Goal: Information Seeking & Learning: Compare options

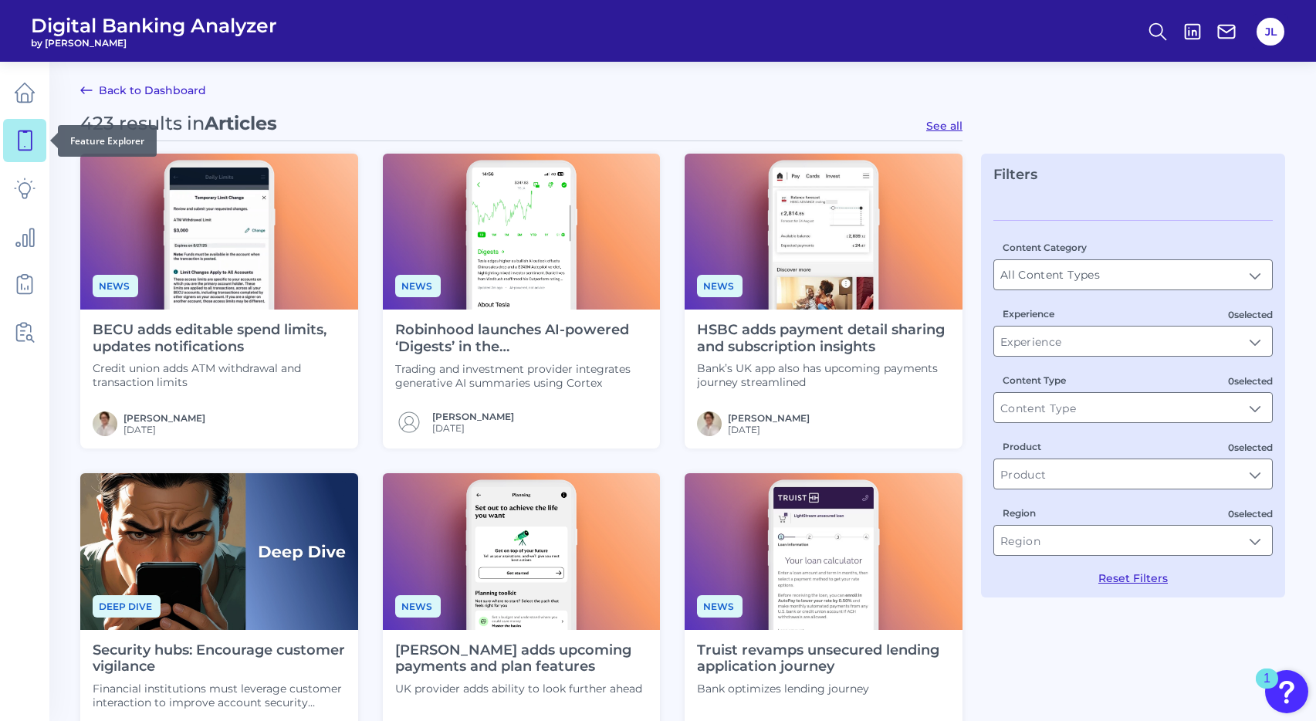
click at [18, 134] on icon at bounding box center [25, 141] width 22 height 22
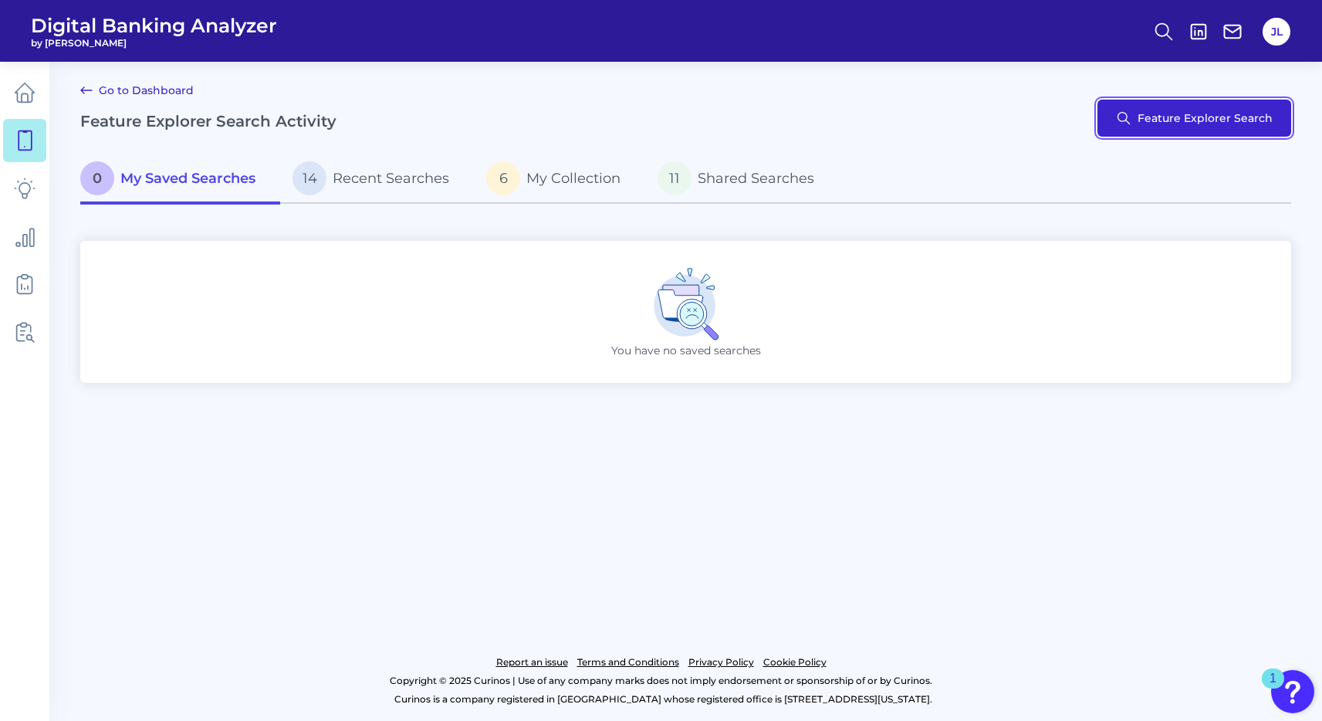
click at [1165, 113] on button "Feature Explorer Search" at bounding box center [1194, 118] width 194 height 37
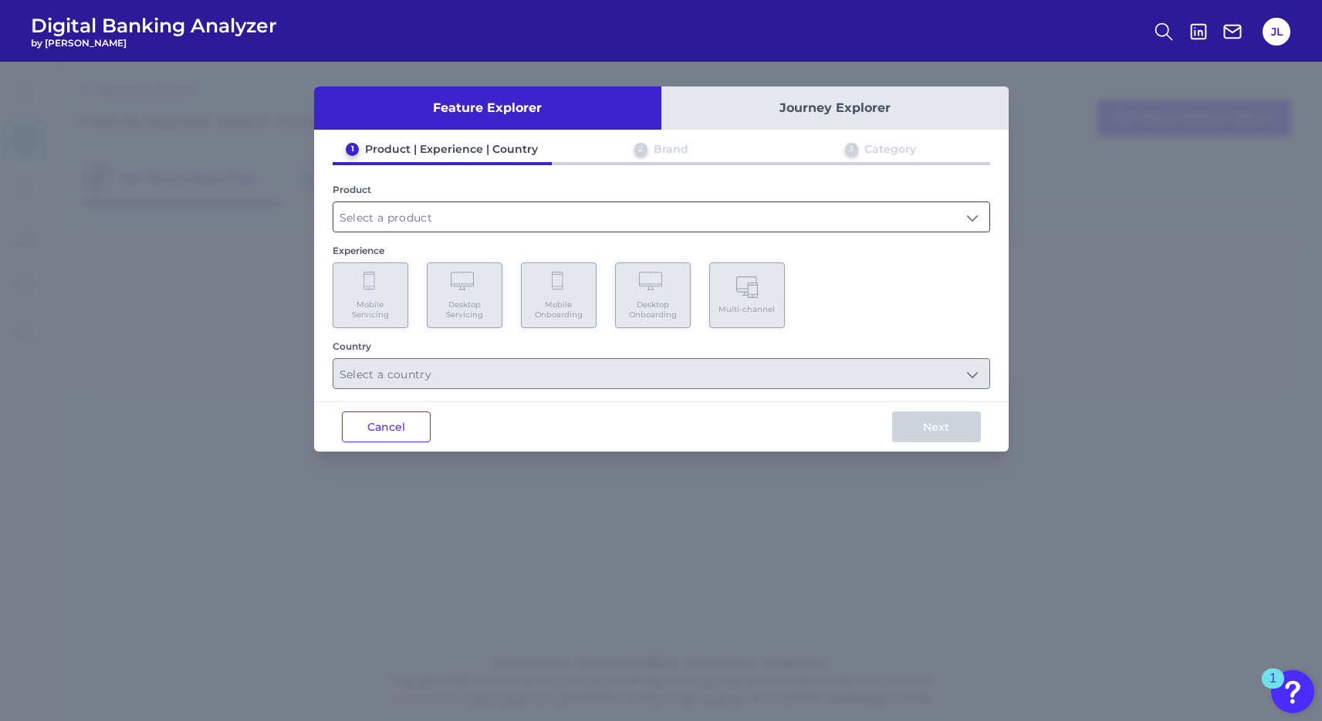
click at [717, 219] on input "text" at bounding box center [661, 216] width 656 height 29
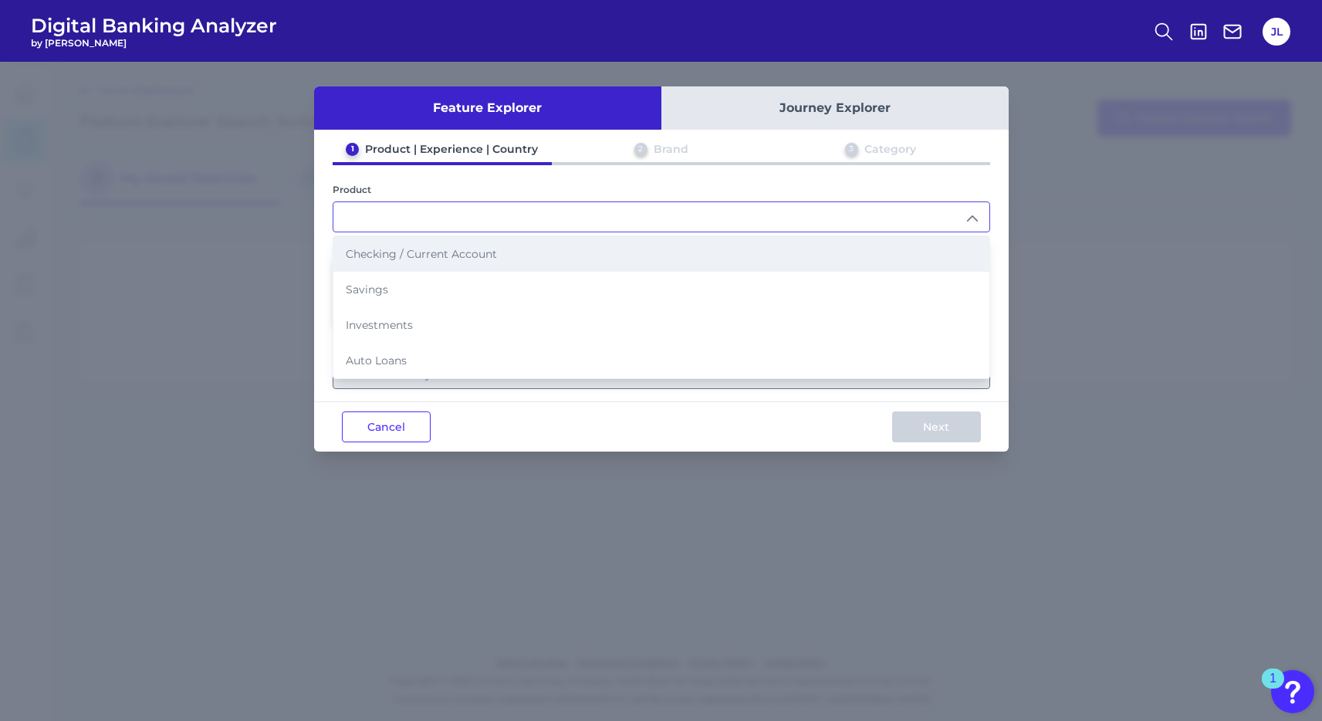
click at [711, 248] on li "Checking / Current Account" at bounding box center [661, 253] width 656 height 35
type input "Checking / Current Account"
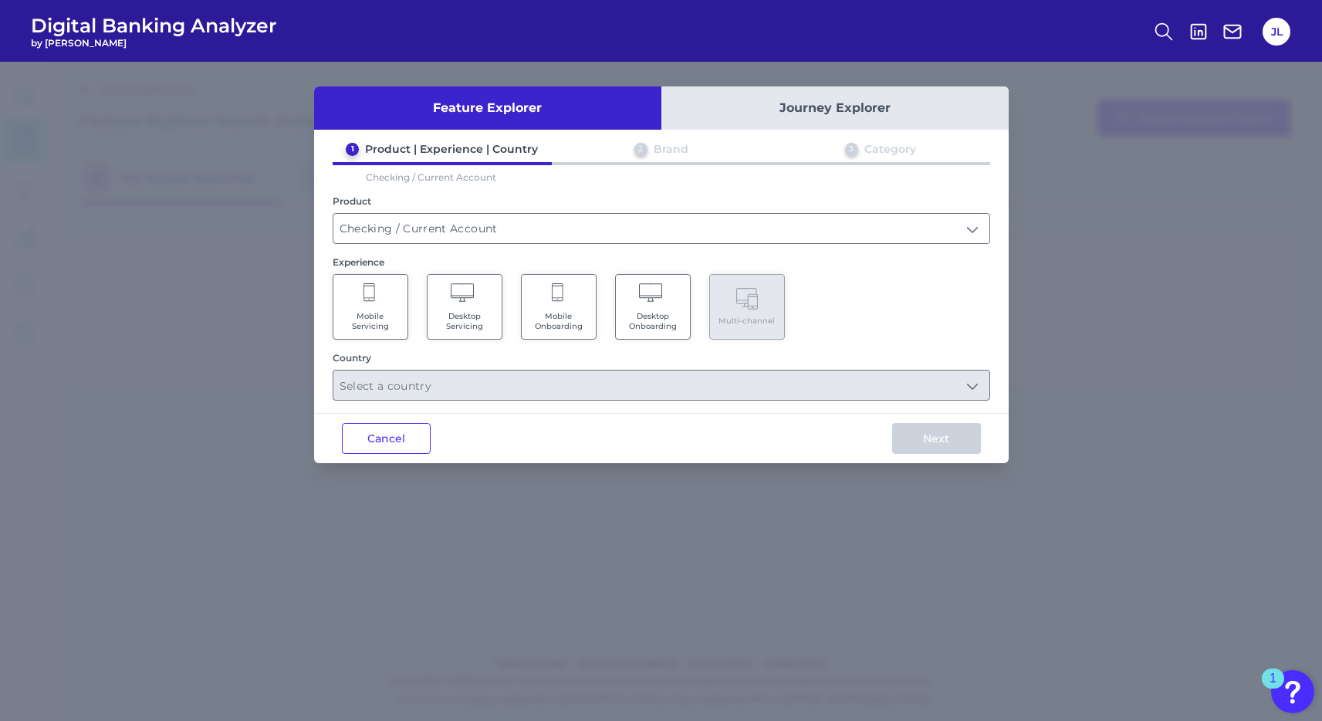
click at [557, 306] on Onboarding "Mobile Onboarding" at bounding box center [559, 307] width 76 height 66
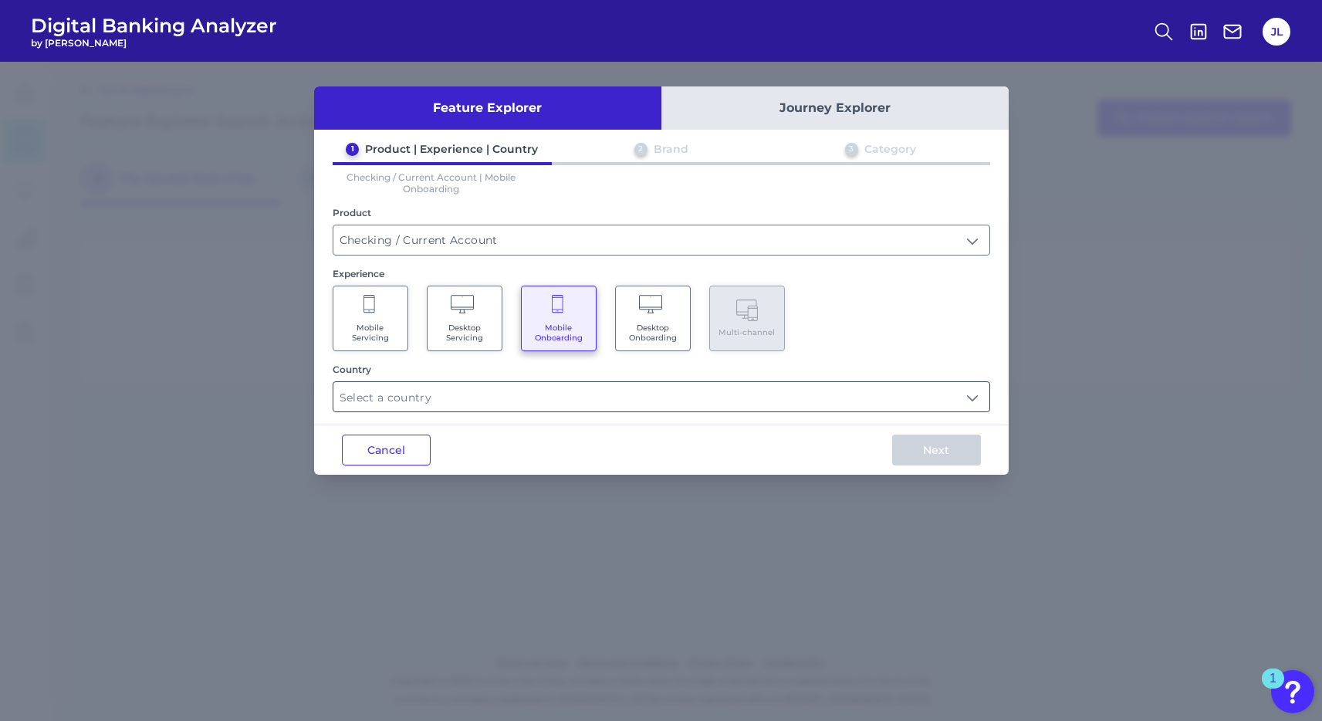
click at [534, 396] on input "text" at bounding box center [661, 396] width 656 height 29
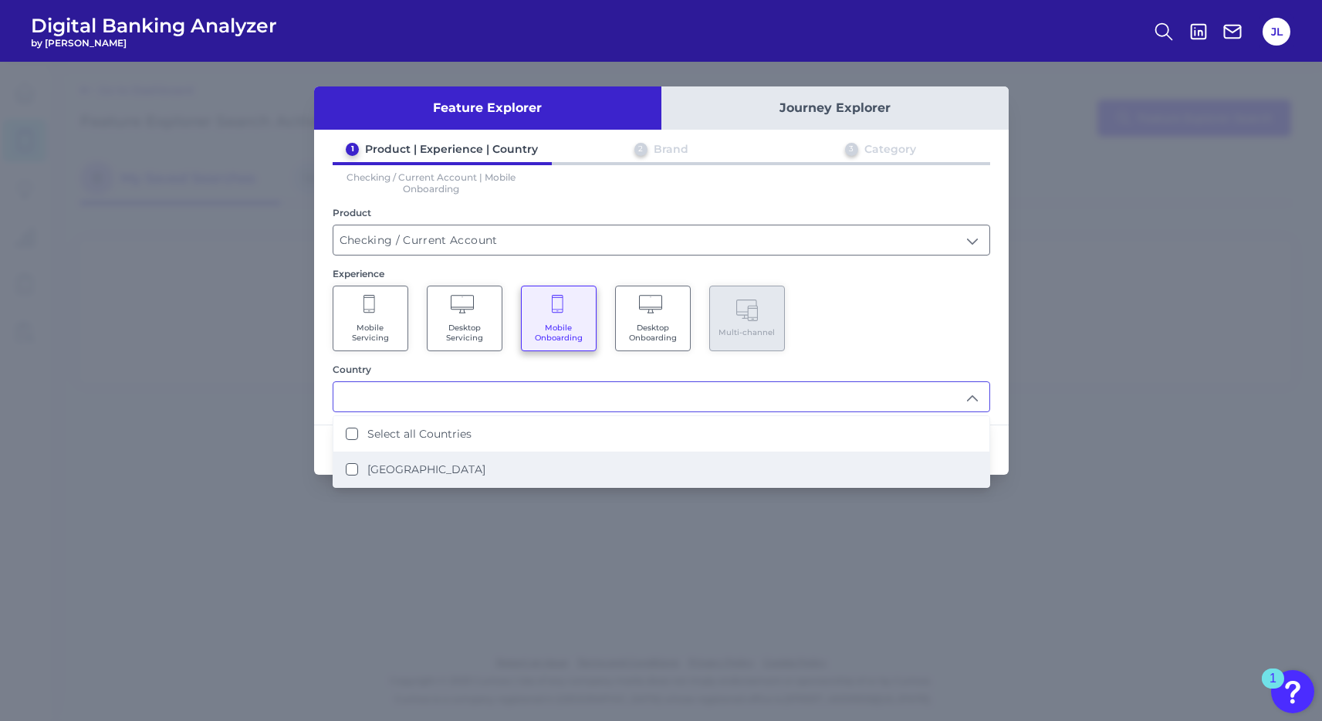
click at [489, 463] on li "[GEOGRAPHIC_DATA]" at bounding box center [661, 468] width 656 height 35
type input "Select all Countries"
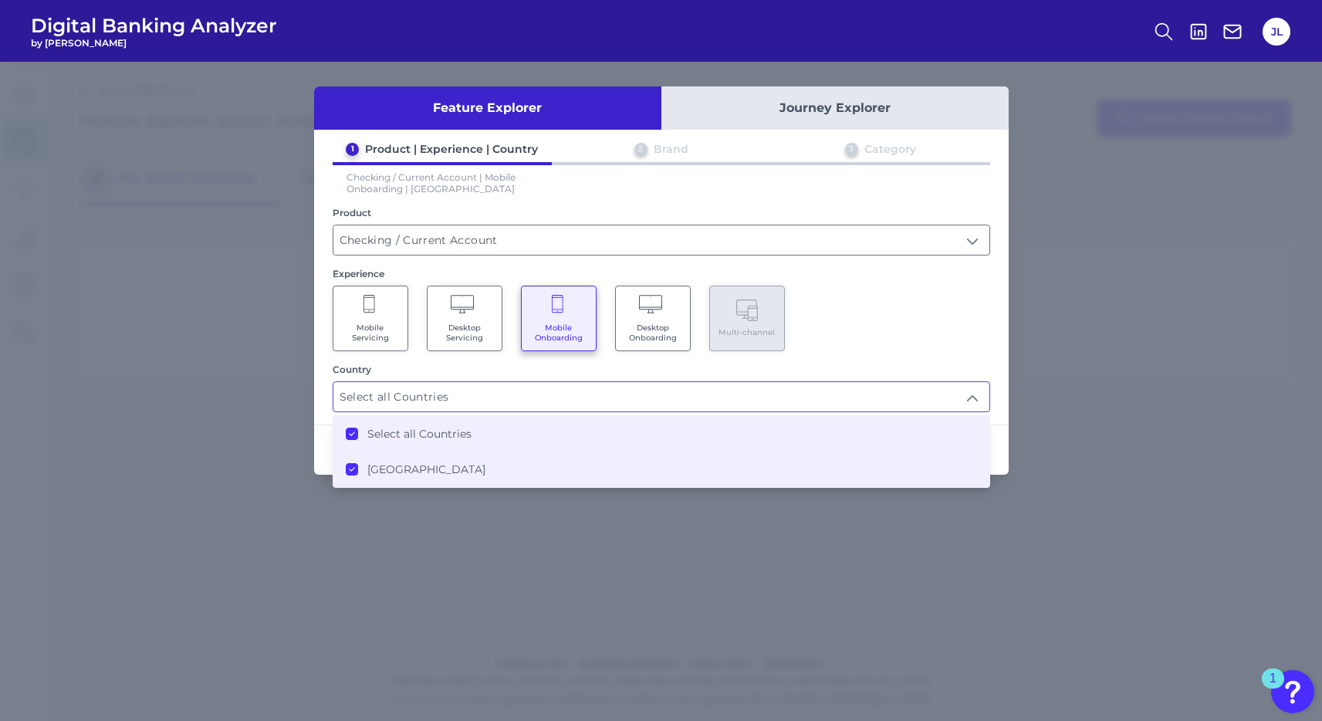
click at [902, 360] on div "1 Product | Experience | Country 2 Brand 3 Category Checking / Current Account …" at bounding box center [661, 277] width 694 height 270
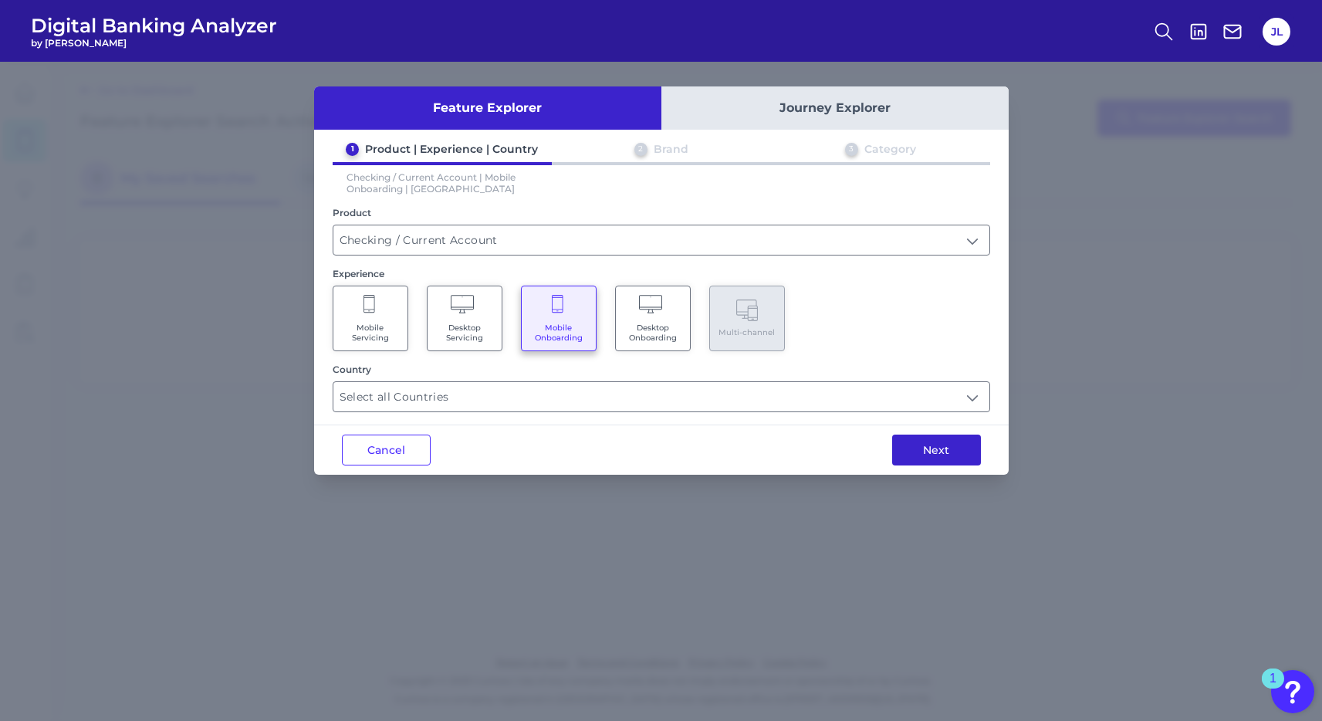
click at [920, 442] on button "Next" at bounding box center [936, 449] width 89 height 31
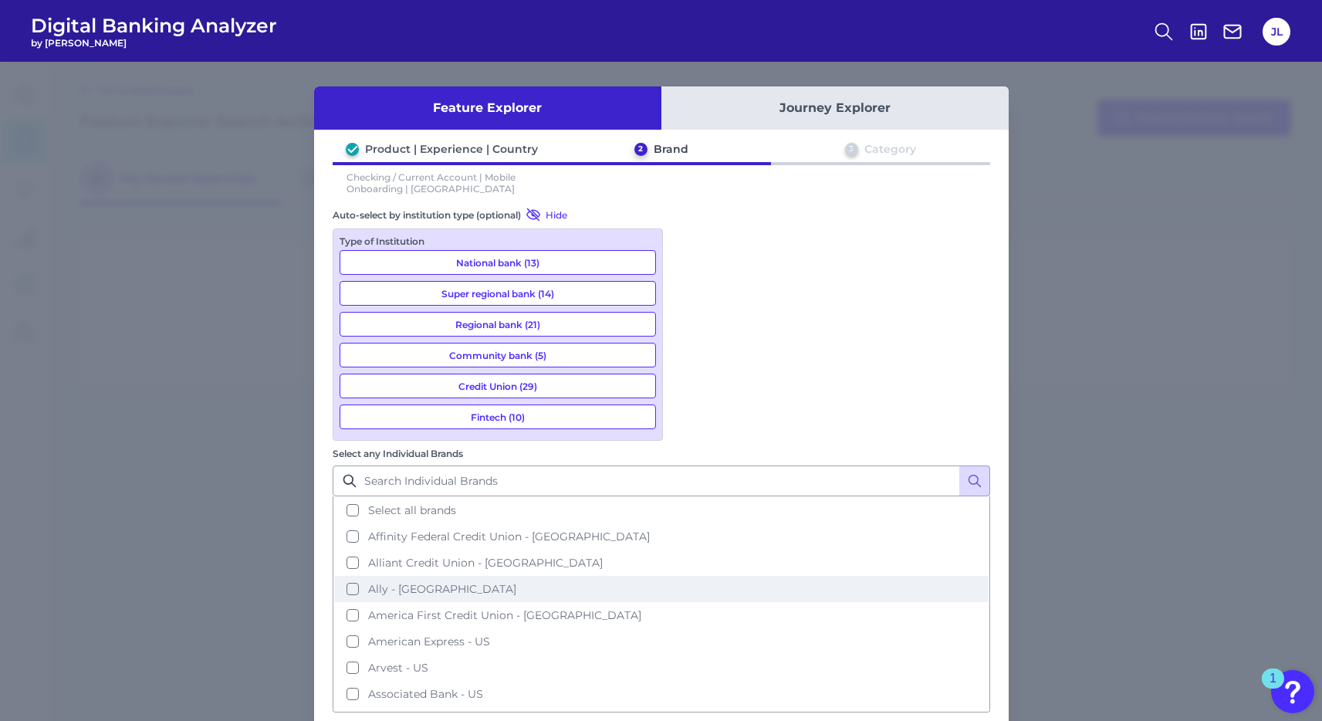
click at [691, 576] on button "Ally - [GEOGRAPHIC_DATA]" at bounding box center [661, 589] width 654 height 26
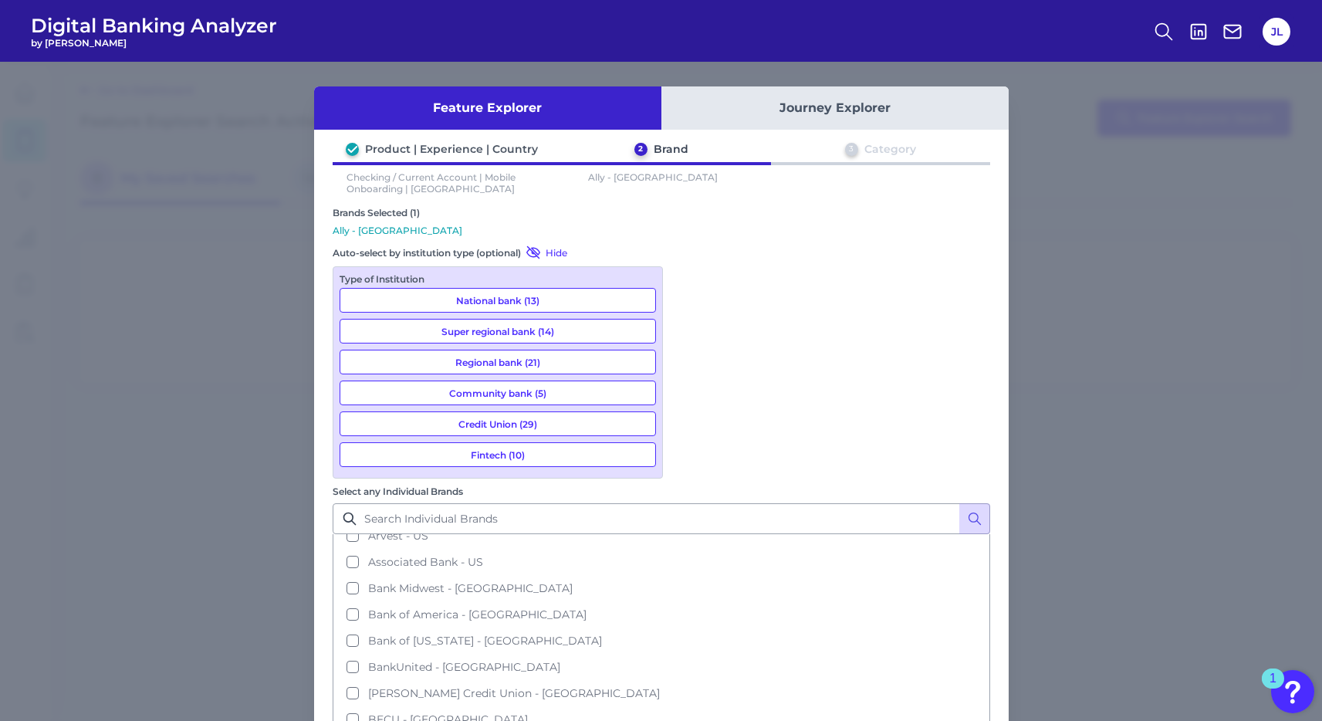
scroll to position [173, 0]
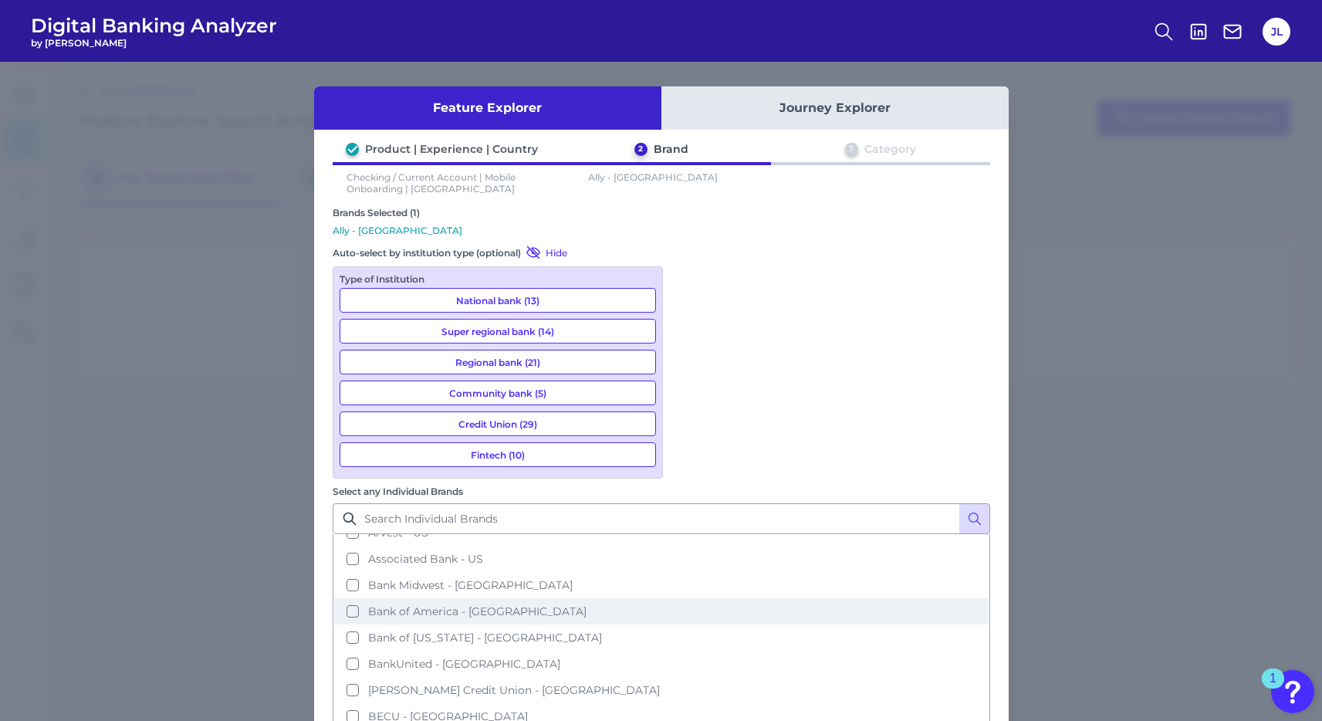
click at [586, 604] on span "Bank of America - [GEOGRAPHIC_DATA]" at bounding box center [477, 611] width 218 height 14
click at [754, 503] on input "Select any Individual Brands" at bounding box center [661, 518] width 657 height 31
type input "usaa"
click at [976, 511] on icon at bounding box center [974, 518] width 15 height 15
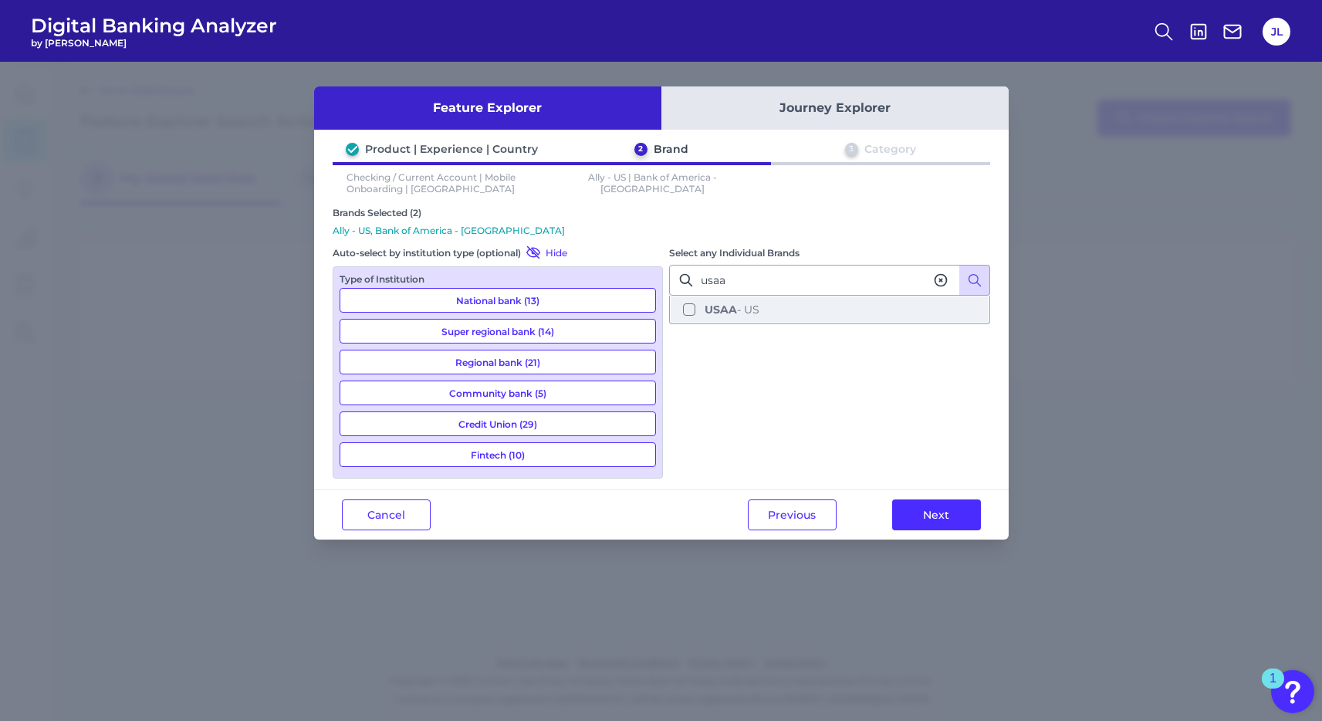
click at [686, 308] on button "USAA - [GEOGRAPHIC_DATA]" at bounding box center [829, 309] width 318 height 26
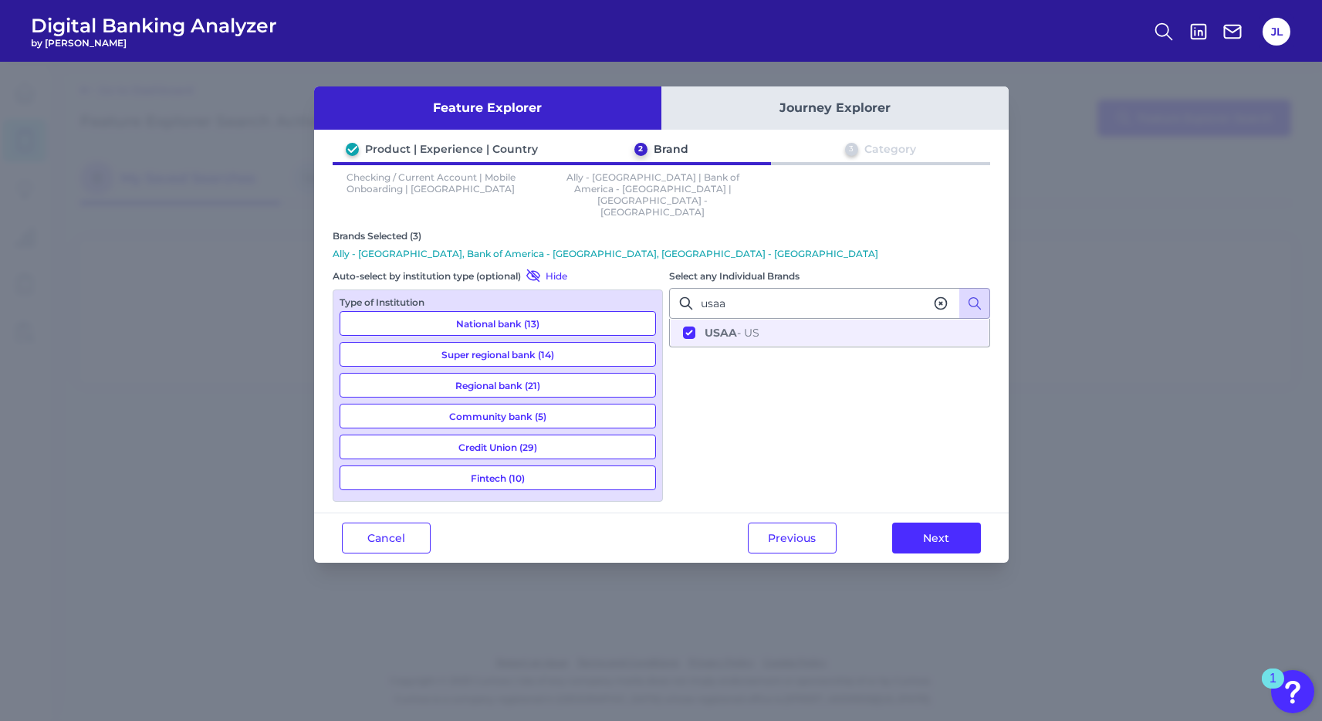
click at [935, 296] on icon at bounding box center [940, 303] width 15 height 15
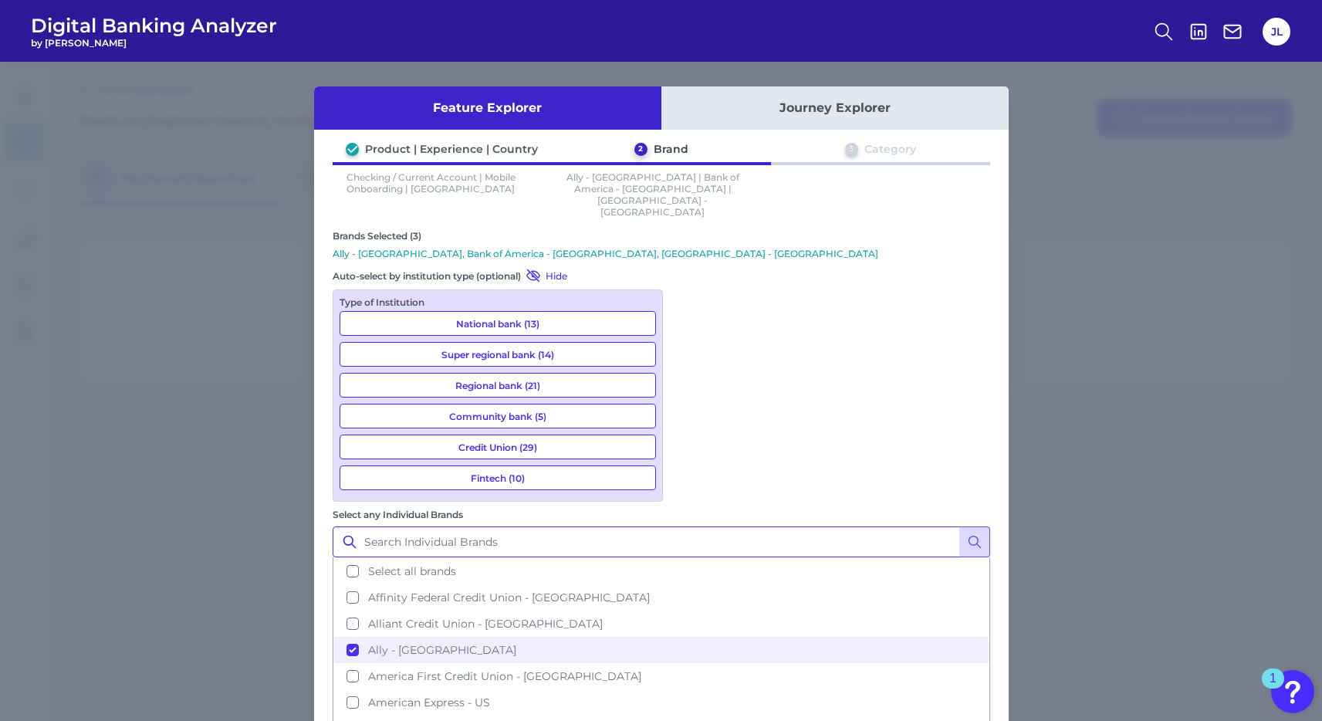
click at [856, 526] on input "Select any Individual Brands" at bounding box center [661, 541] width 657 height 31
type input "navy"
click at [974, 534] on icon at bounding box center [974, 541] width 15 height 15
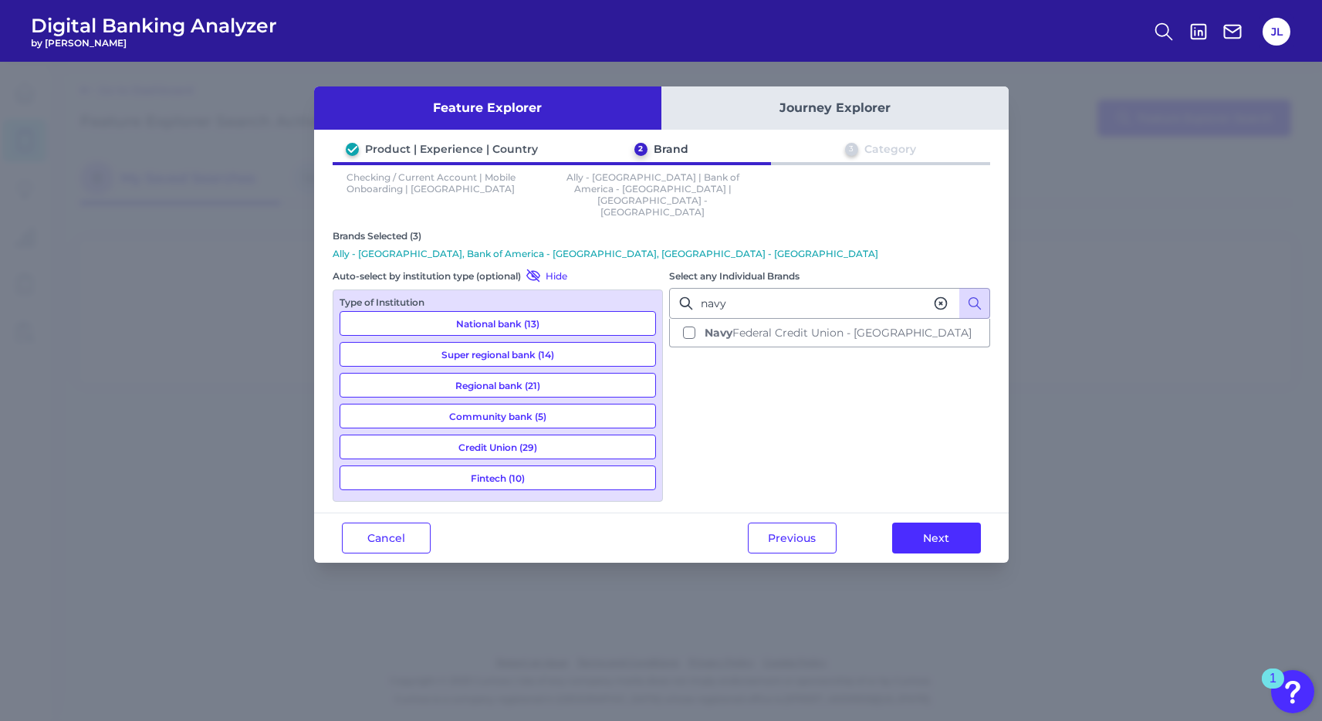
click at [802, 324] on div "Select any Individual Brands navy Navy Federal Credit Union - [GEOGRAPHIC_DATA]" at bounding box center [829, 384] width 321 height 232
click at [776, 326] on span "Navy Federal Credit Union - [GEOGRAPHIC_DATA]" at bounding box center [837, 333] width 267 height 14
click at [943, 296] on icon at bounding box center [940, 303] width 15 height 15
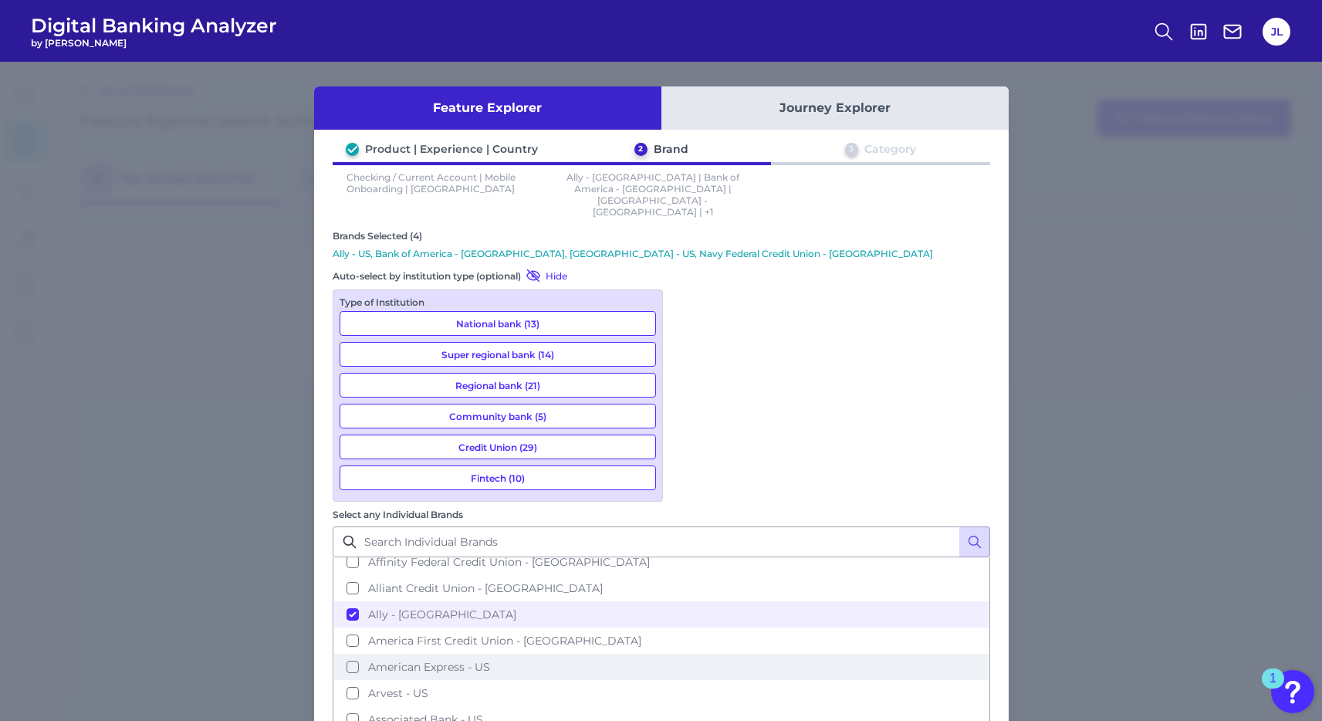
scroll to position [36, 0]
click at [689, 653] on button "American Express - US" at bounding box center [661, 666] width 654 height 26
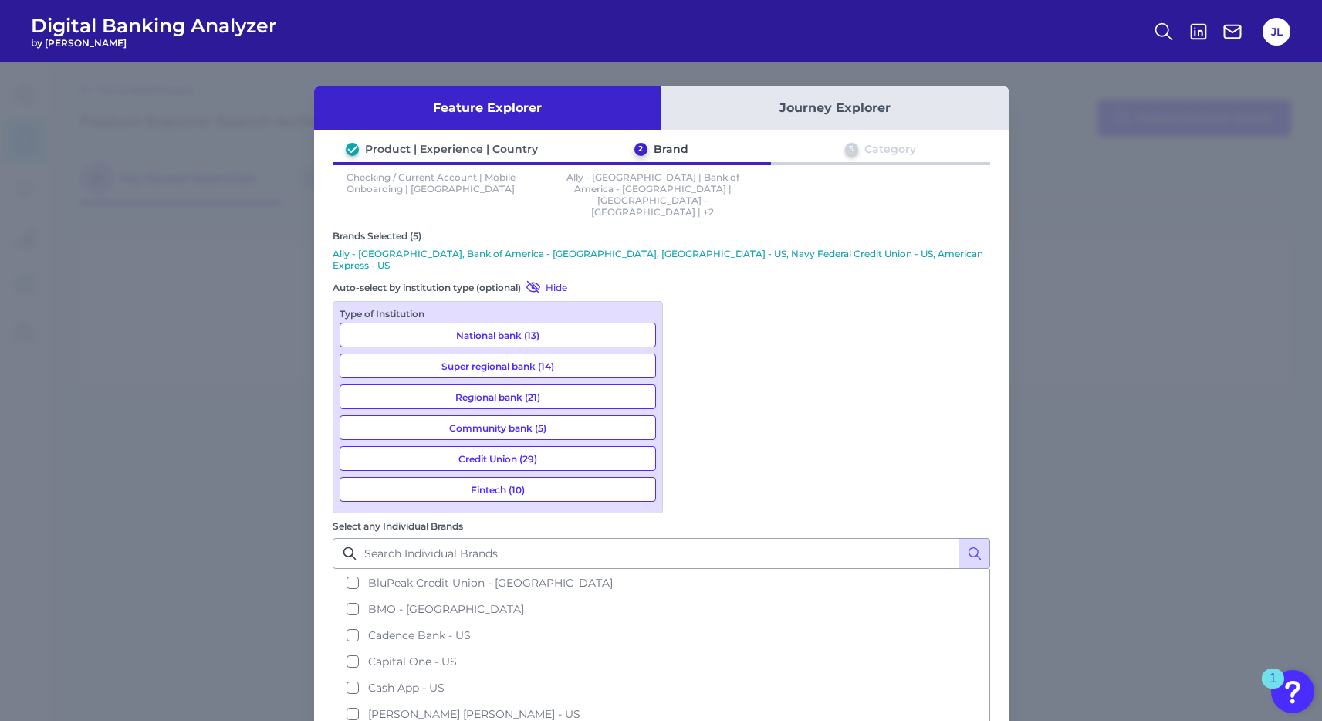
scroll to position [380, 0]
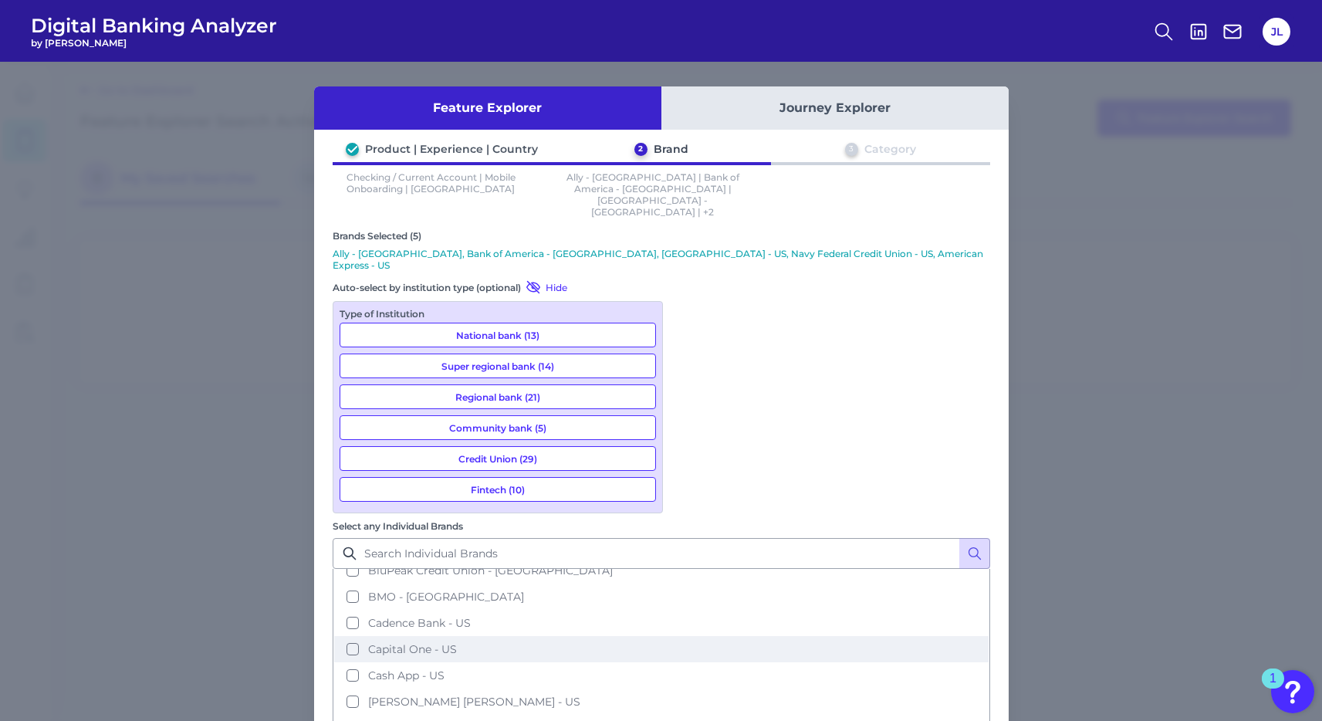
click at [685, 636] on button "Capital One - US" at bounding box center [661, 649] width 654 height 26
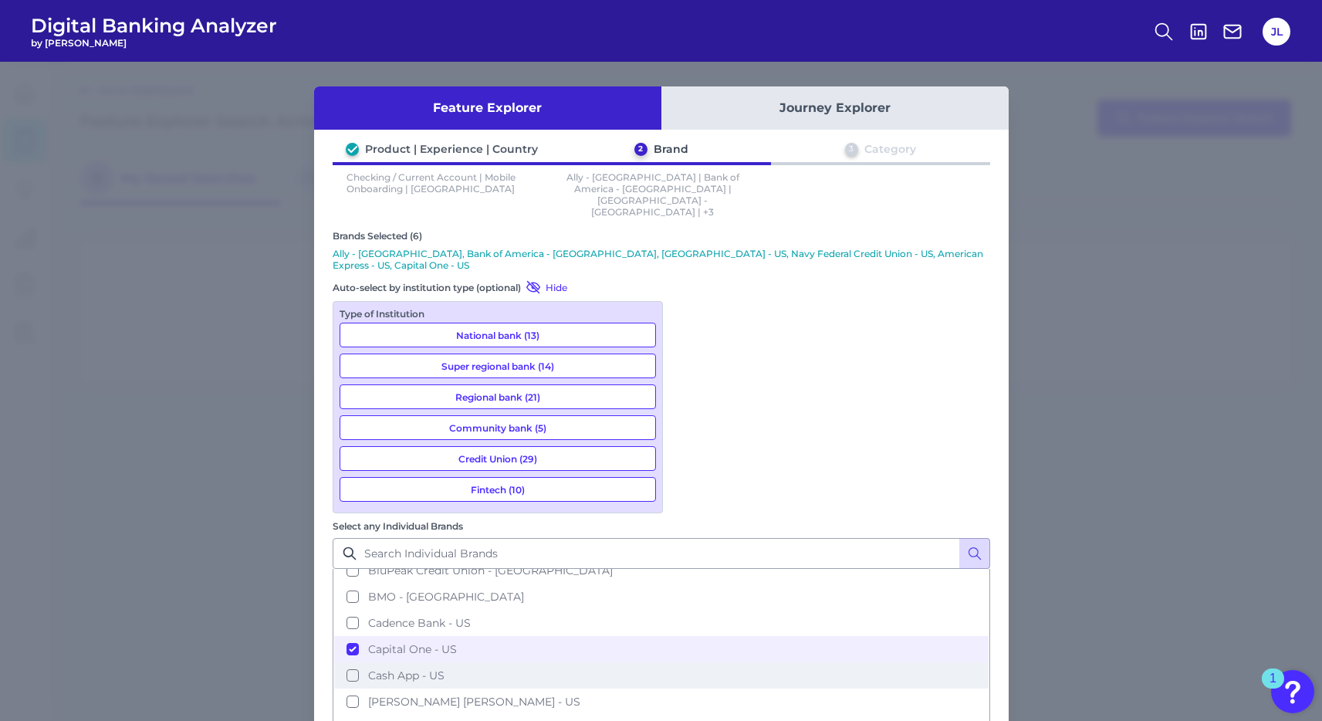
click at [688, 662] on button "Cash App - US" at bounding box center [661, 675] width 654 height 26
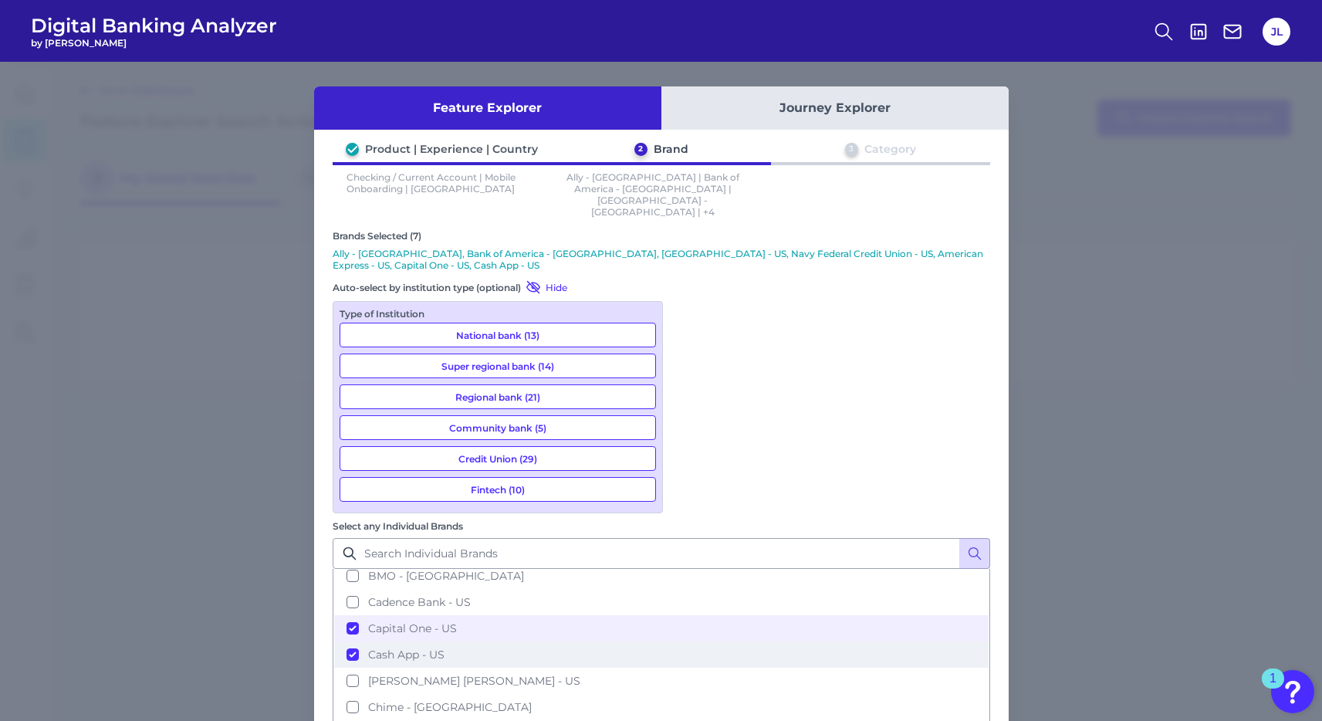
scroll to position [407, 0]
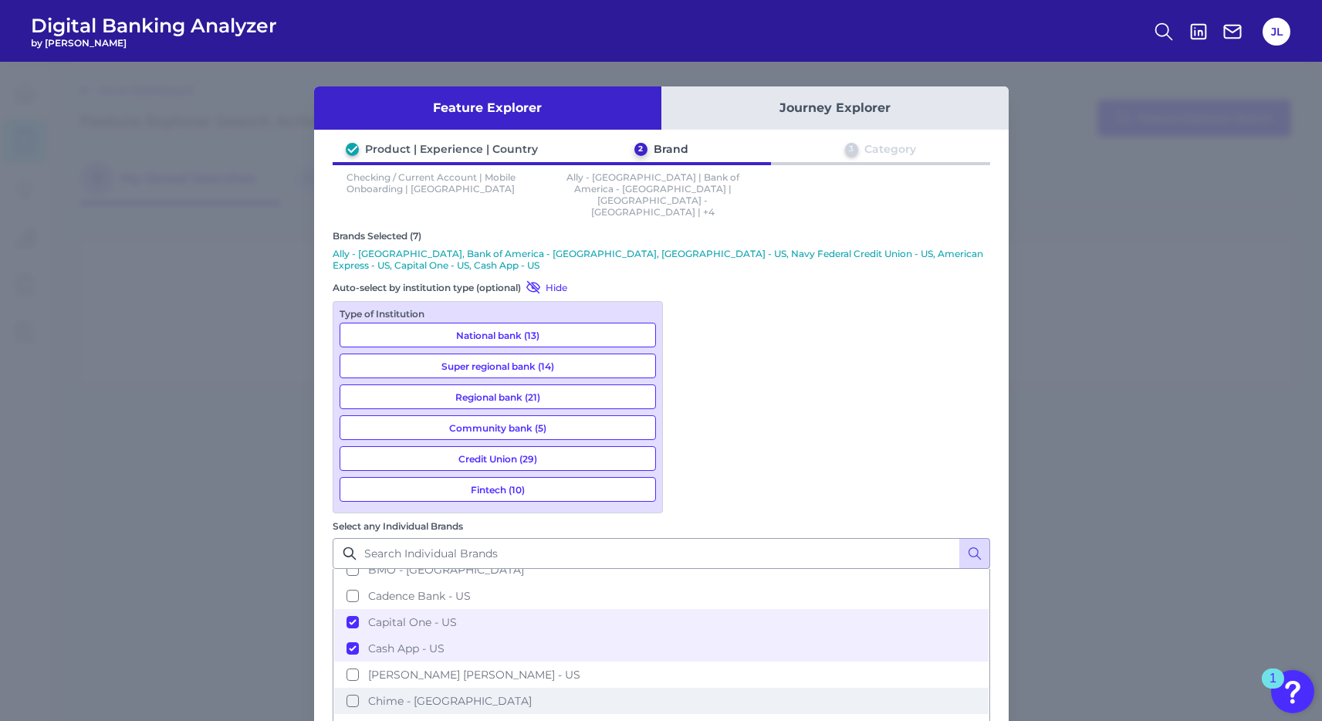
click at [687, 687] on button "Chime - [GEOGRAPHIC_DATA]" at bounding box center [661, 700] width 654 height 26
click at [690, 635] on button "Cash App - US" at bounding box center [661, 648] width 654 height 26
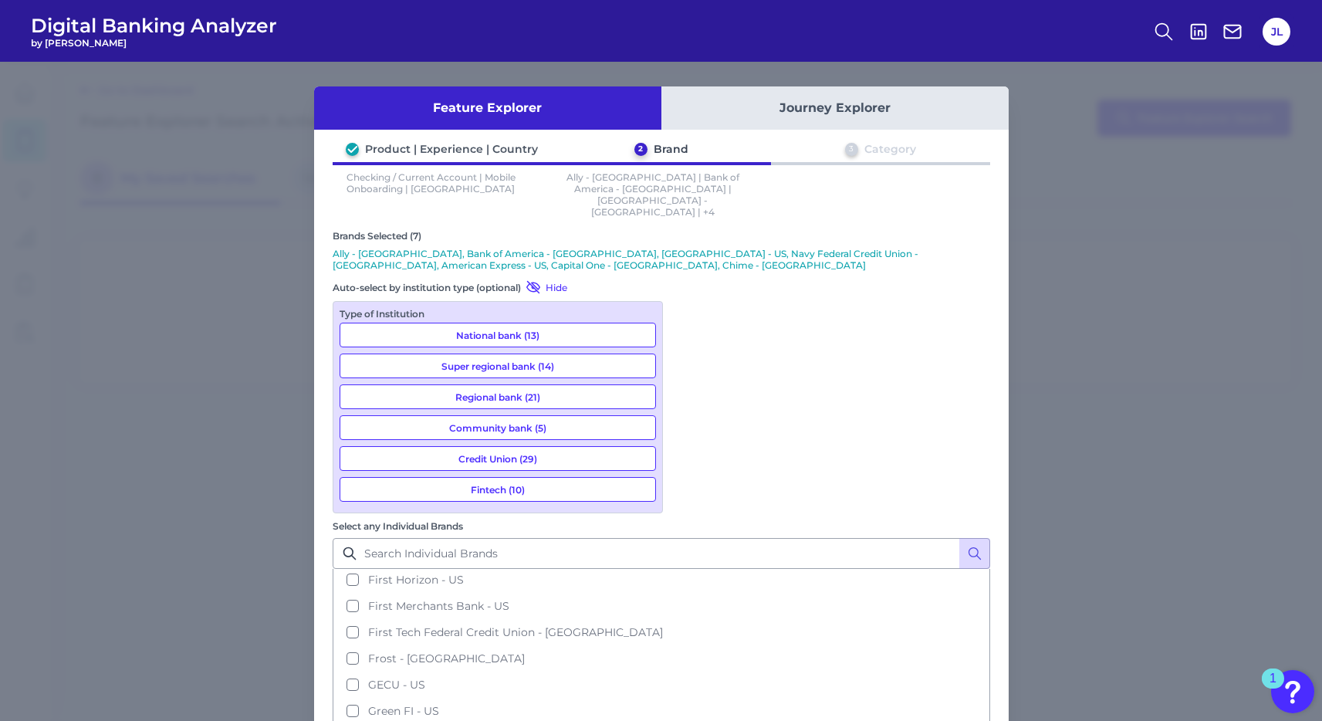
scroll to position [1019, 0]
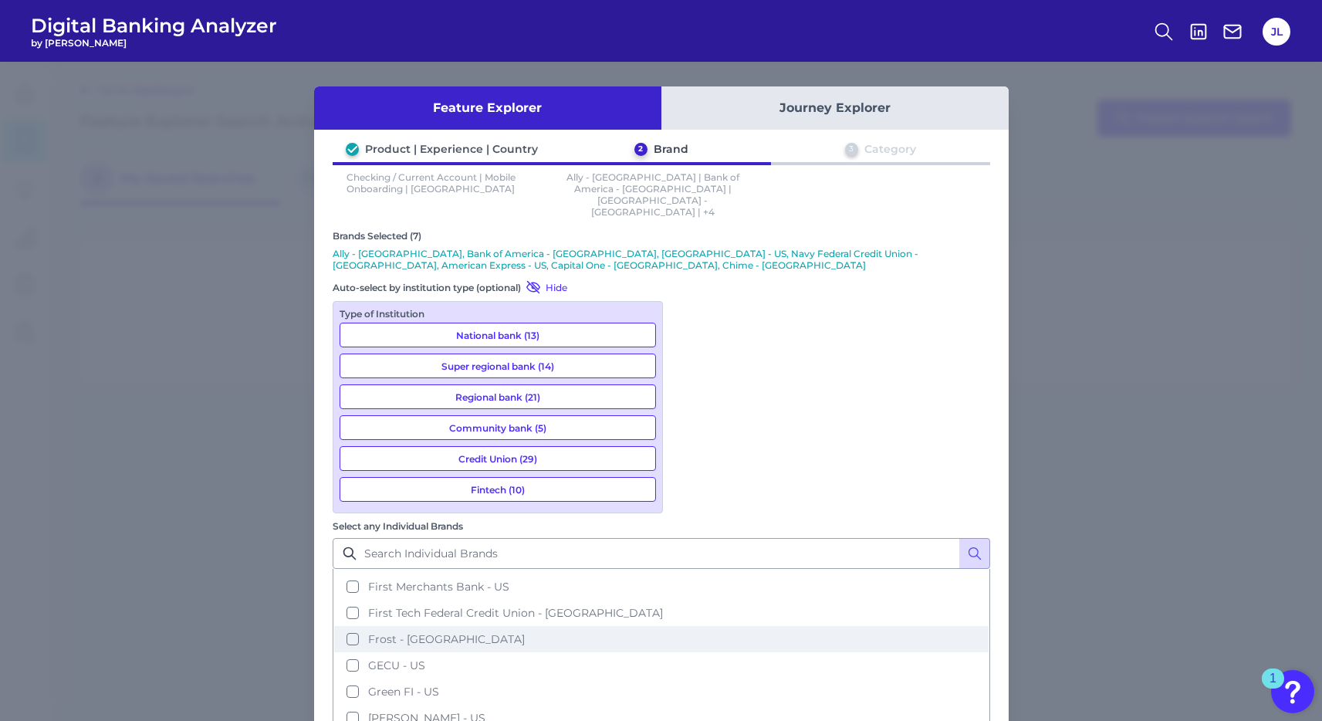
click at [525, 632] on span "Frost - [GEOGRAPHIC_DATA]" at bounding box center [446, 639] width 157 height 14
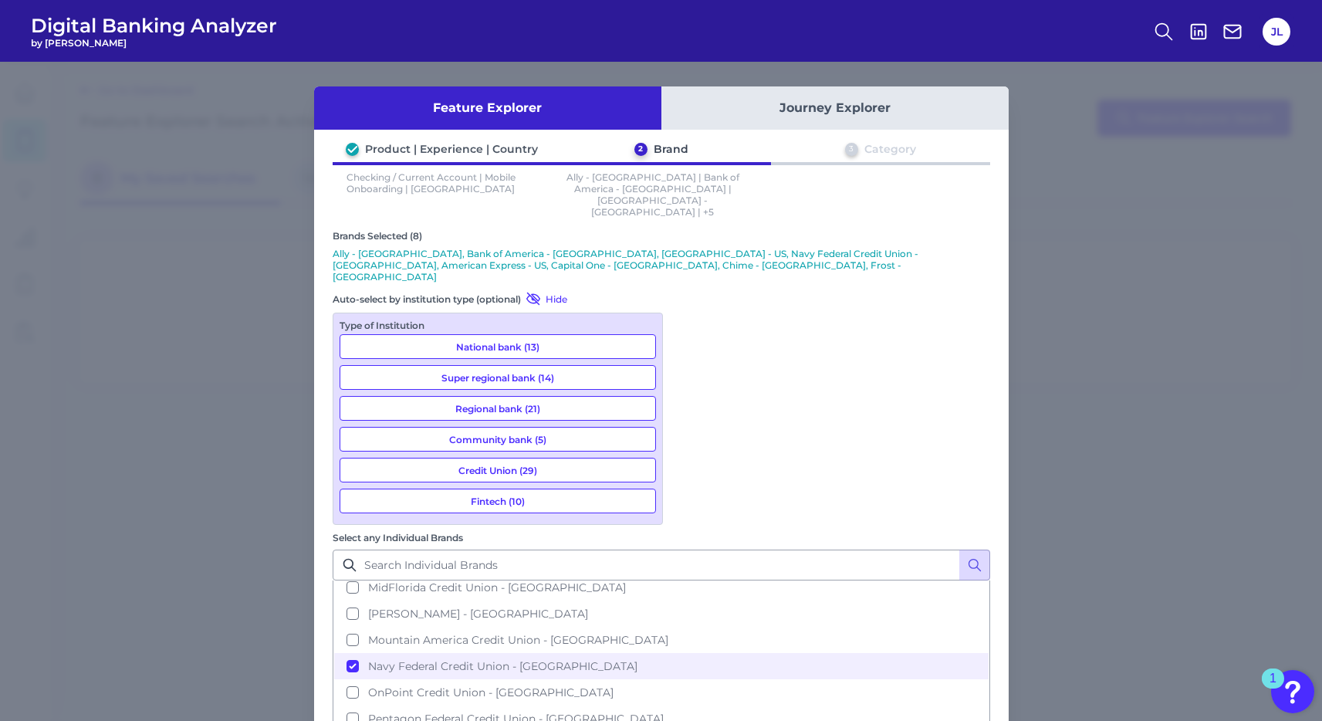
scroll to position [1462, 0]
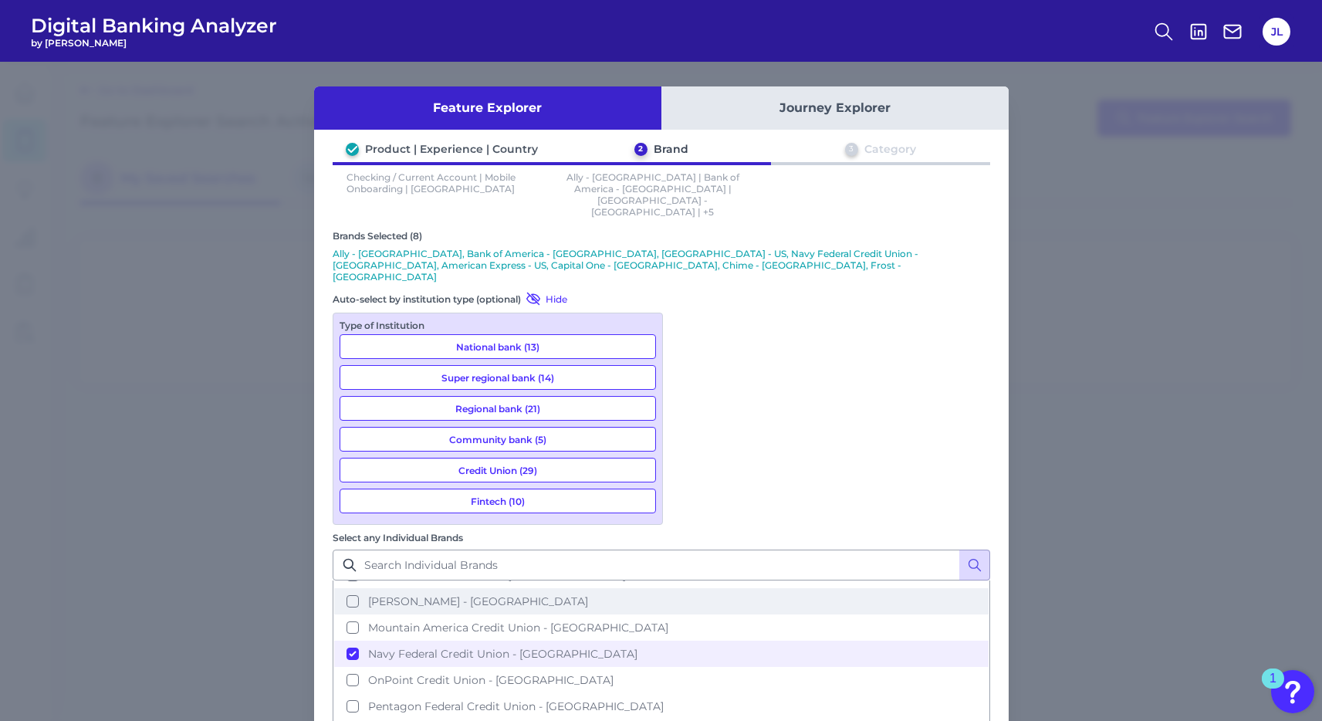
click at [782, 588] on button "[PERSON_NAME] - [GEOGRAPHIC_DATA]" at bounding box center [661, 601] width 654 height 26
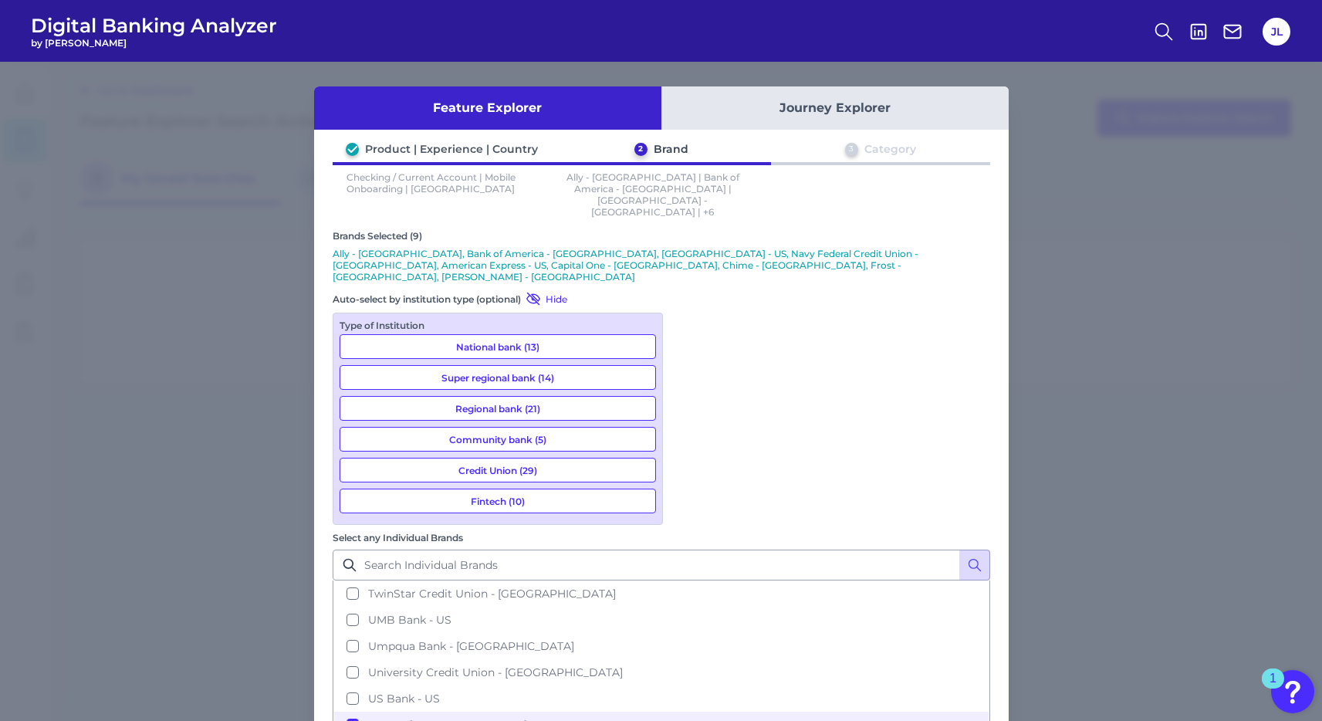
scroll to position [2167, 0]
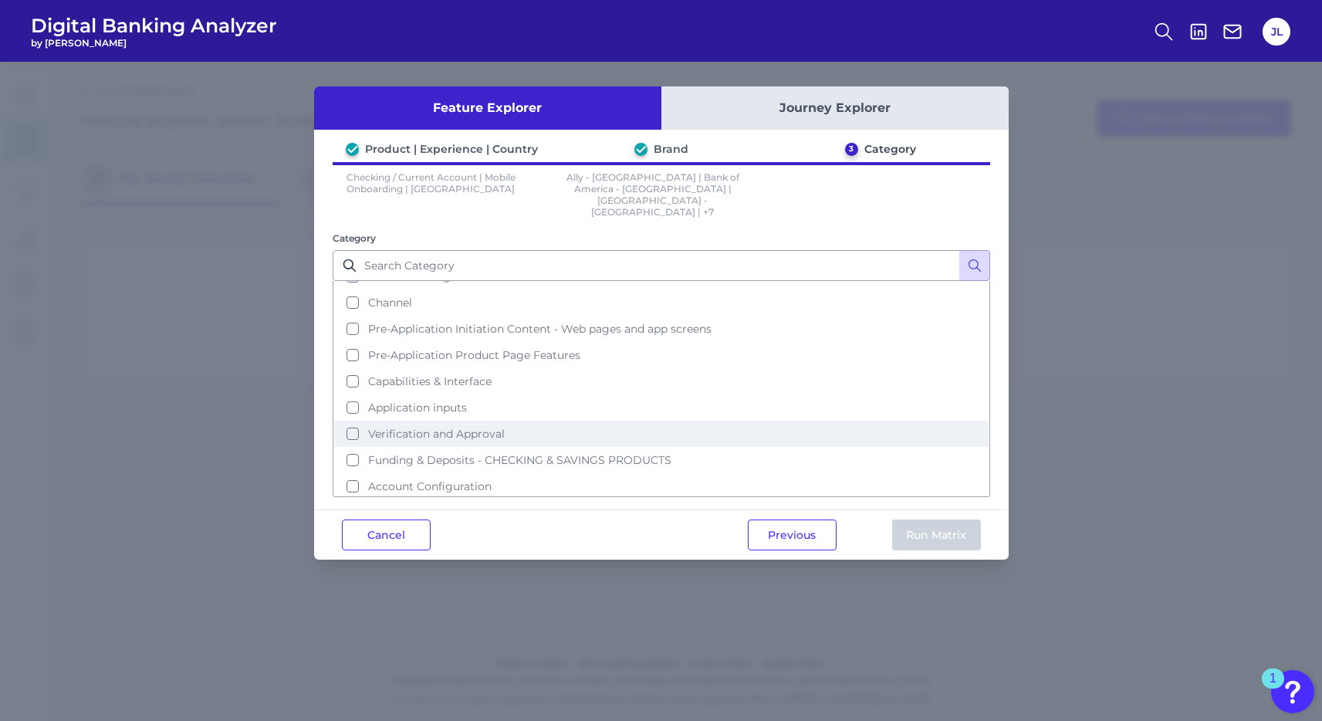
scroll to position [0, 0]
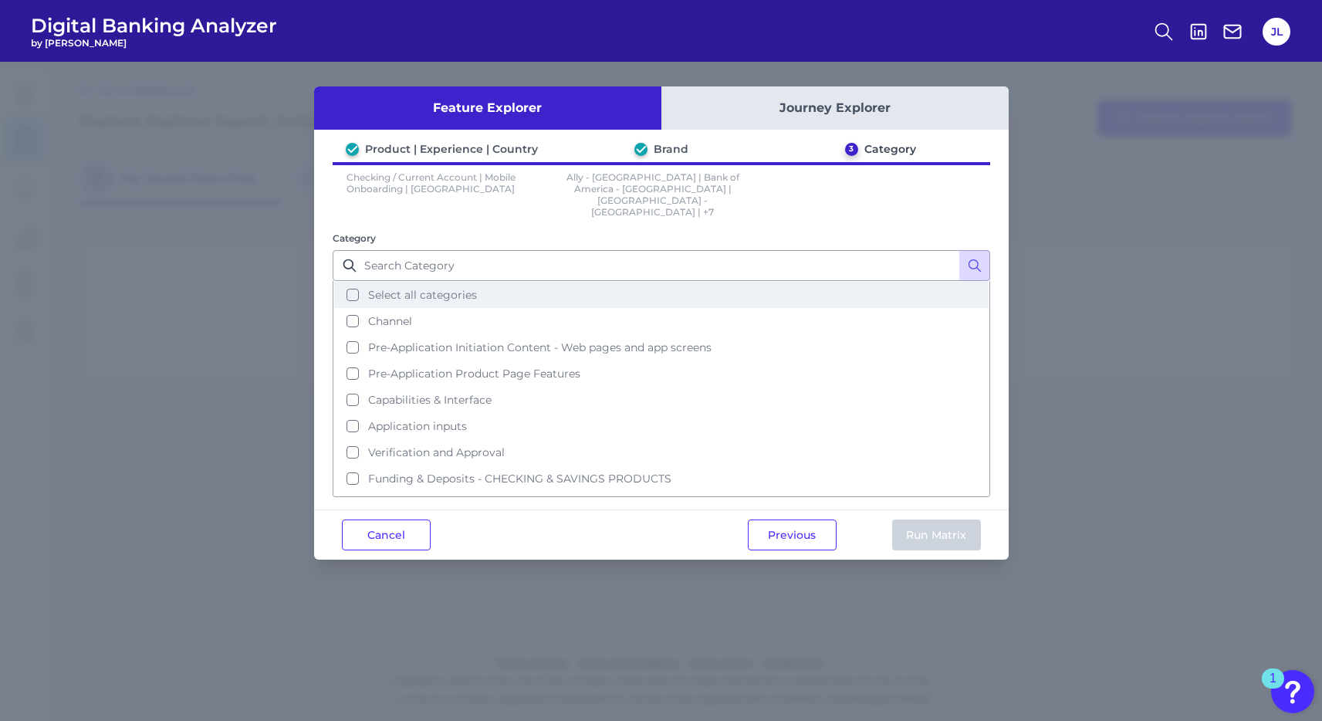
click at [360, 282] on button "Select all categories" at bounding box center [661, 295] width 654 height 26
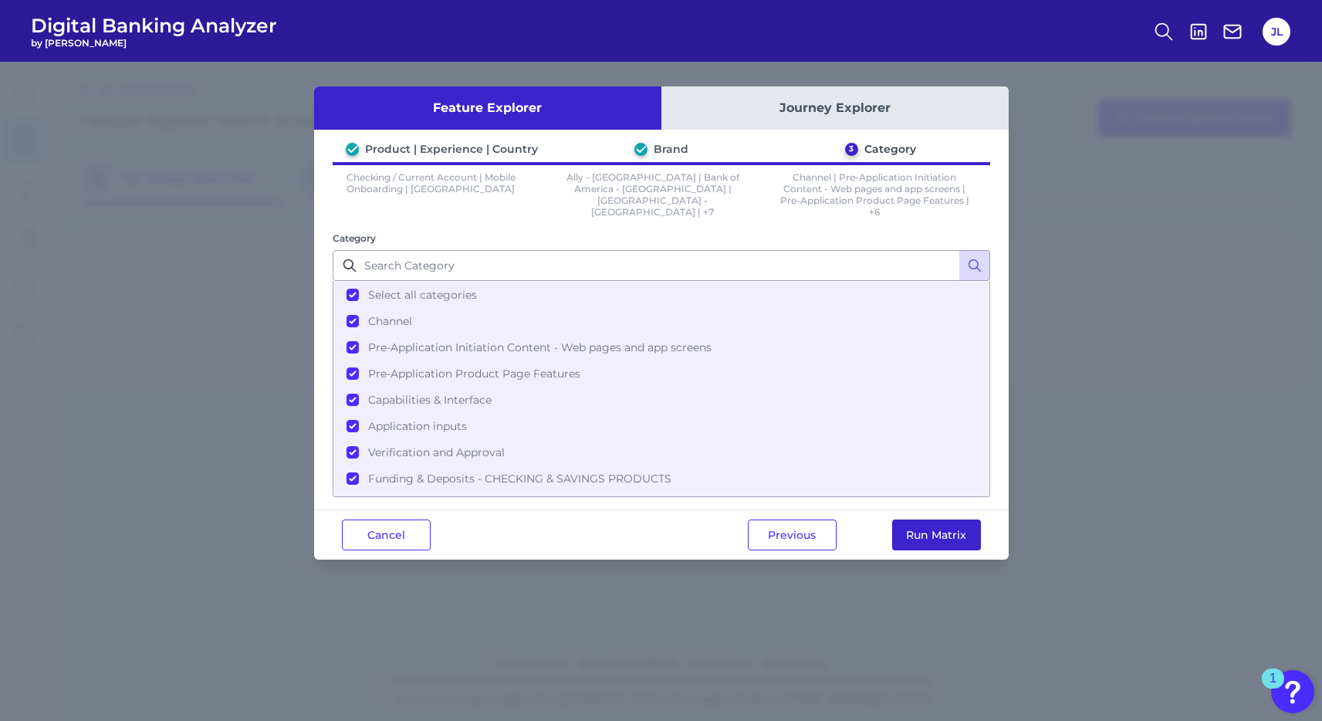
click at [920, 527] on button "Run Matrix" at bounding box center [936, 534] width 89 height 31
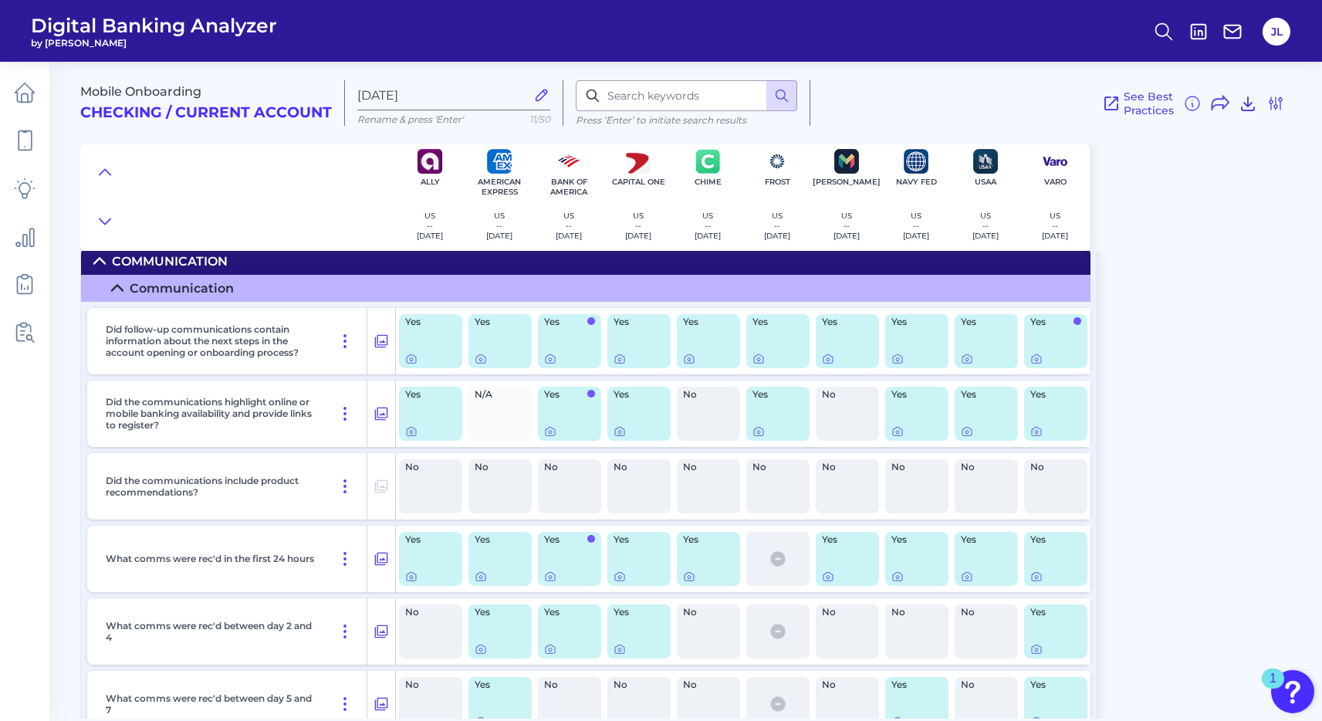
scroll to position [14020, 0]
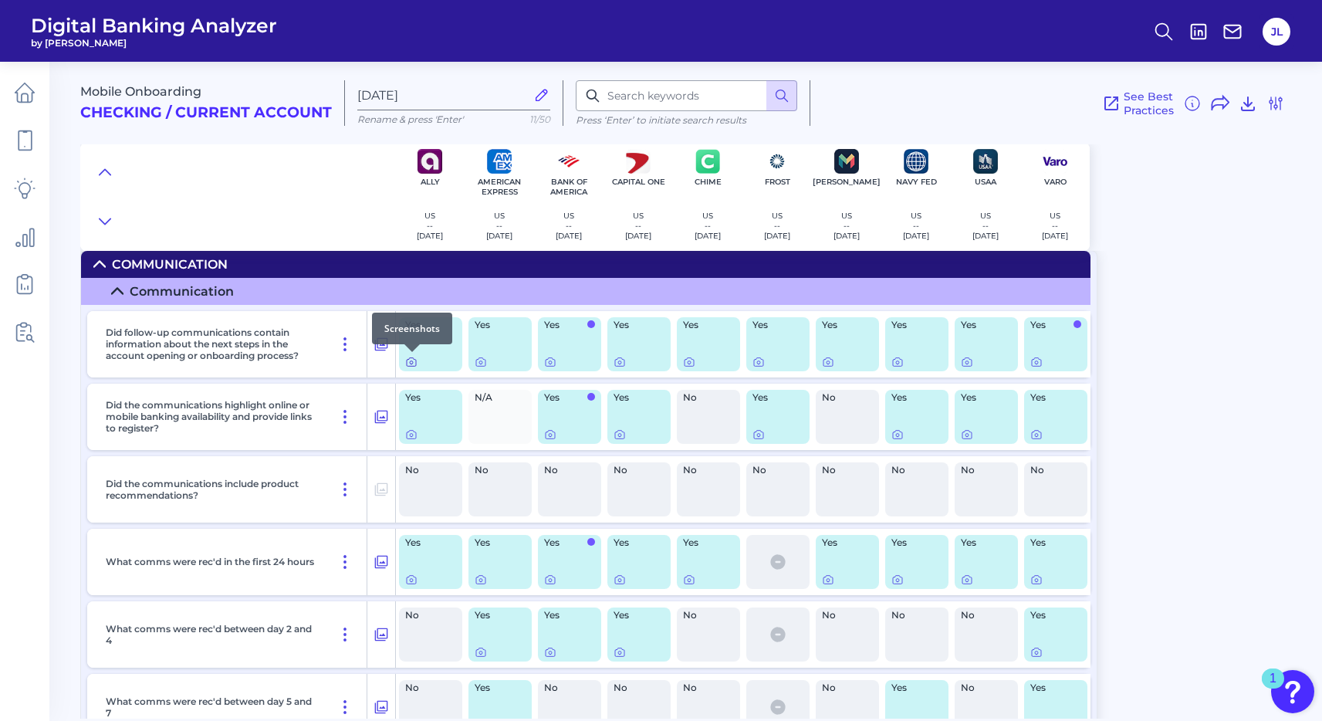
click at [410, 362] on icon at bounding box center [411, 362] width 12 height 12
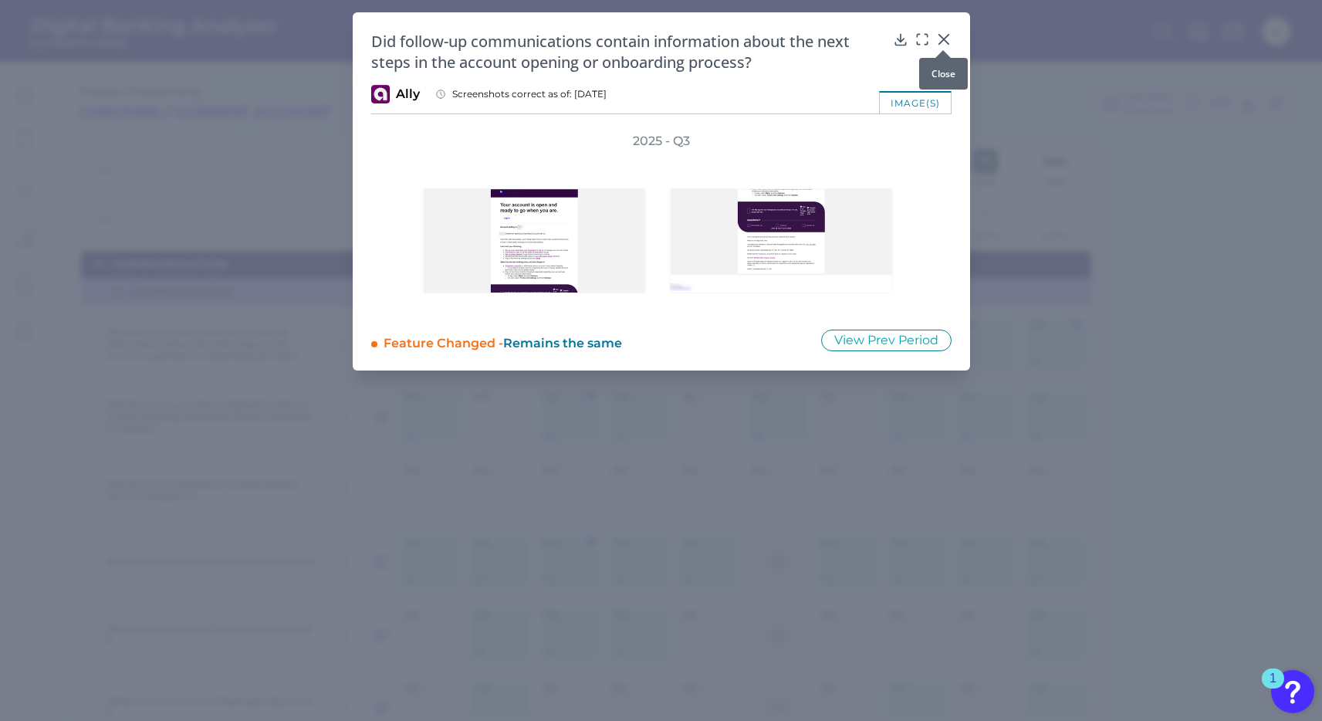
click at [944, 35] on icon at bounding box center [943, 39] width 15 height 15
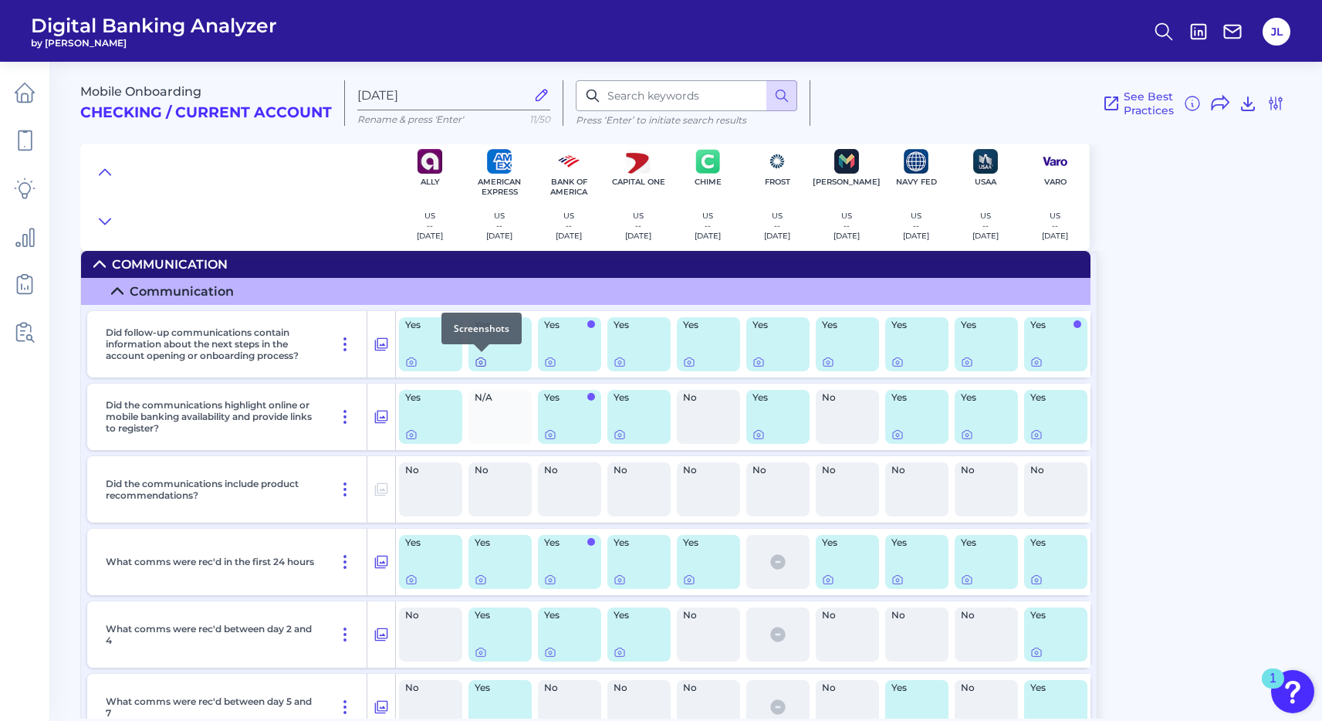
click at [480, 361] on icon at bounding box center [480, 362] width 3 height 3
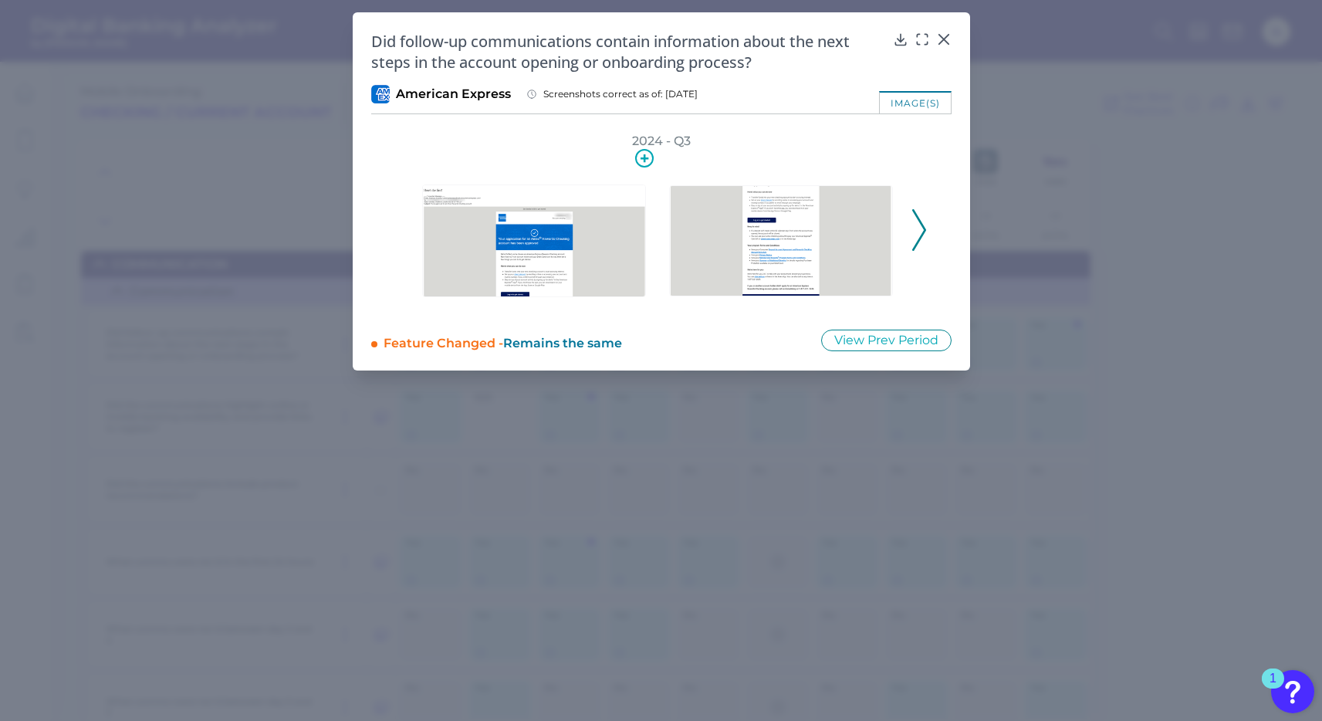
click at [545, 250] on img at bounding box center [534, 240] width 224 height 112
click at [919, 229] on icon at bounding box center [919, 230] width 14 height 42
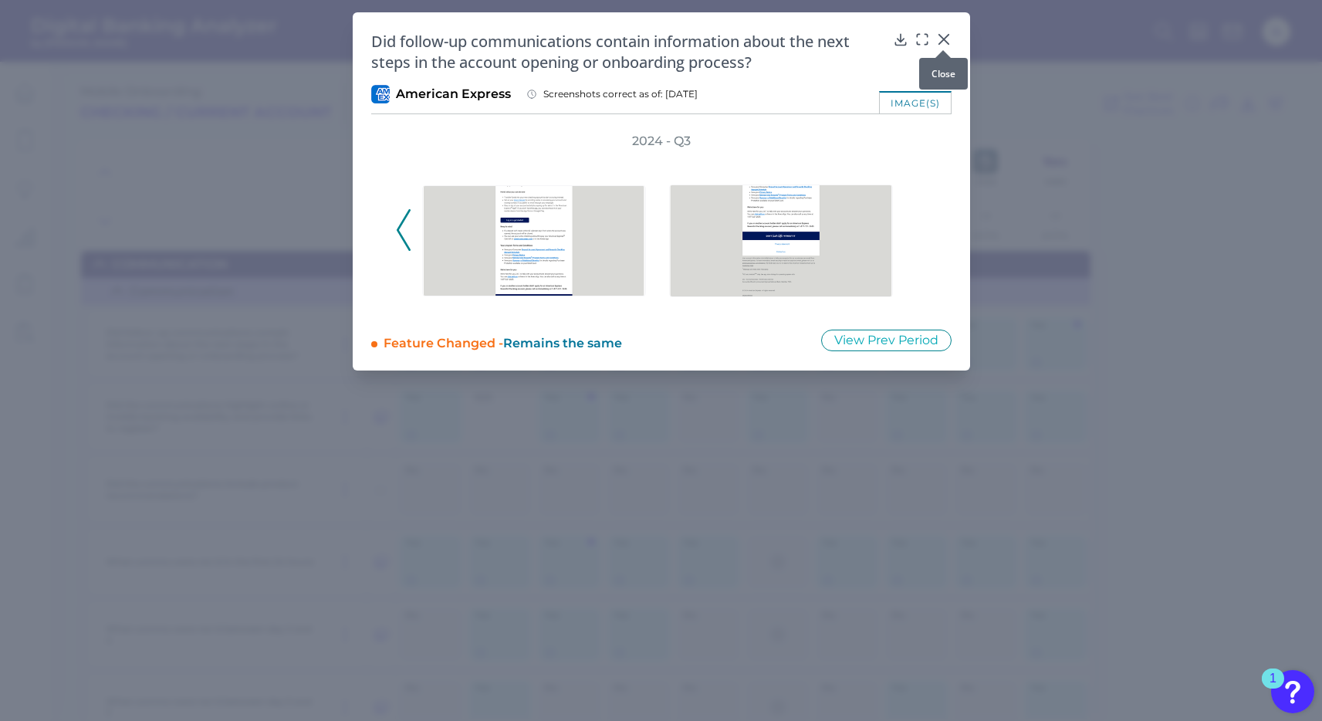
click at [948, 32] on icon at bounding box center [943, 39] width 15 height 15
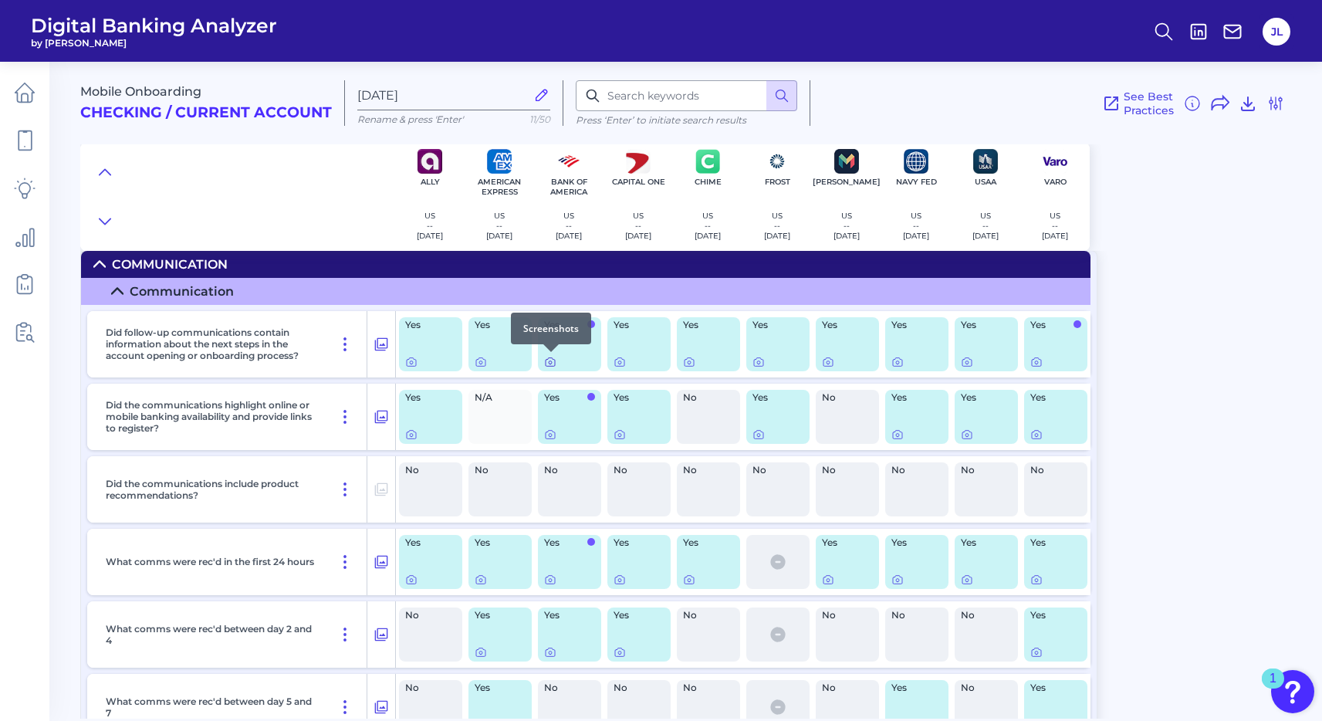
click at [546, 363] on icon at bounding box center [550, 362] width 12 height 12
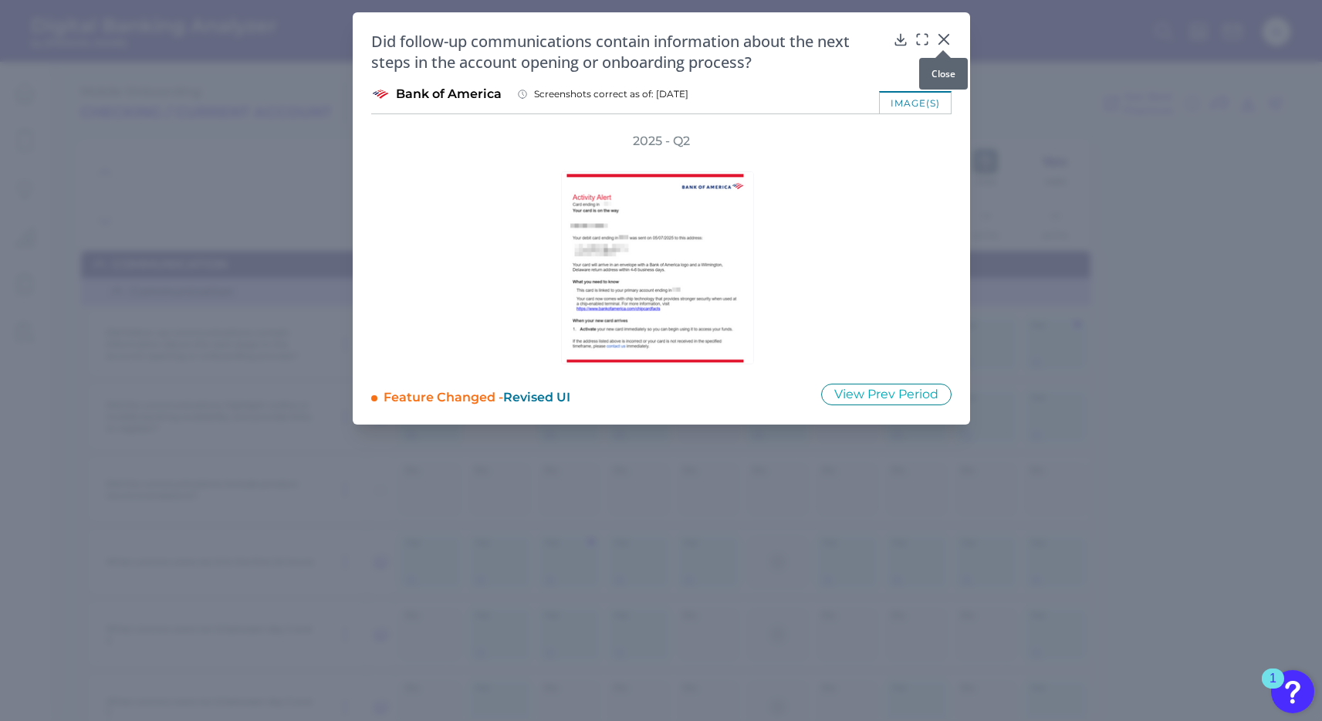
click at [944, 40] on icon at bounding box center [942, 39] width 9 height 9
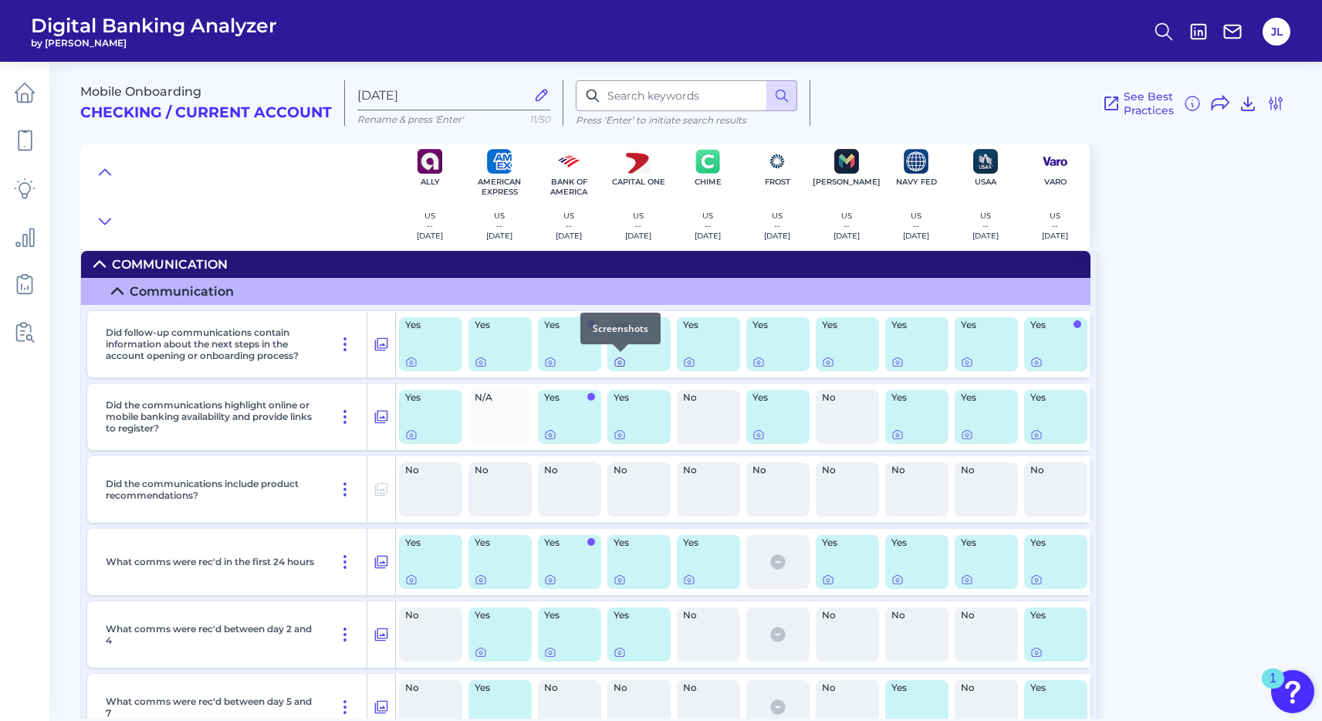
click at [620, 362] on icon at bounding box center [619, 362] width 12 height 12
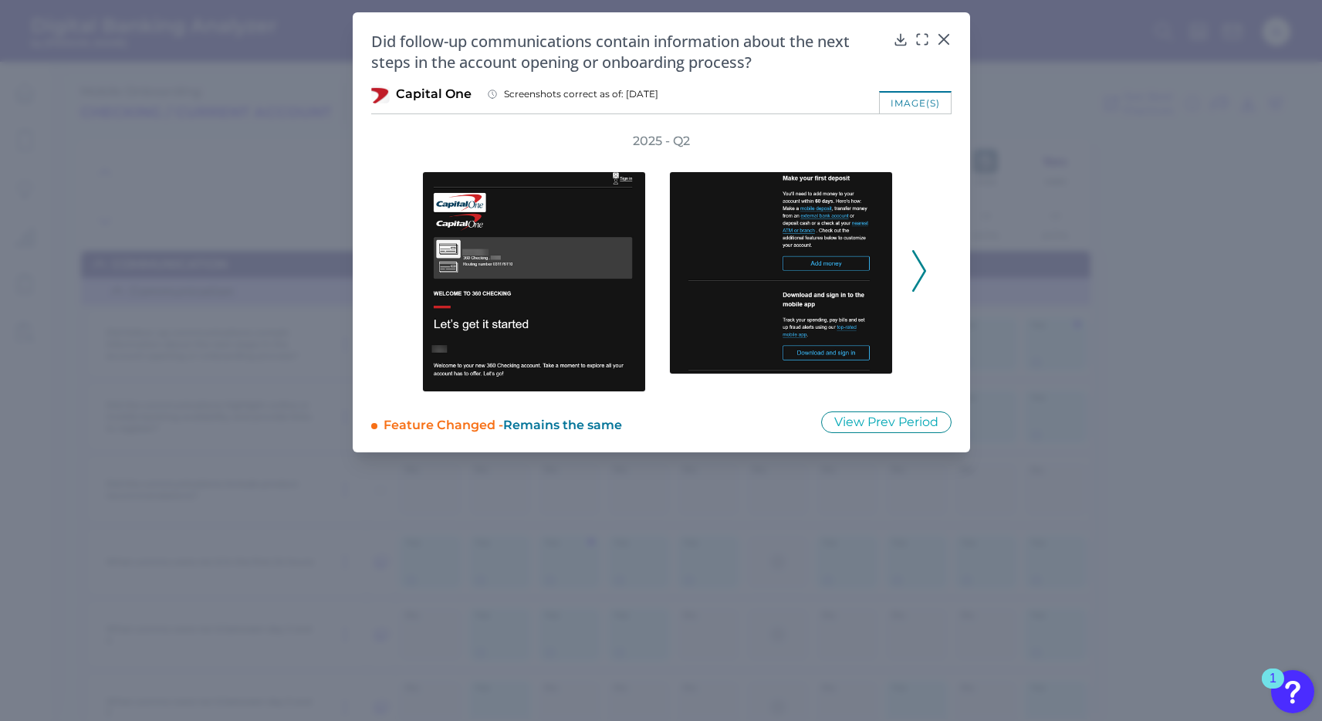
click at [915, 273] on icon at bounding box center [919, 271] width 14 height 42
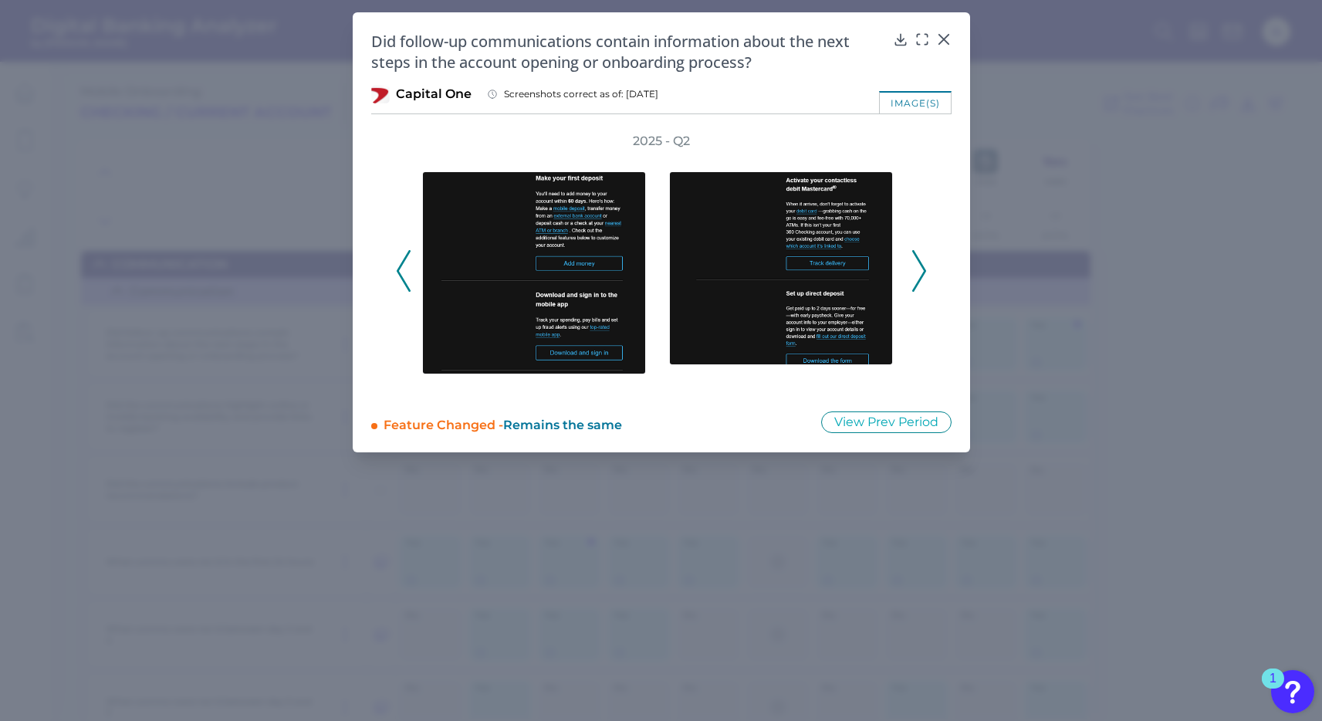
click at [915, 273] on icon at bounding box center [919, 271] width 14 height 42
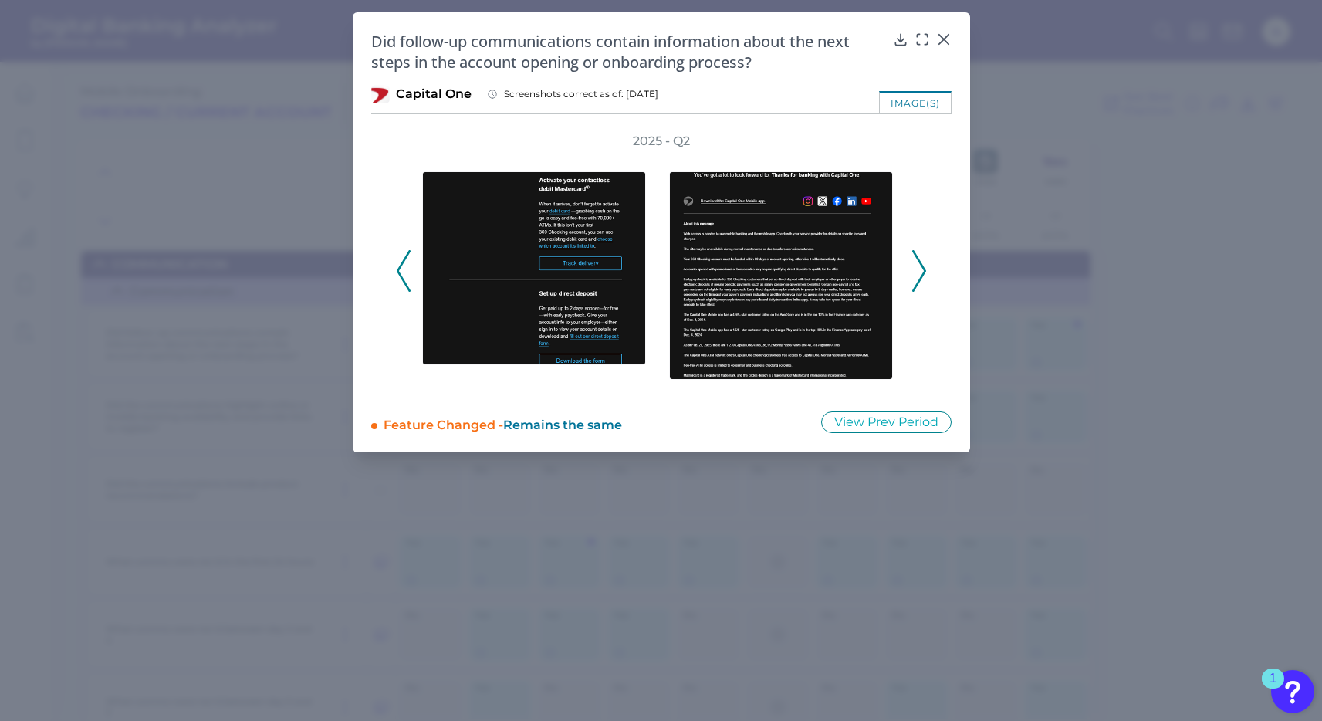
click at [915, 273] on icon at bounding box center [919, 271] width 14 height 42
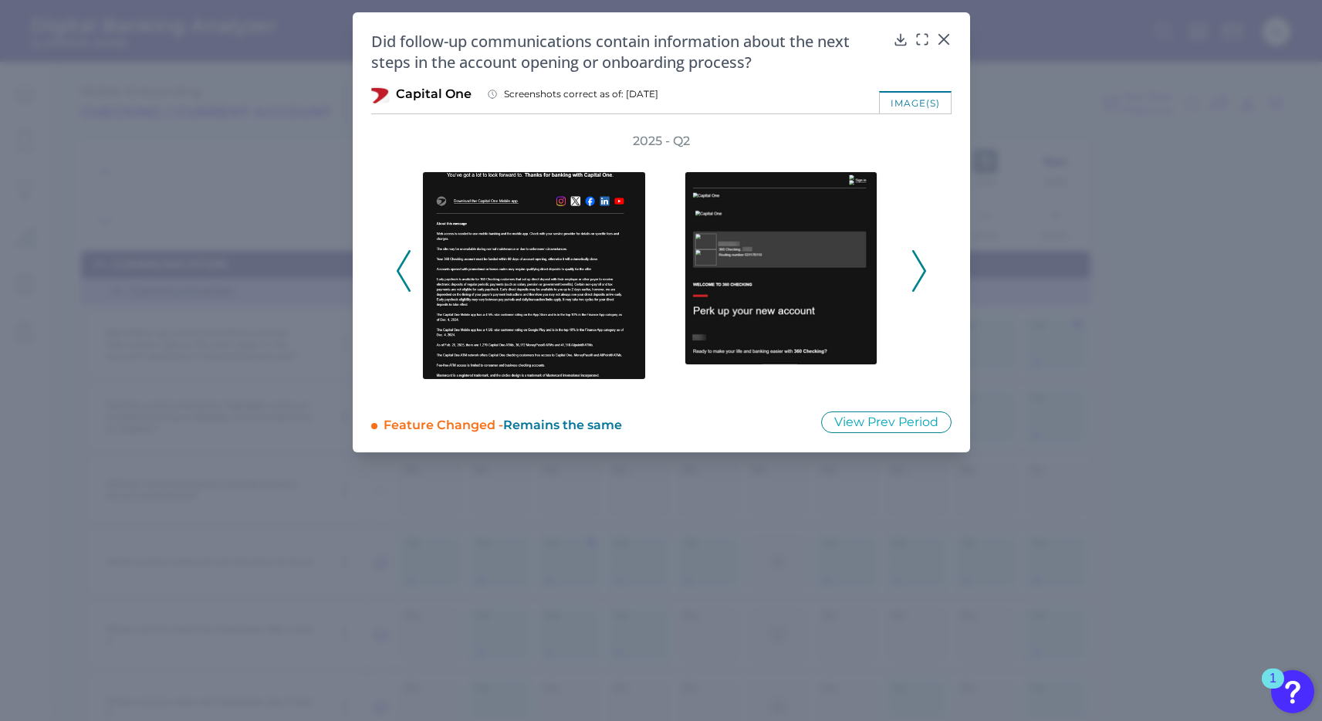
click at [915, 273] on icon at bounding box center [919, 271] width 14 height 42
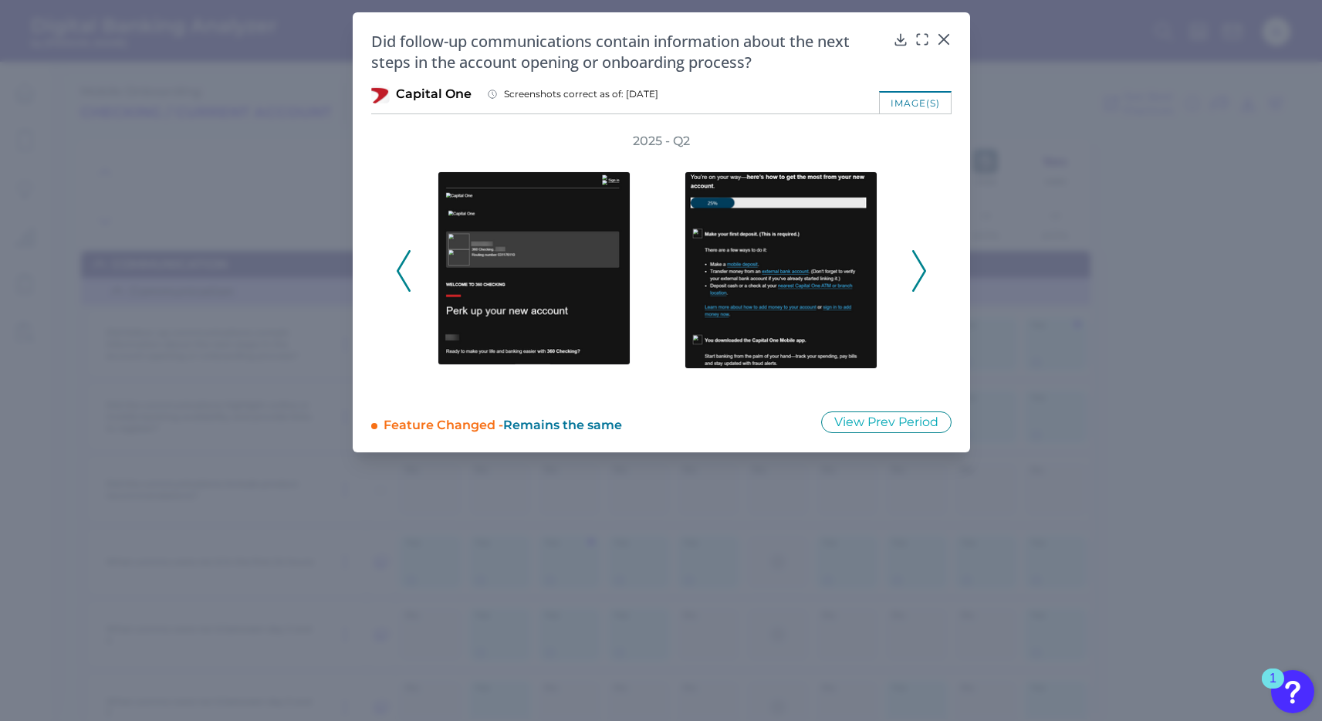
click at [915, 273] on icon at bounding box center [919, 271] width 14 height 42
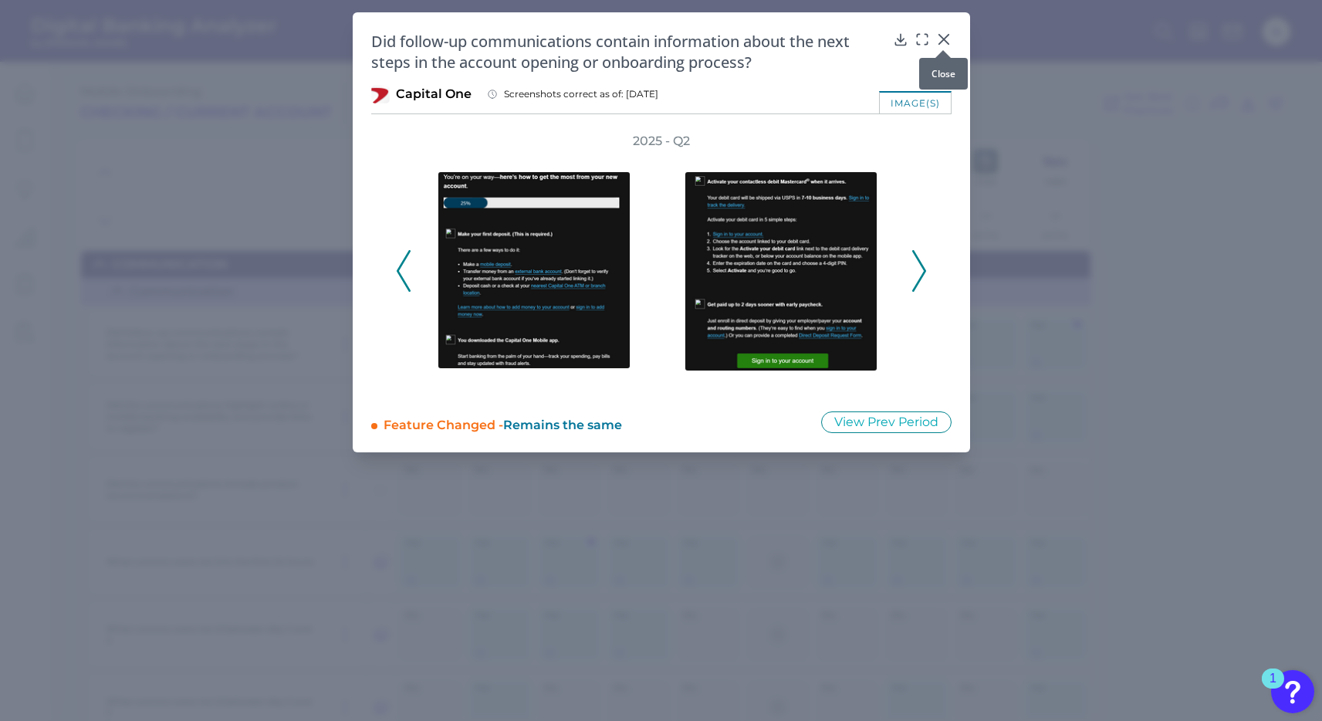
click at [941, 33] on icon at bounding box center [943, 39] width 15 height 15
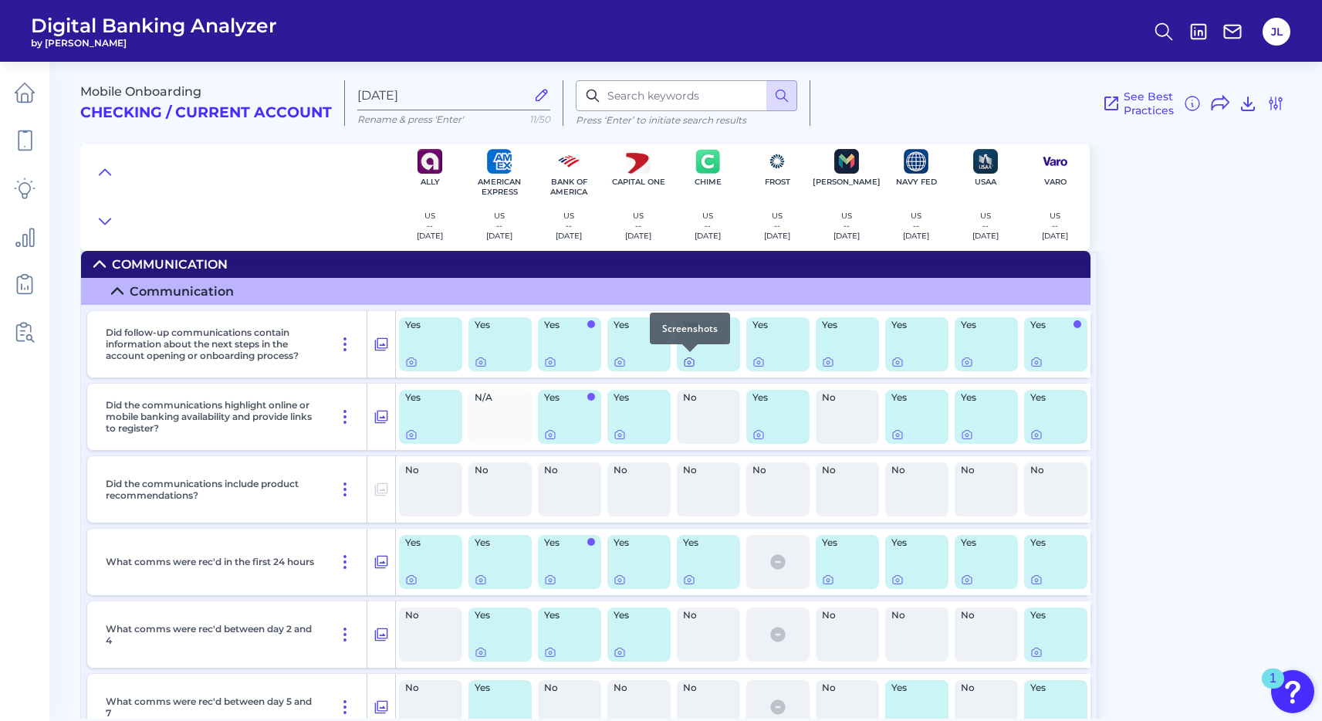
click at [689, 360] on icon at bounding box center [689, 362] width 12 height 12
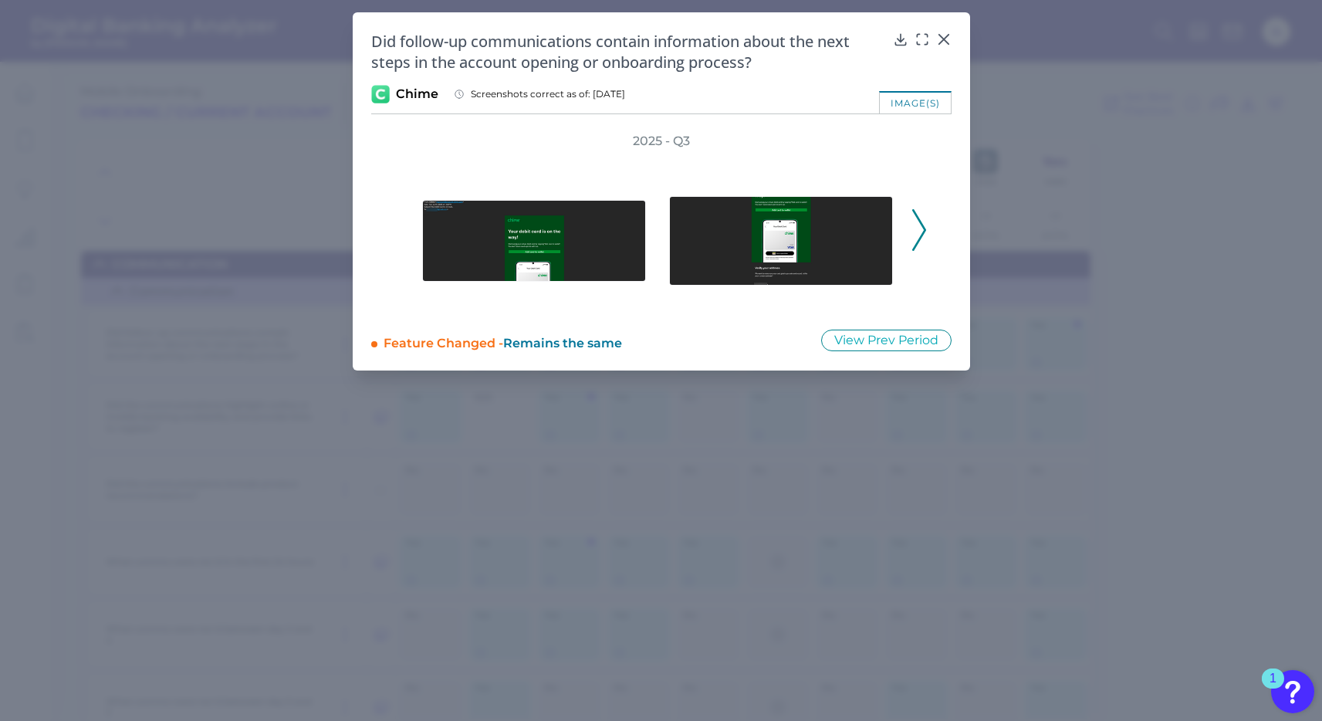
click at [920, 231] on icon at bounding box center [919, 230] width 14 height 42
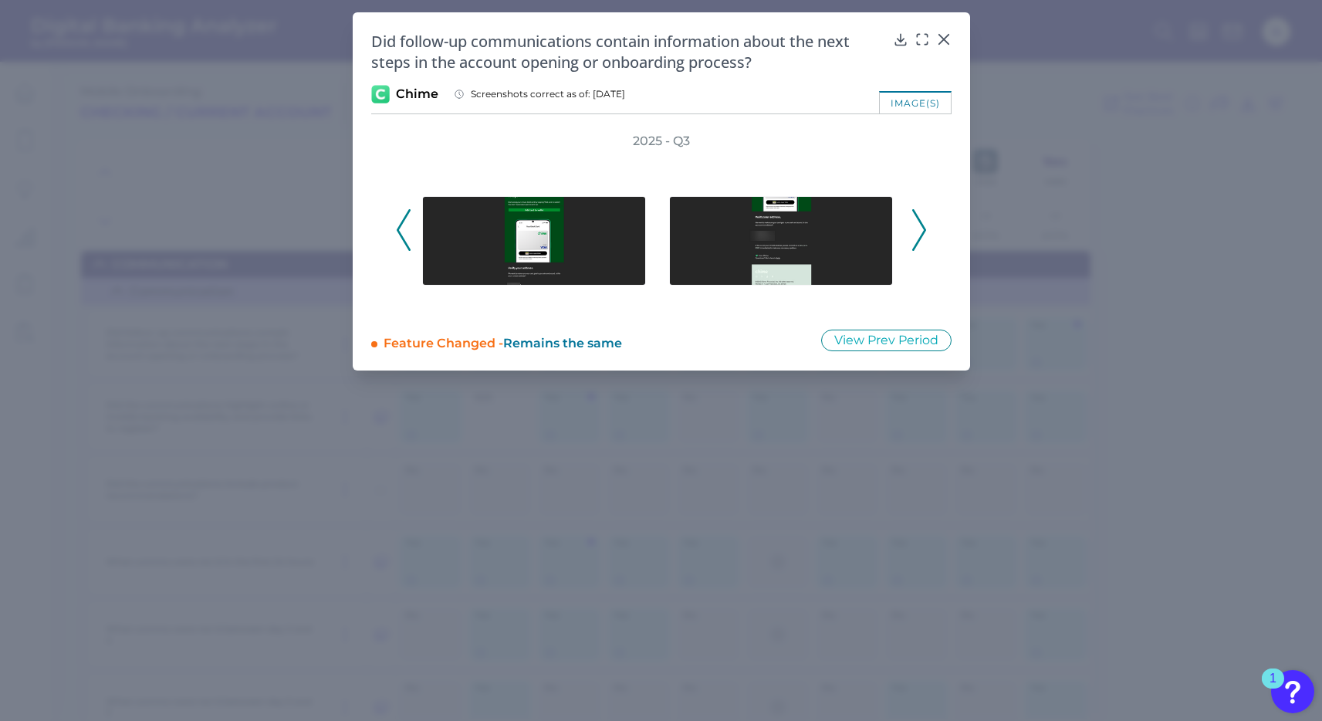
click at [920, 231] on icon at bounding box center [919, 230] width 14 height 42
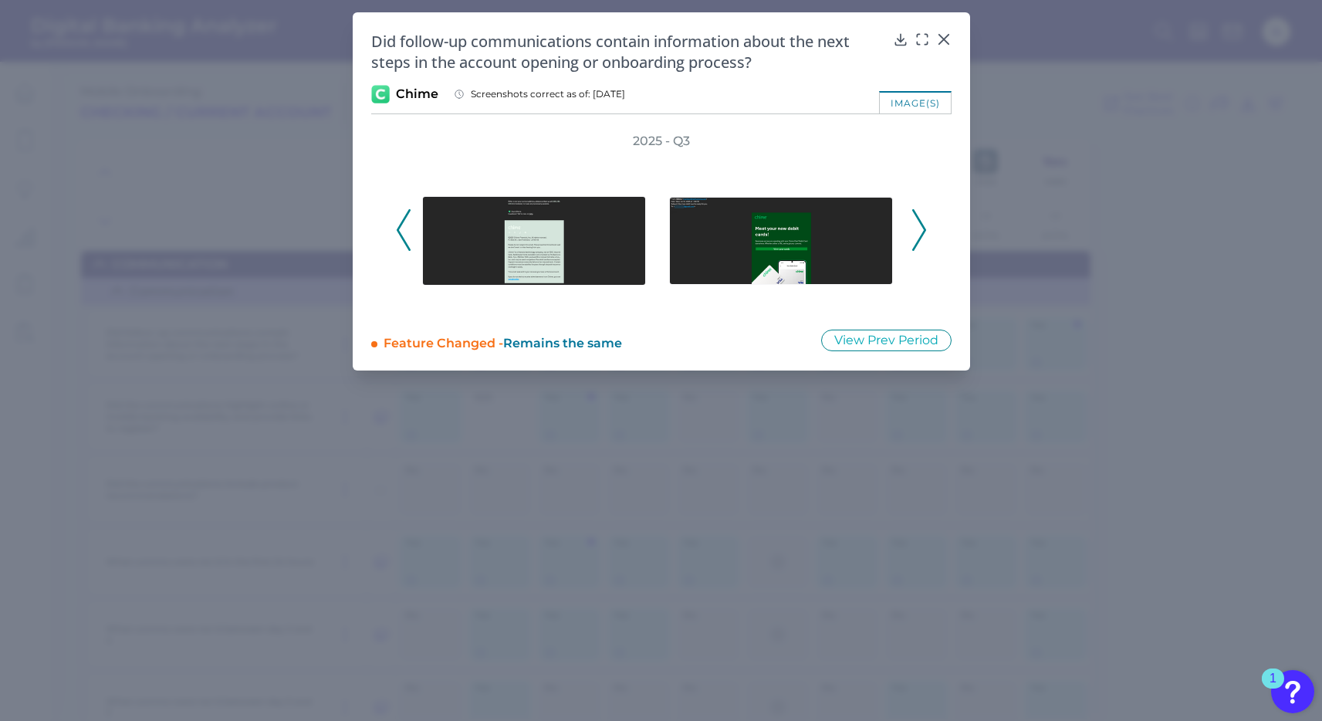
click at [920, 231] on icon at bounding box center [919, 230] width 14 height 42
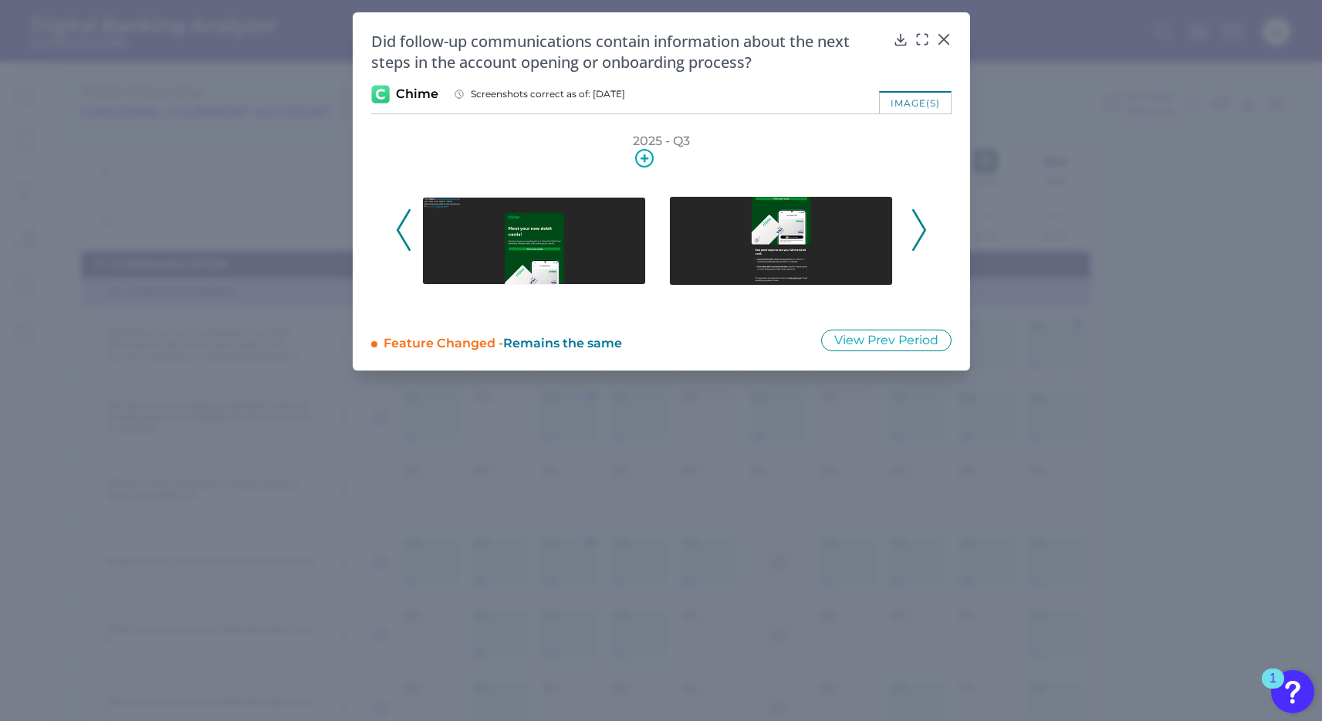
click at [533, 252] on img at bounding box center [534, 241] width 224 height 88
click at [897, 42] on div at bounding box center [899, 49] width 15 height 15
click at [900, 36] on icon at bounding box center [900, 39] width 10 height 11
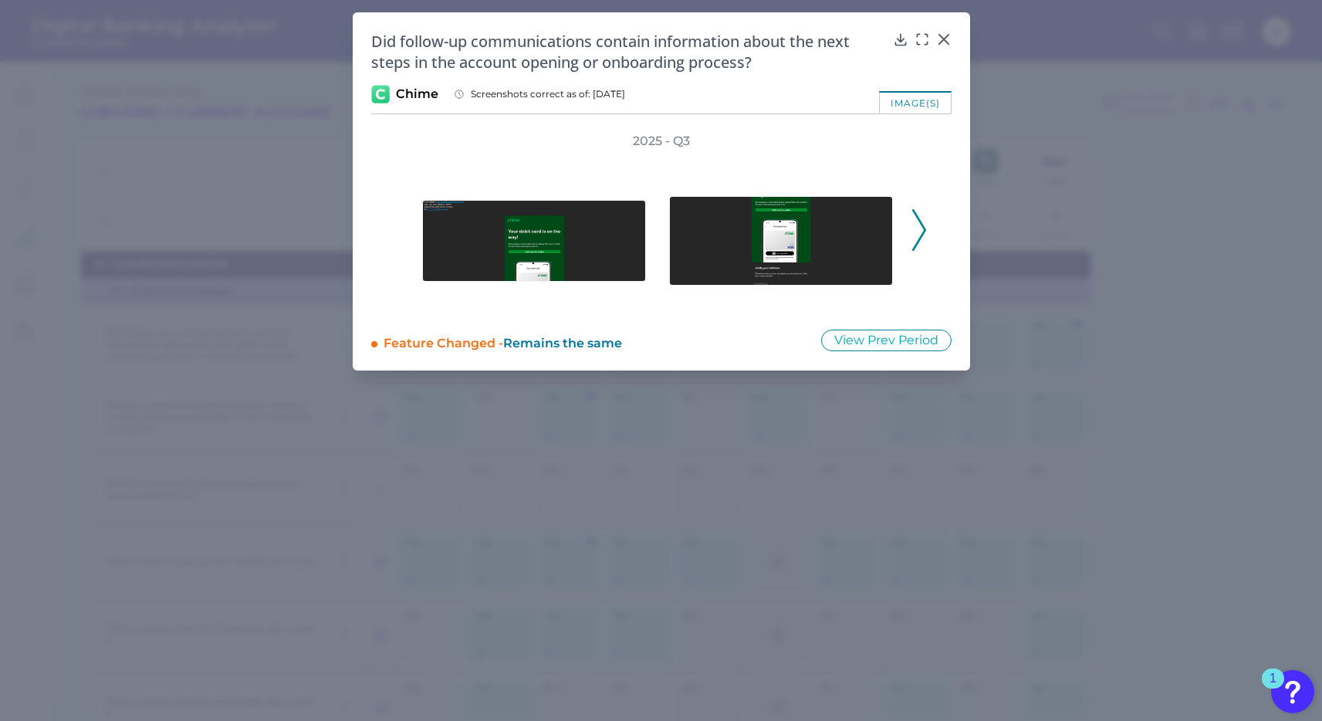
click at [917, 235] on icon at bounding box center [919, 230] width 14 height 42
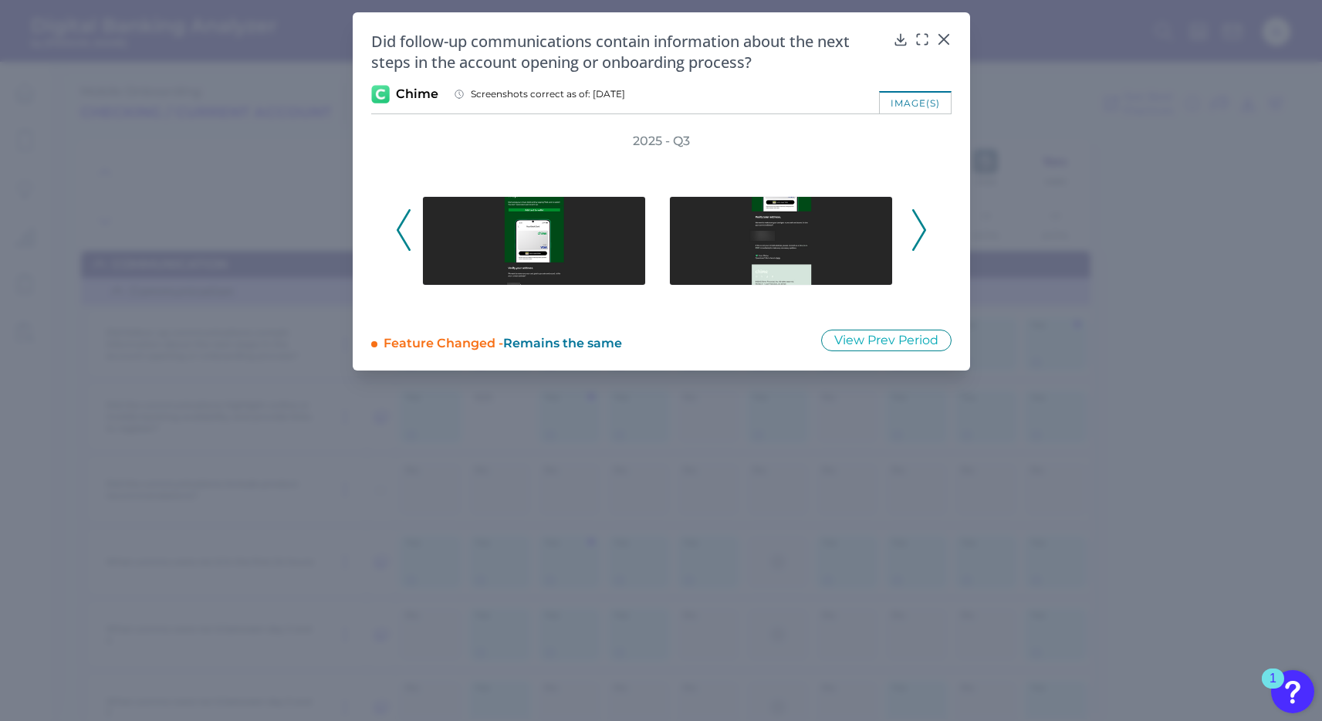
click at [917, 235] on icon at bounding box center [919, 230] width 14 height 42
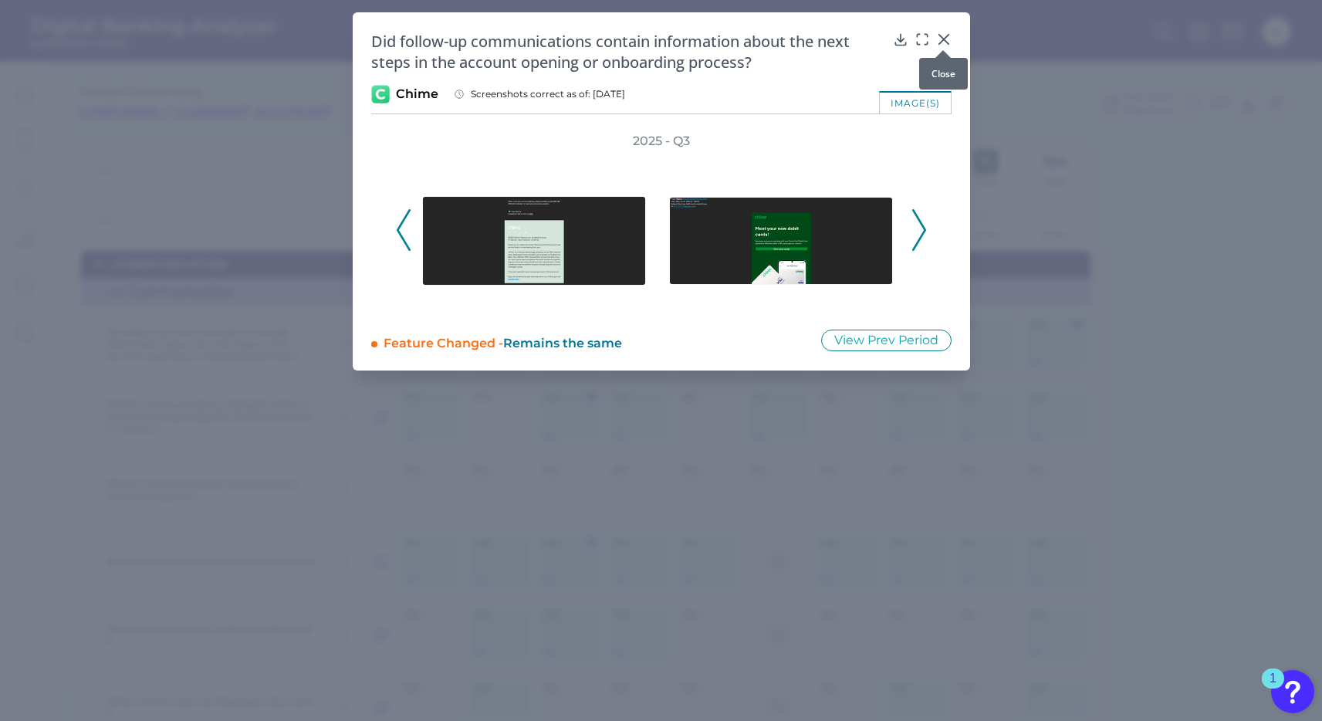
click at [939, 32] on icon at bounding box center [943, 39] width 15 height 15
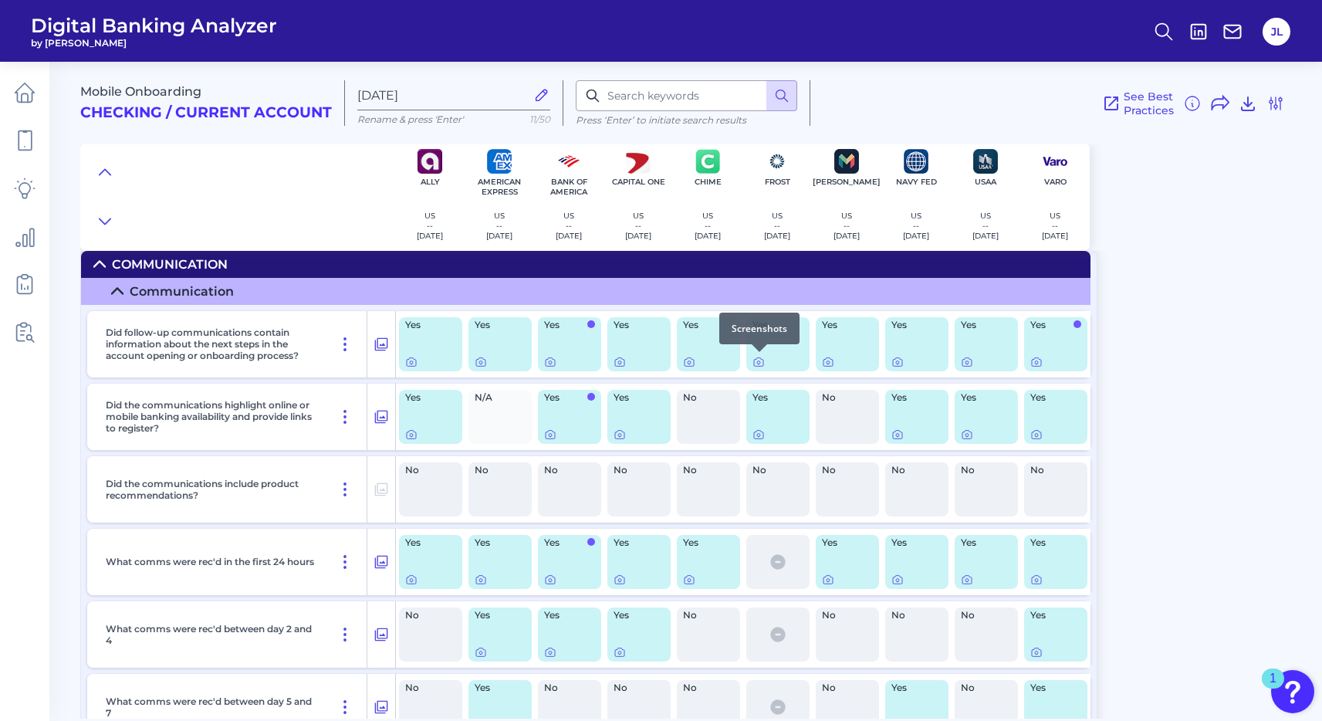
click at [758, 358] on div at bounding box center [759, 351] width 15 height 15
click at [758, 362] on icon at bounding box center [758, 362] width 12 height 12
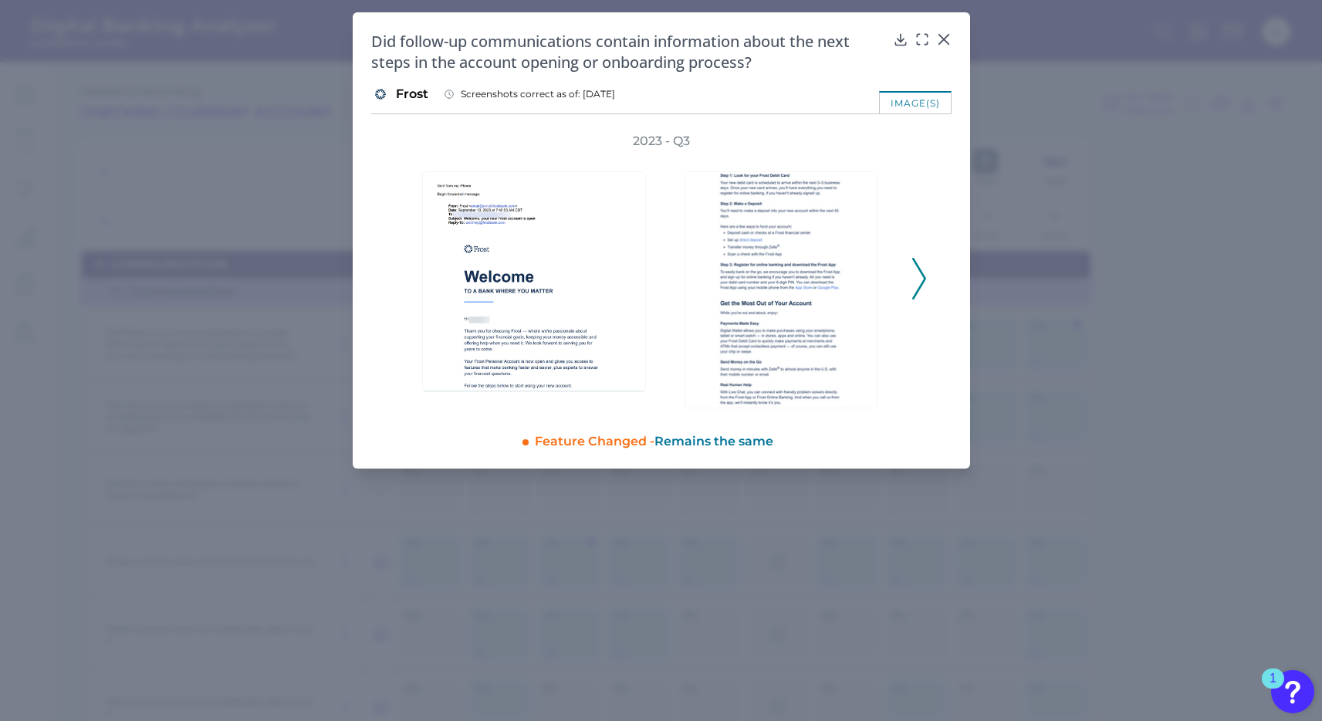
click at [919, 276] on icon at bounding box center [919, 279] width 14 height 42
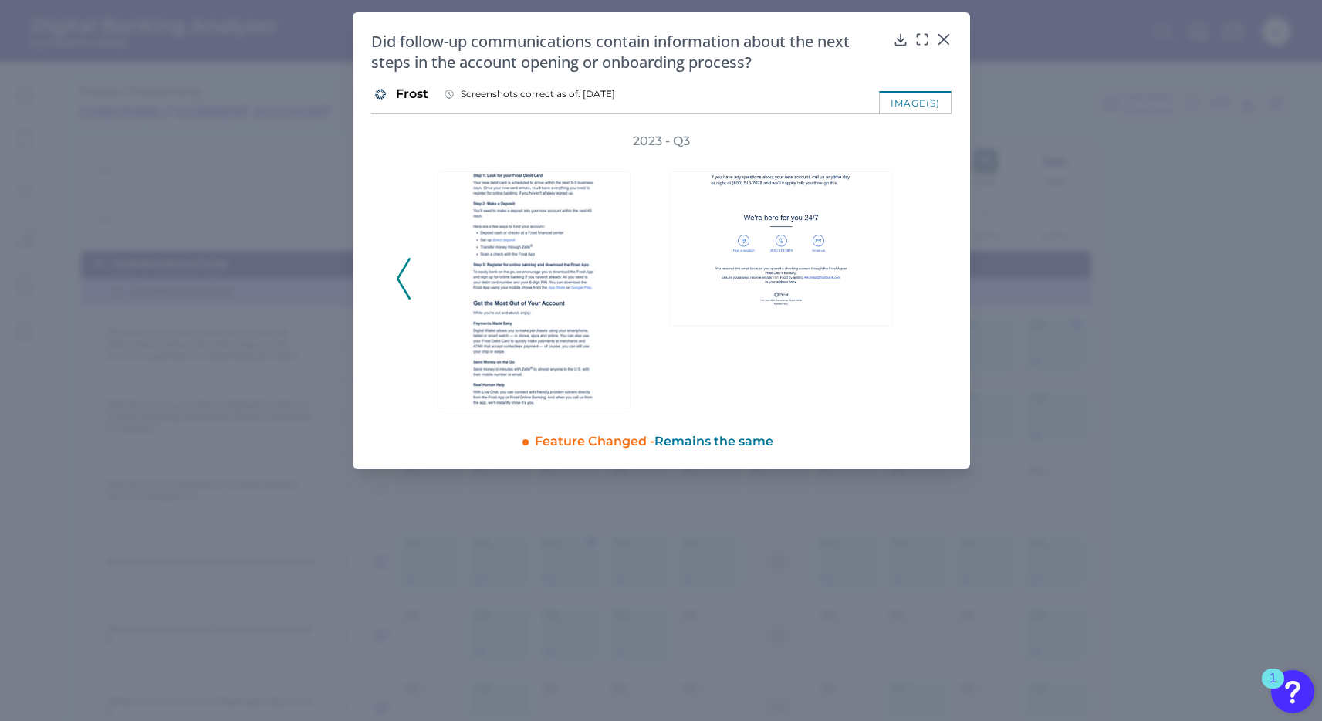
click at [919, 276] on div "2023 - Q3" at bounding box center [661, 270] width 531 height 275
click at [941, 32] on icon at bounding box center [943, 39] width 15 height 15
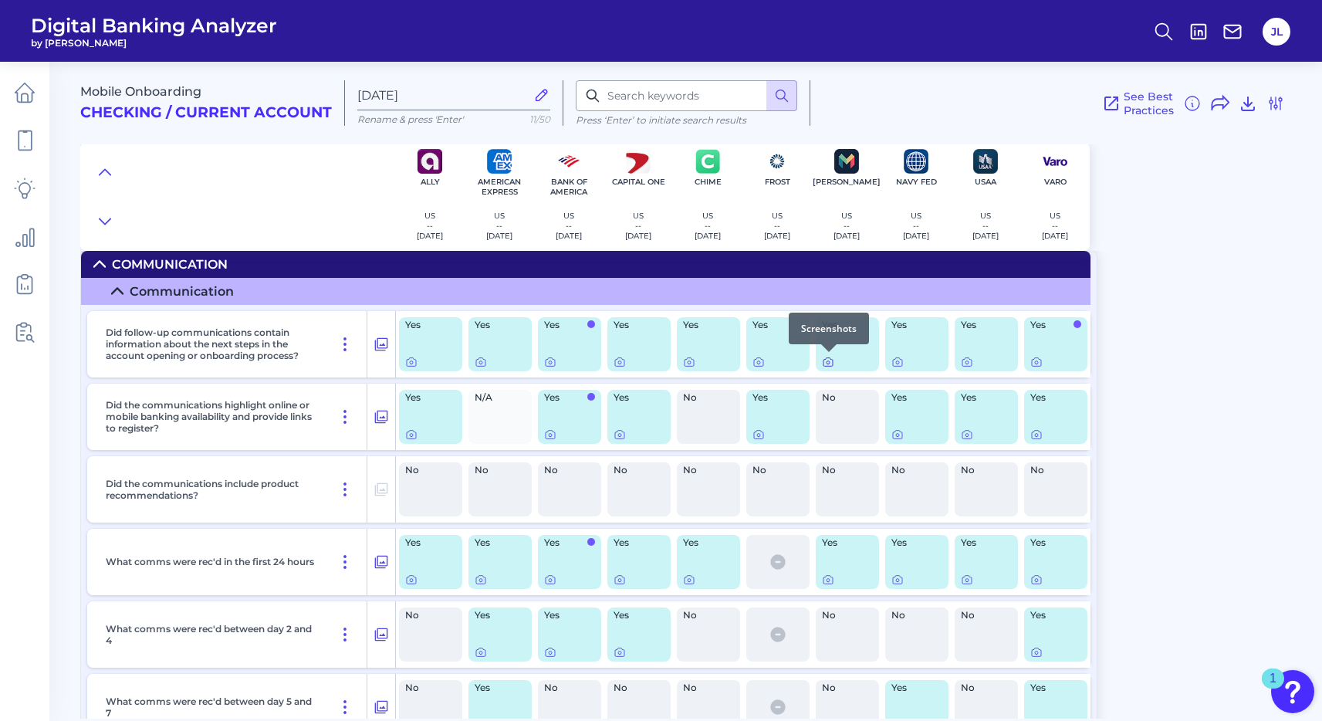
click at [826, 360] on icon at bounding box center [828, 362] width 12 height 12
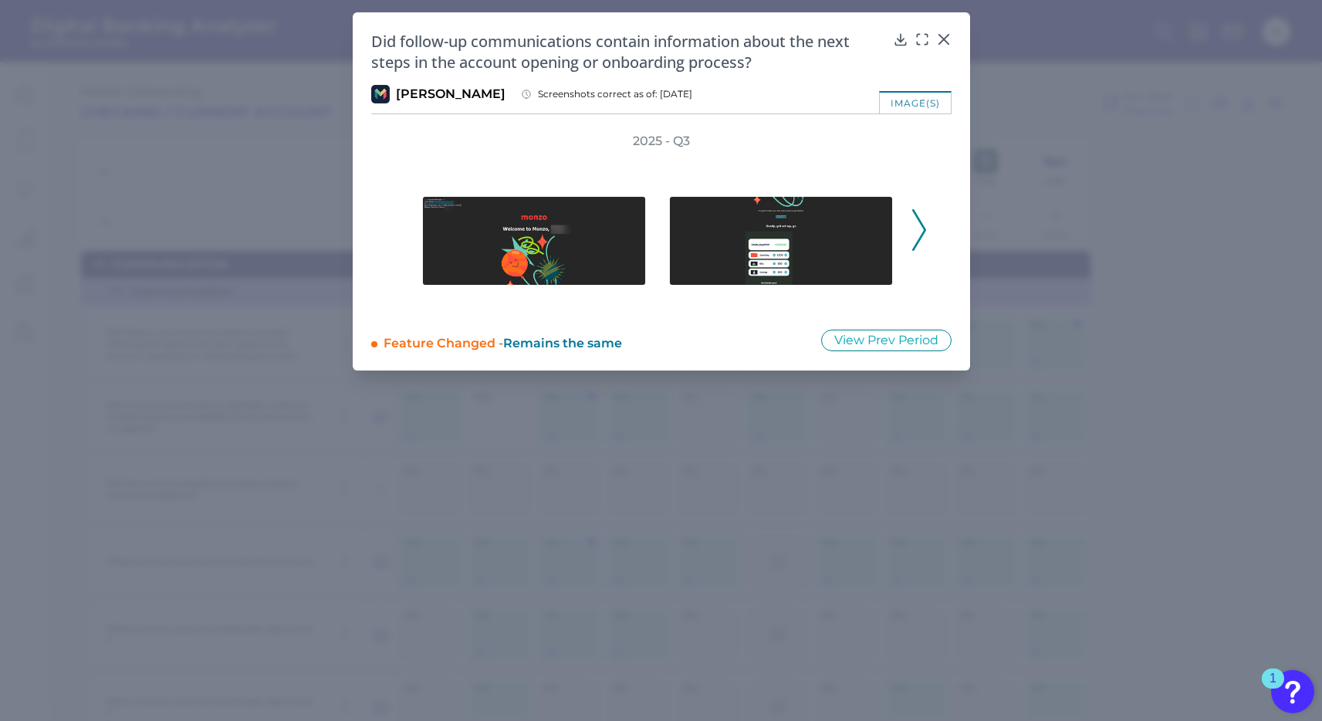
click at [917, 225] on icon at bounding box center [919, 230] width 14 height 42
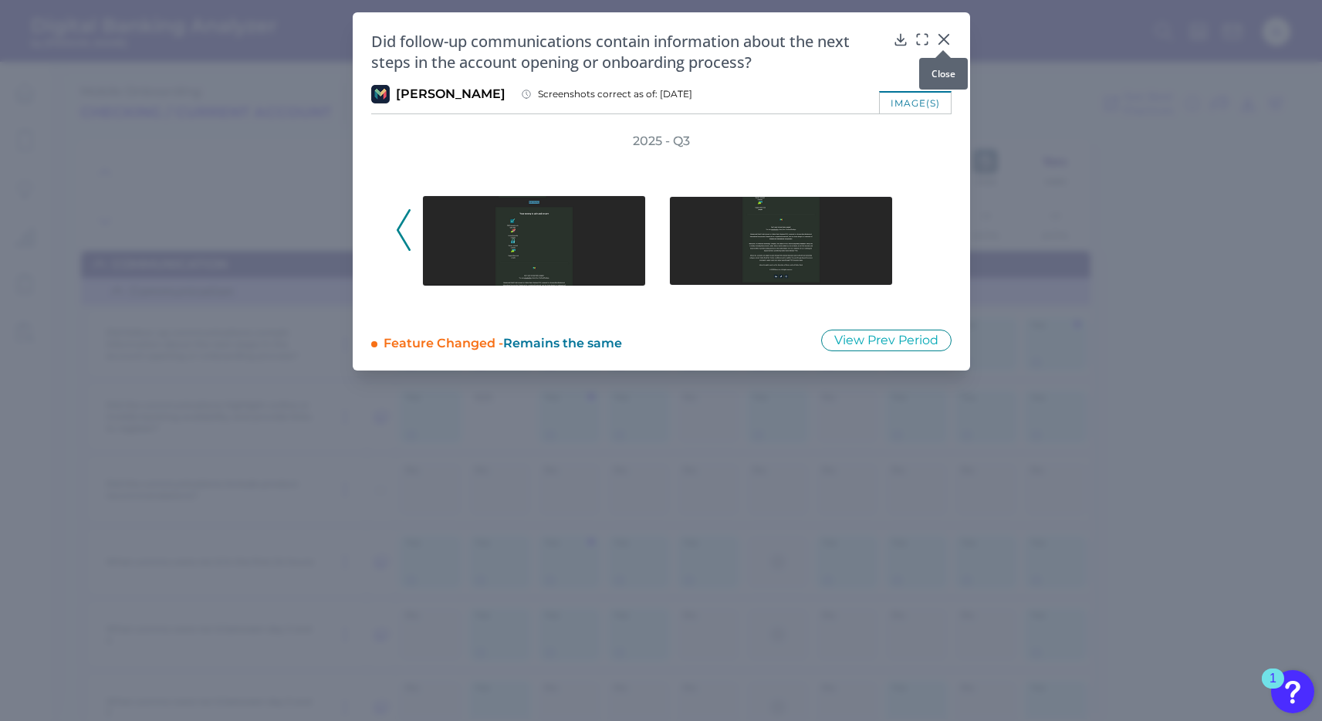
click at [941, 34] on icon at bounding box center [943, 39] width 15 height 15
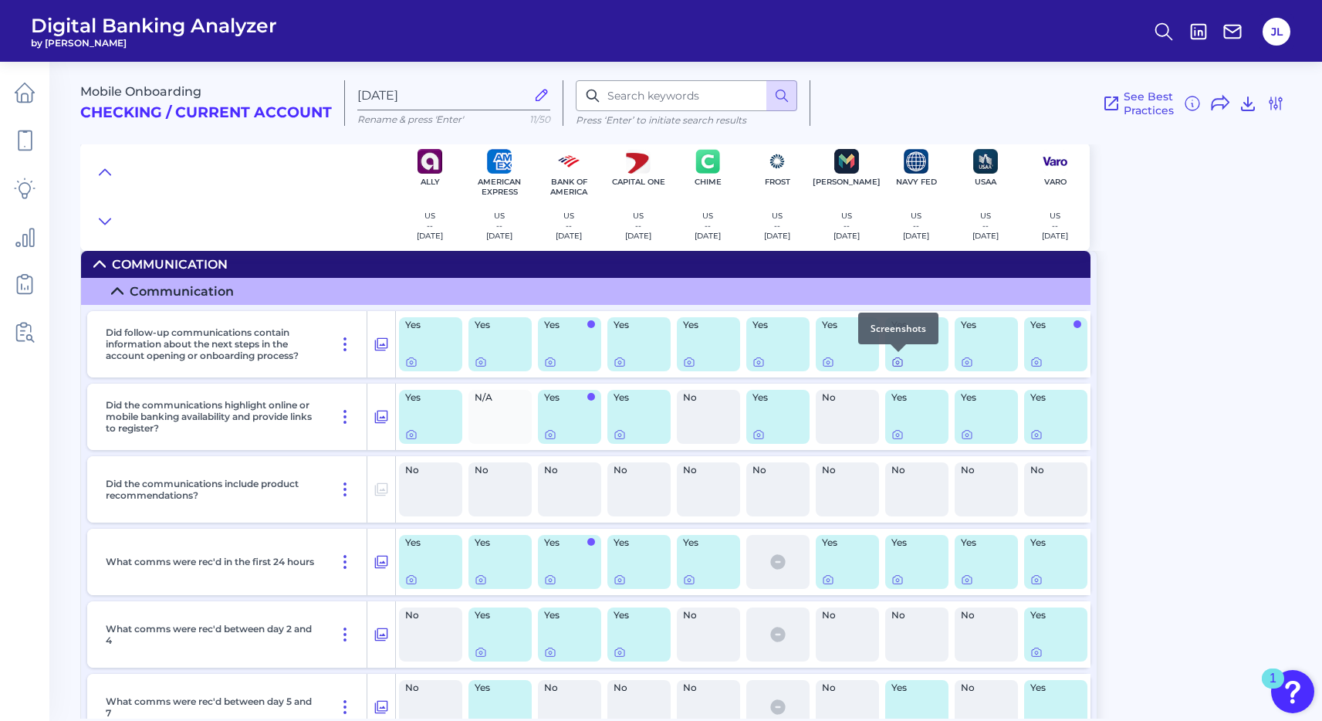
click at [897, 363] on icon at bounding box center [897, 362] width 12 height 12
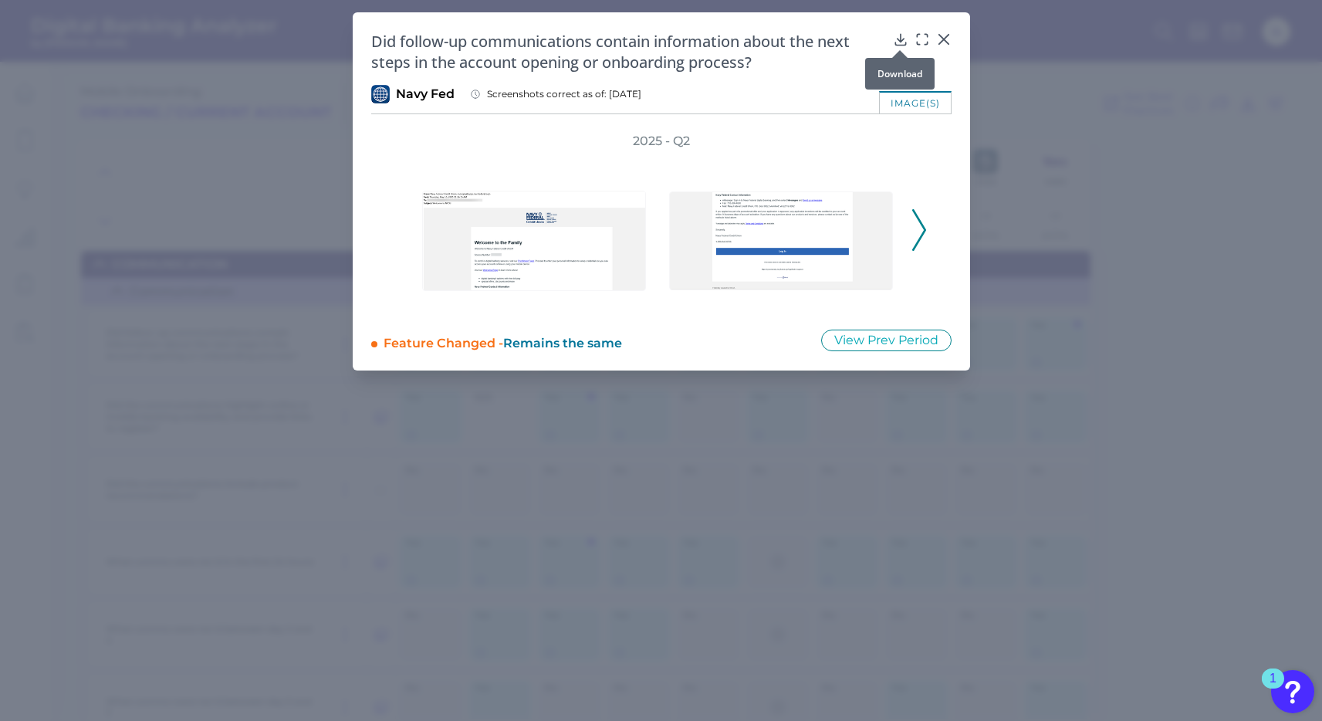
click at [900, 42] on div at bounding box center [899, 49] width 15 height 15
click at [900, 34] on icon at bounding box center [900, 39] width 10 height 11
click at [941, 39] on icon at bounding box center [943, 39] width 15 height 15
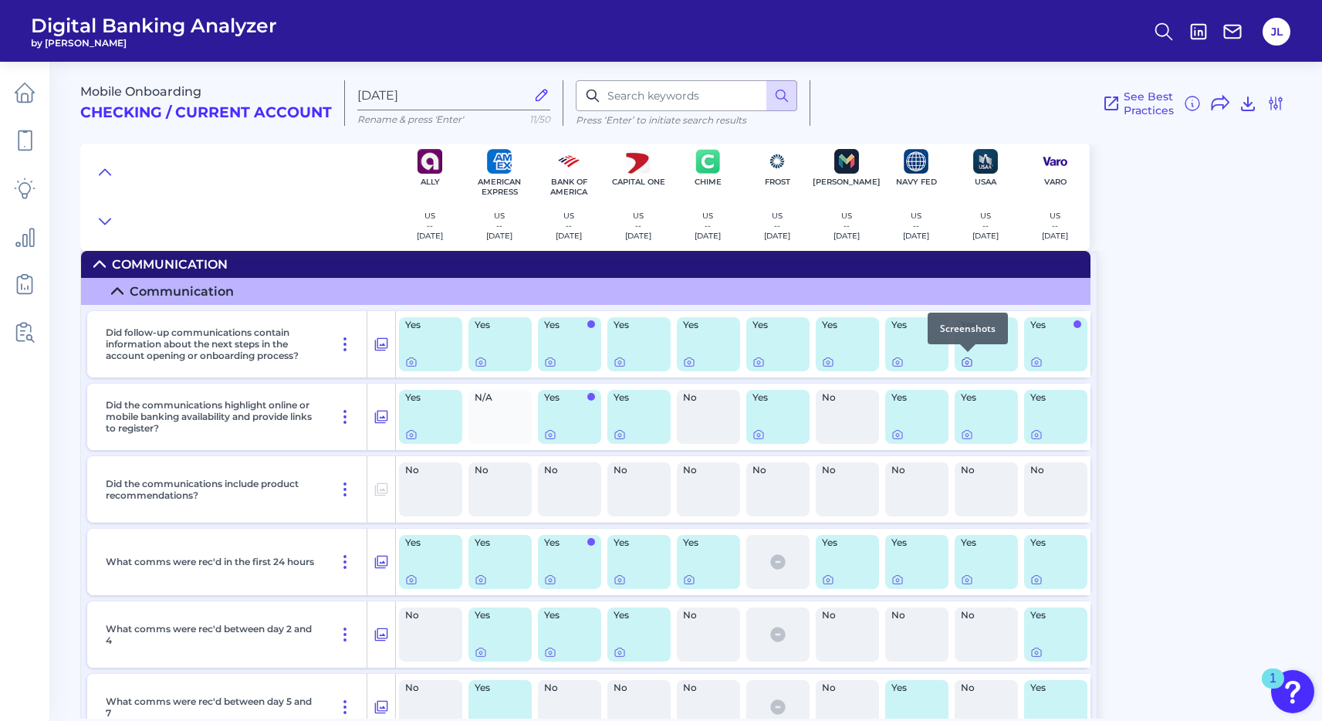
click at [970, 360] on icon at bounding box center [967, 362] width 12 height 12
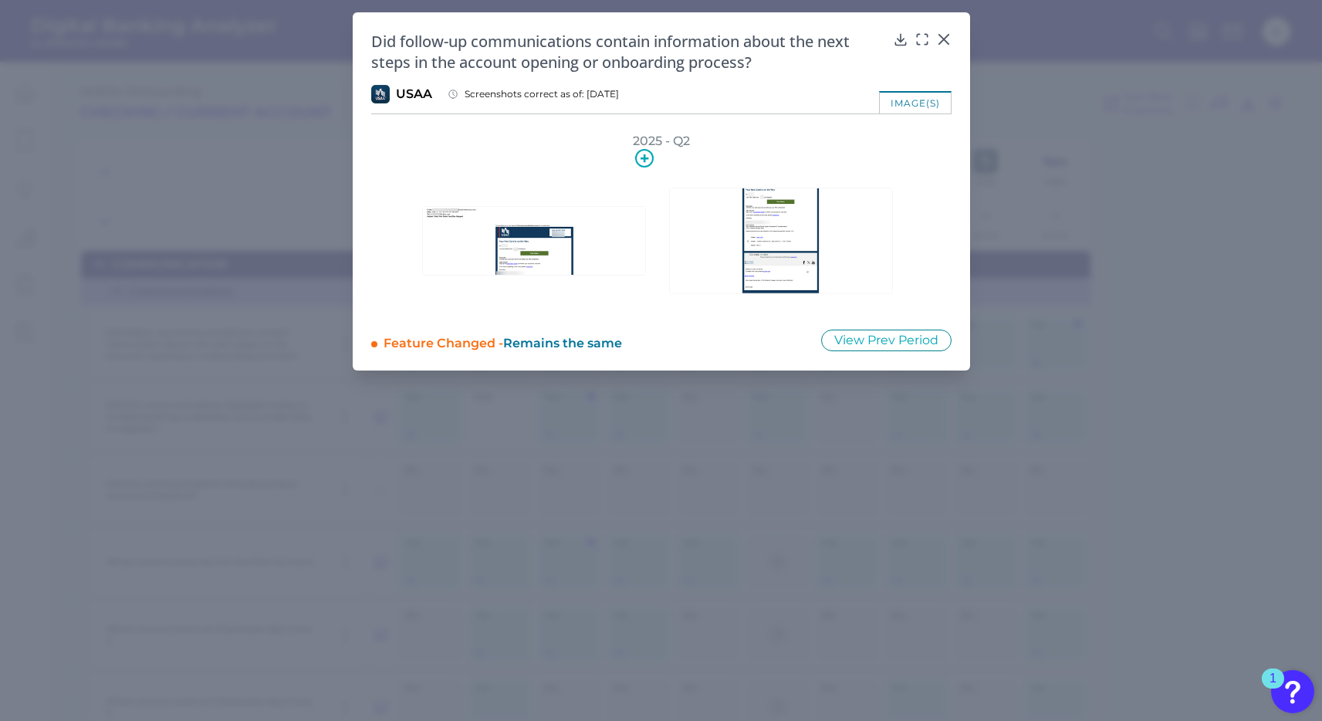
click at [522, 249] on img at bounding box center [534, 241] width 224 height 70
click at [895, 35] on icon at bounding box center [900, 39] width 15 height 15
click at [941, 45] on div at bounding box center [942, 49] width 15 height 15
click at [941, 40] on icon at bounding box center [942, 39] width 9 height 9
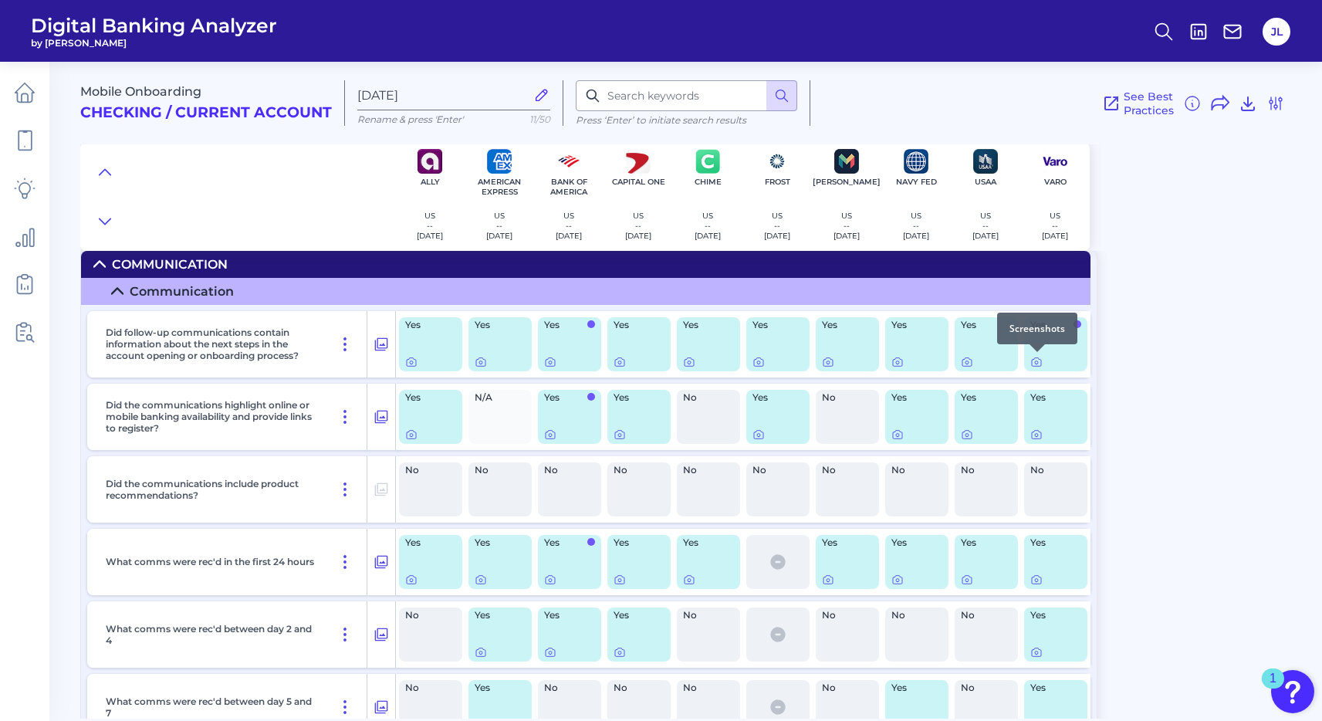
click at [1038, 359] on div at bounding box center [1036, 351] width 15 height 15
click at [1034, 362] on icon at bounding box center [1036, 362] width 12 height 12
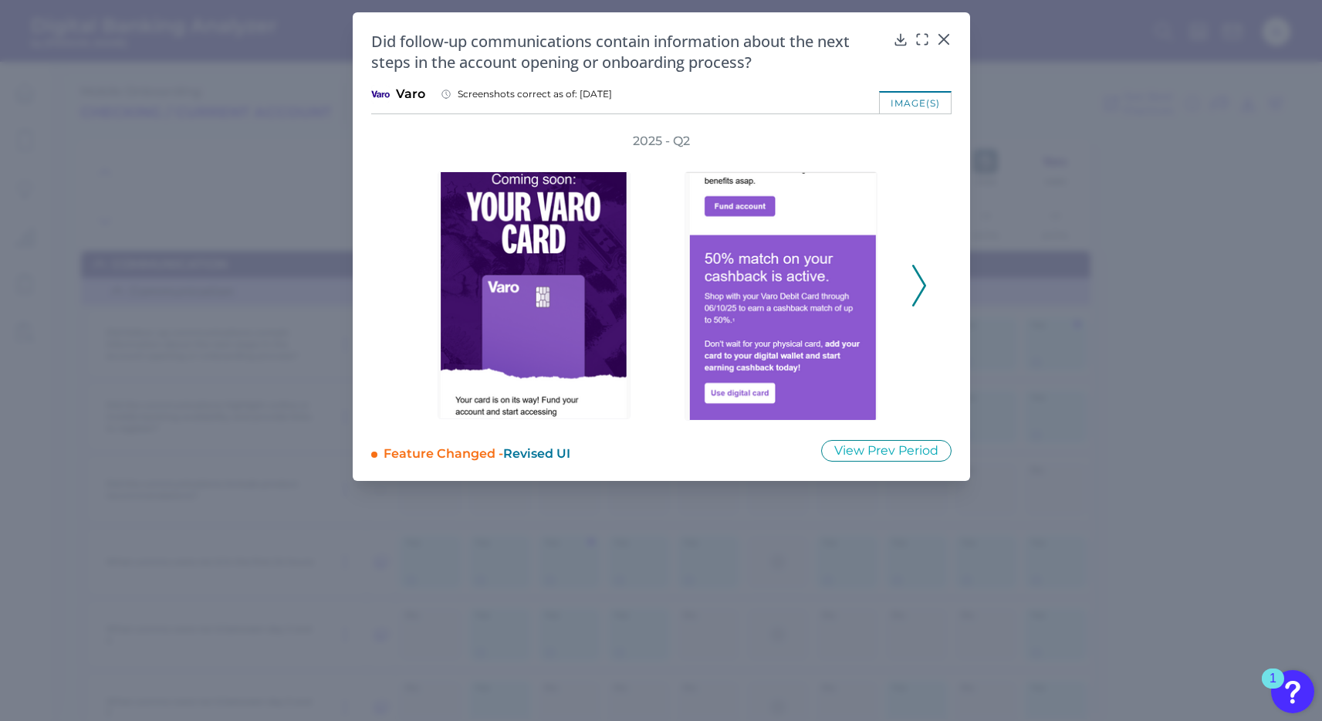
click at [915, 282] on icon at bounding box center [919, 286] width 14 height 42
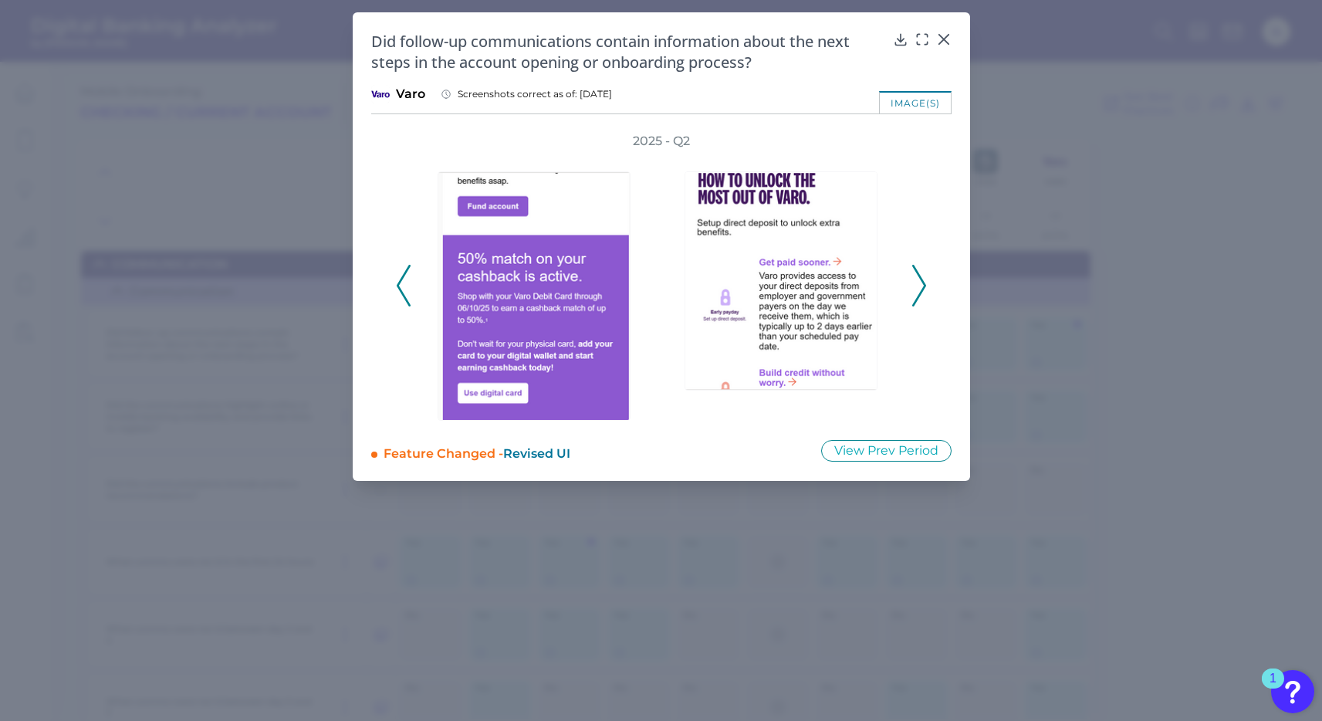
click at [915, 282] on icon at bounding box center [919, 286] width 14 height 42
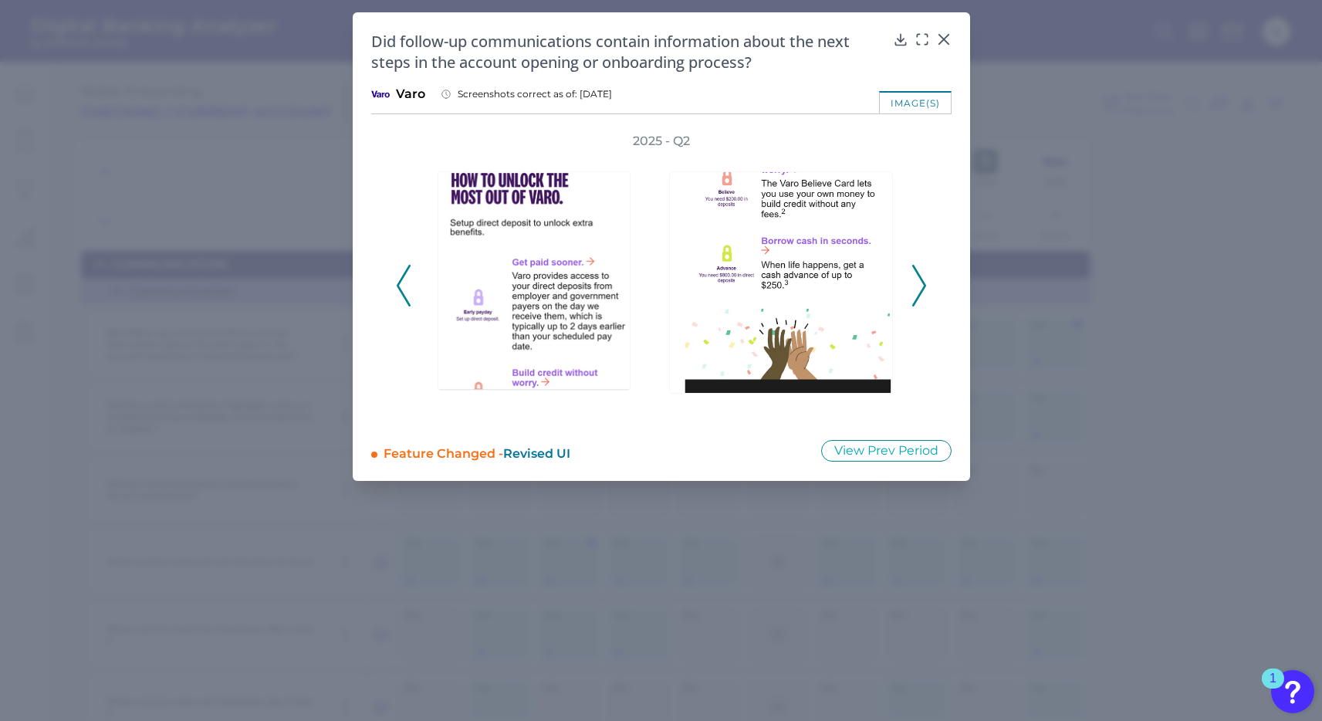
click at [915, 282] on icon at bounding box center [919, 286] width 14 height 42
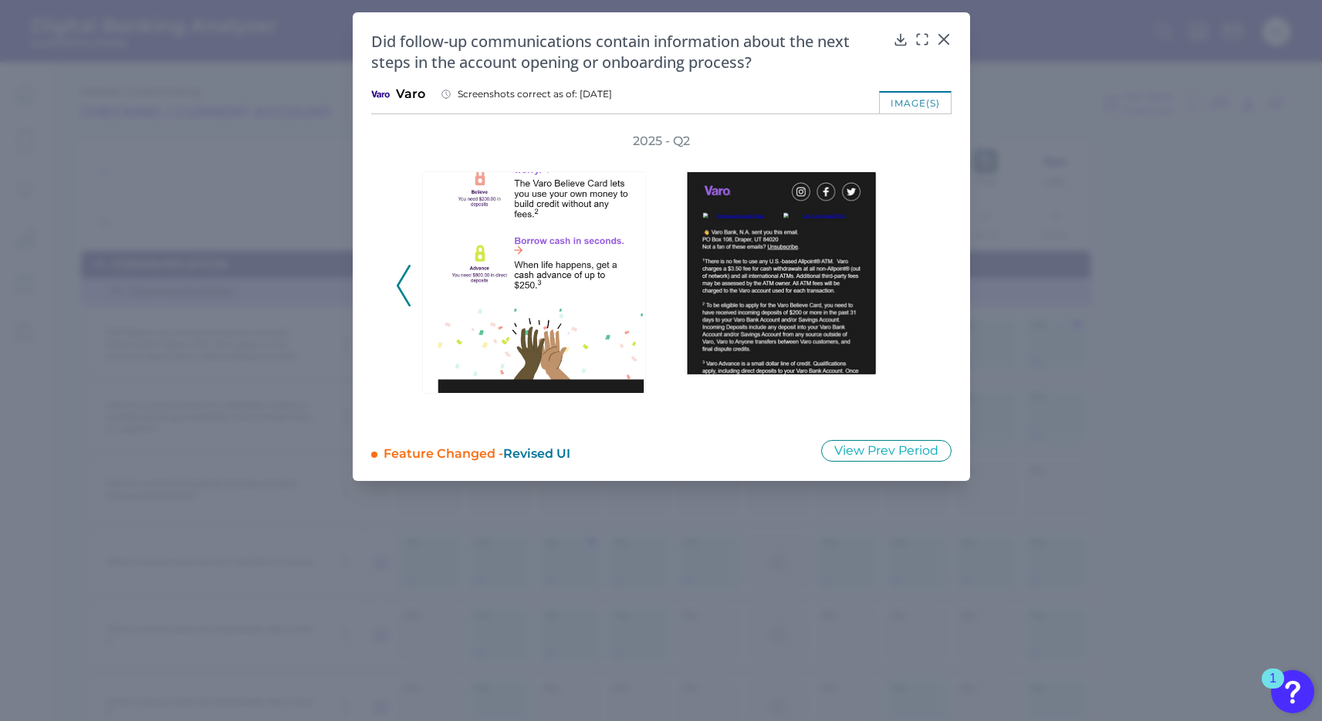
click at [915, 282] on div "2025 - Q2" at bounding box center [661, 277] width 531 height 288
click at [943, 37] on icon at bounding box center [943, 39] width 15 height 15
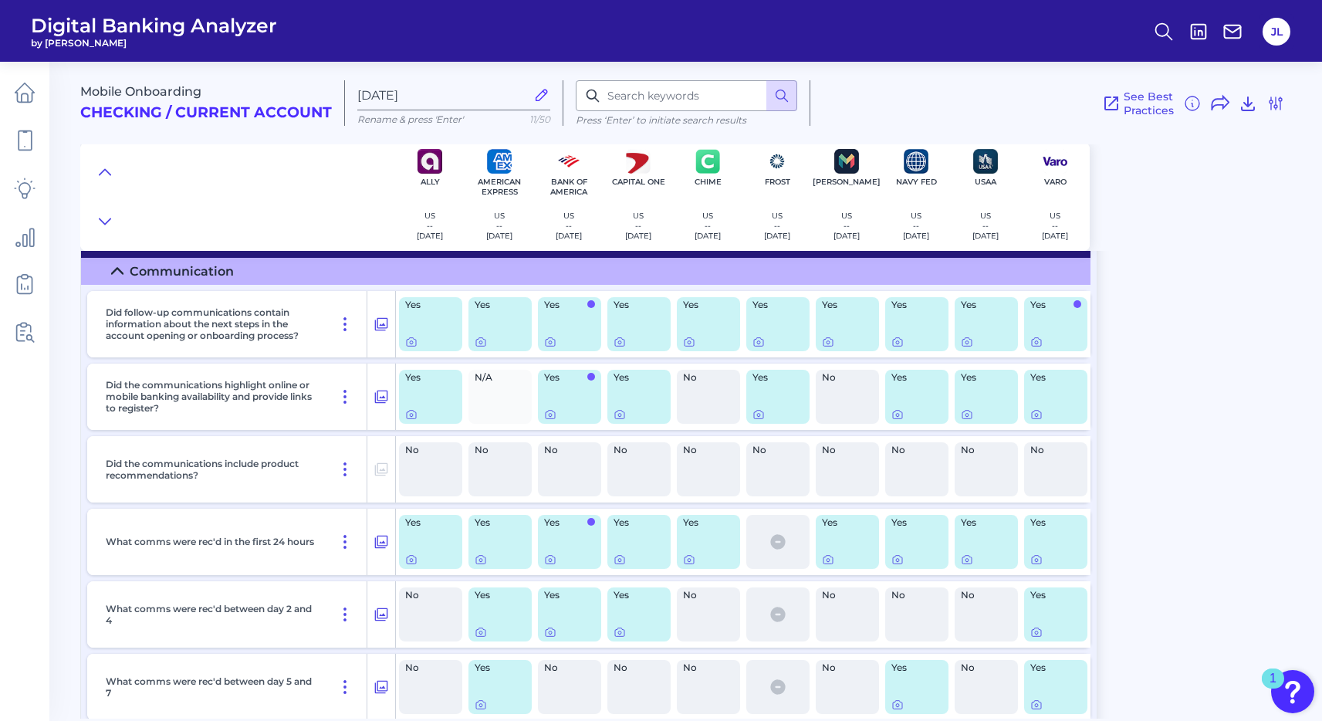
scroll to position [14052, 0]
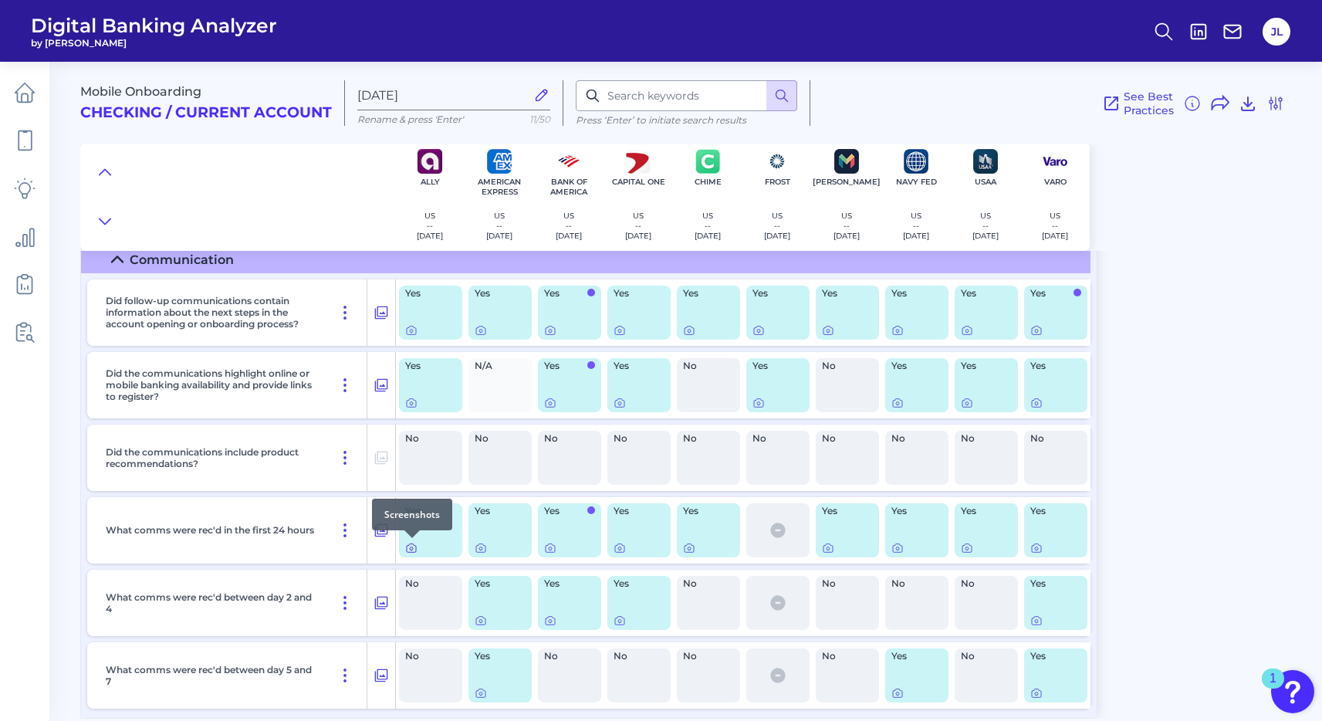
click at [410, 547] on icon at bounding box center [411, 548] width 12 height 12
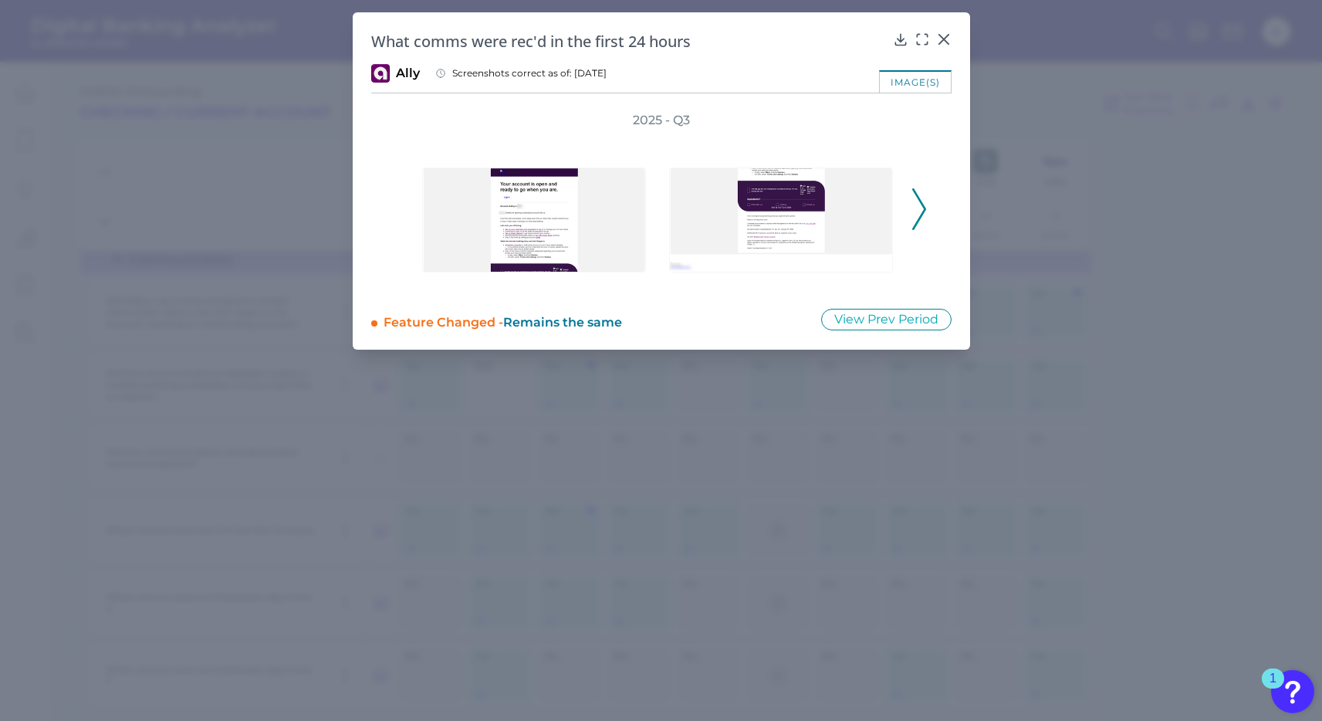
click at [920, 206] on icon at bounding box center [919, 209] width 14 height 42
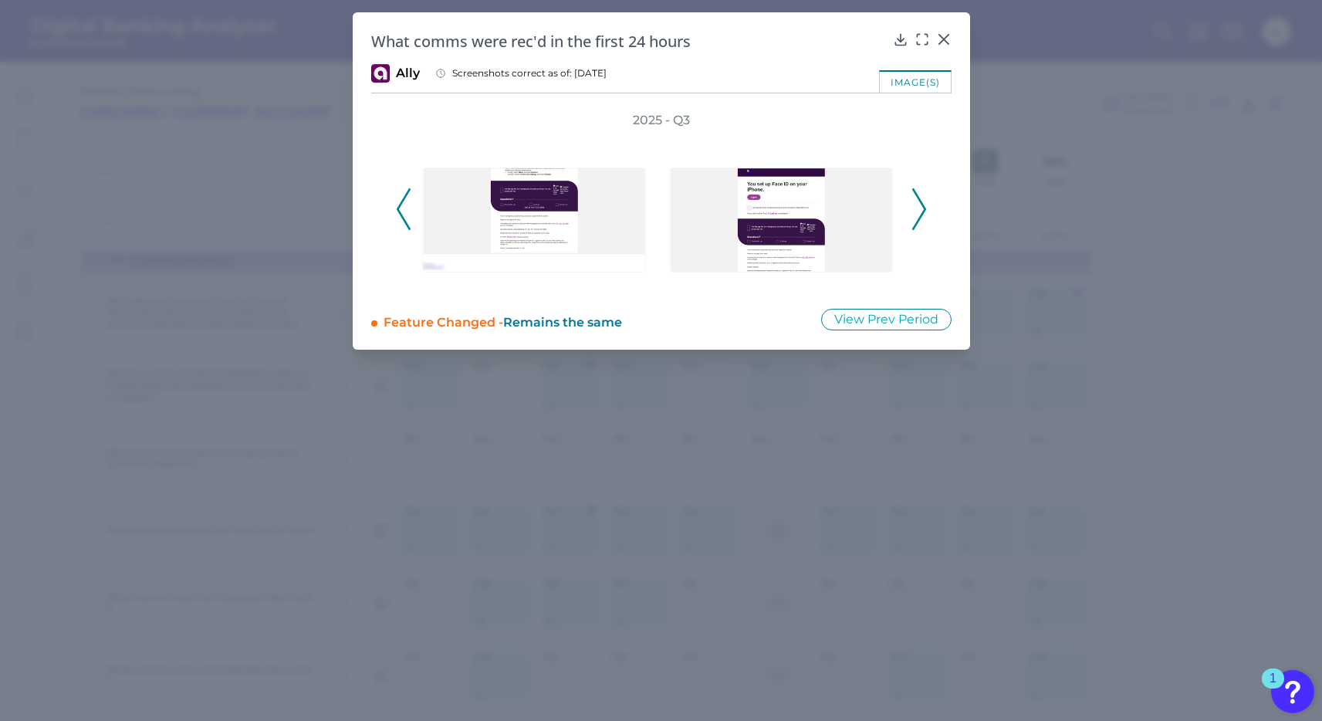
click at [920, 206] on icon at bounding box center [919, 209] width 14 height 42
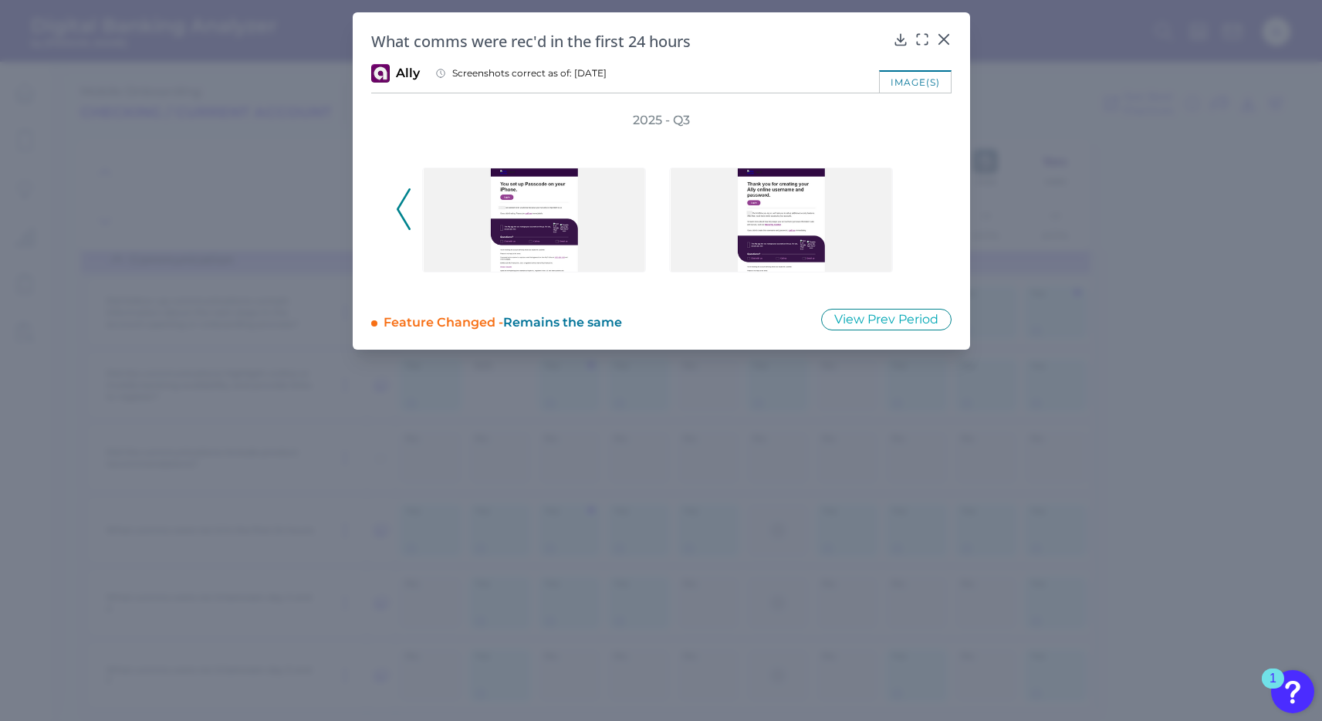
click at [920, 206] on div "2025 - Q3" at bounding box center [661, 200] width 531 height 177
click at [940, 38] on icon at bounding box center [943, 39] width 15 height 15
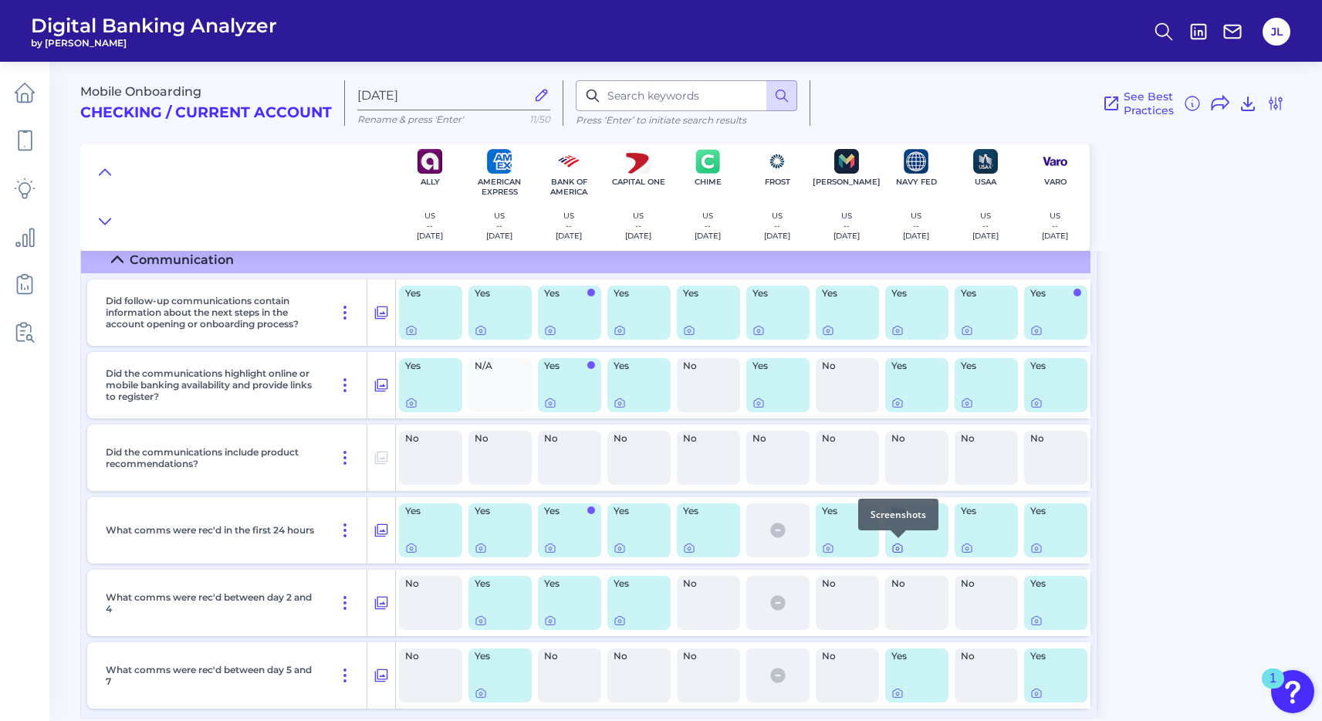
click at [897, 547] on icon at bounding box center [897, 548] width 3 height 3
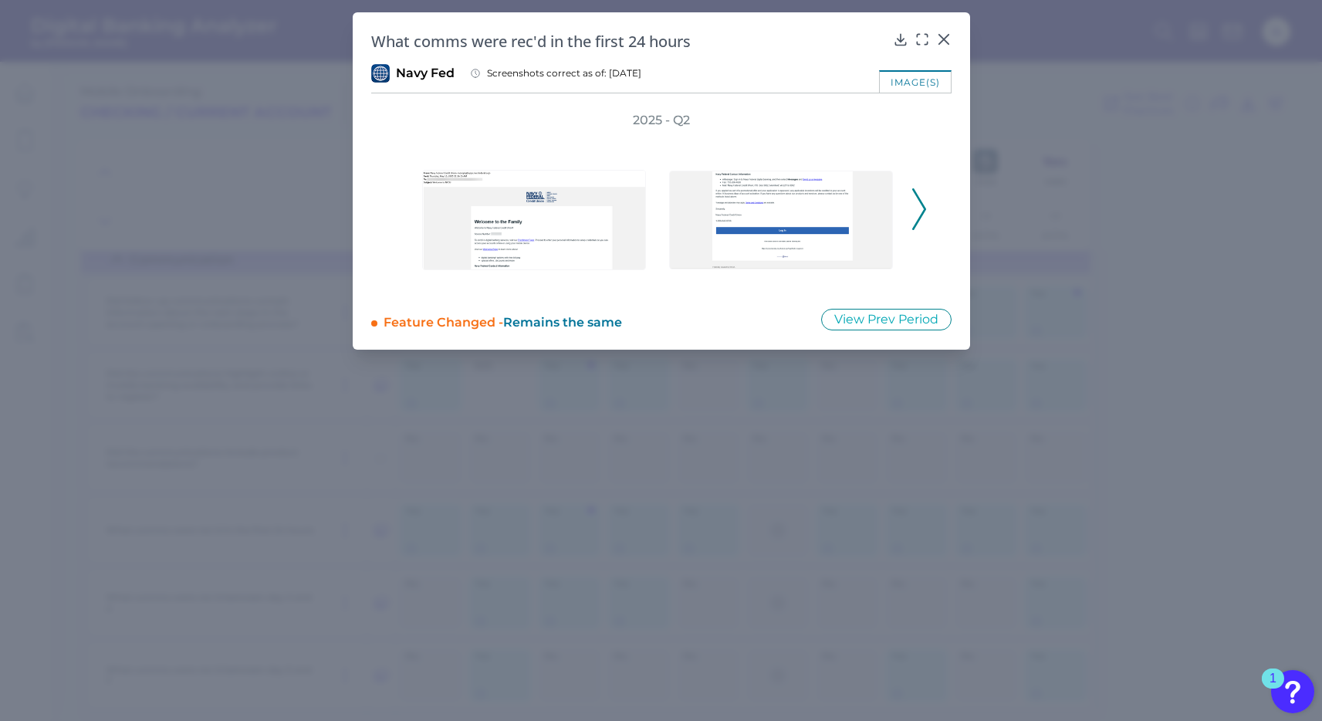
click at [914, 208] on icon at bounding box center [919, 209] width 14 height 42
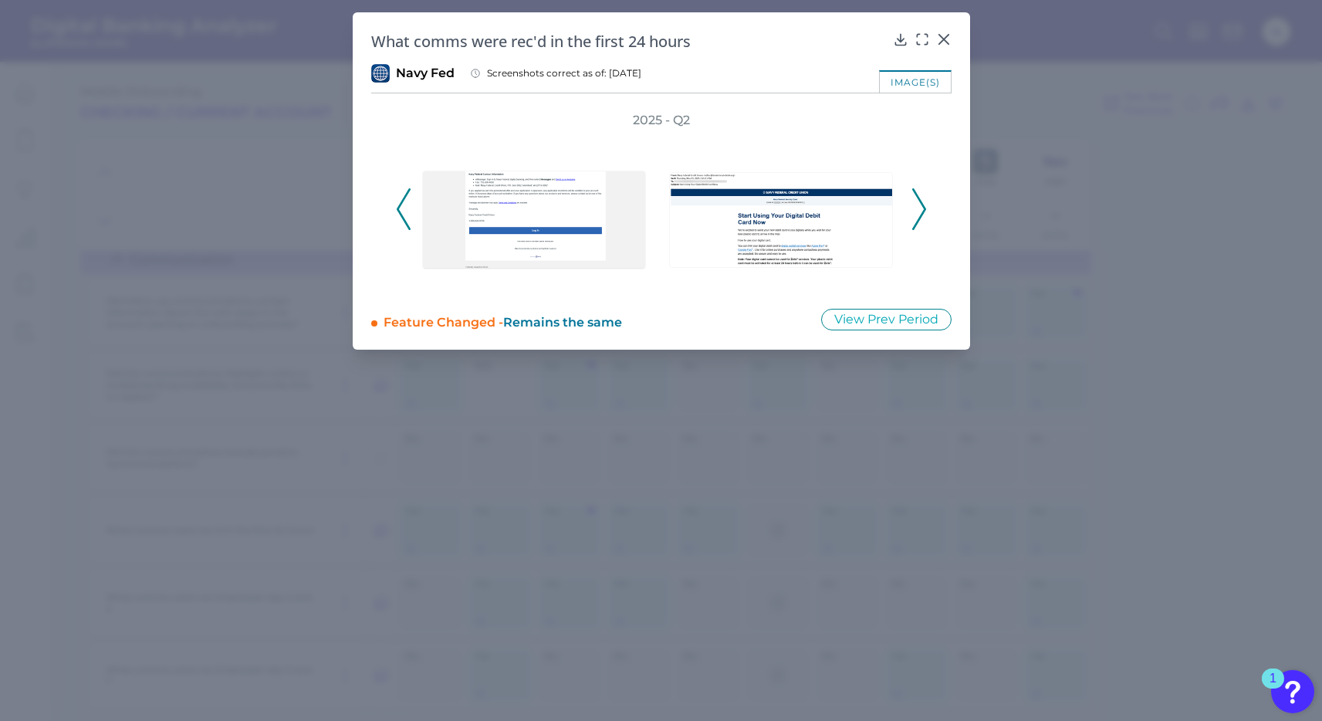
click at [914, 208] on icon at bounding box center [919, 209] width 14 height 42
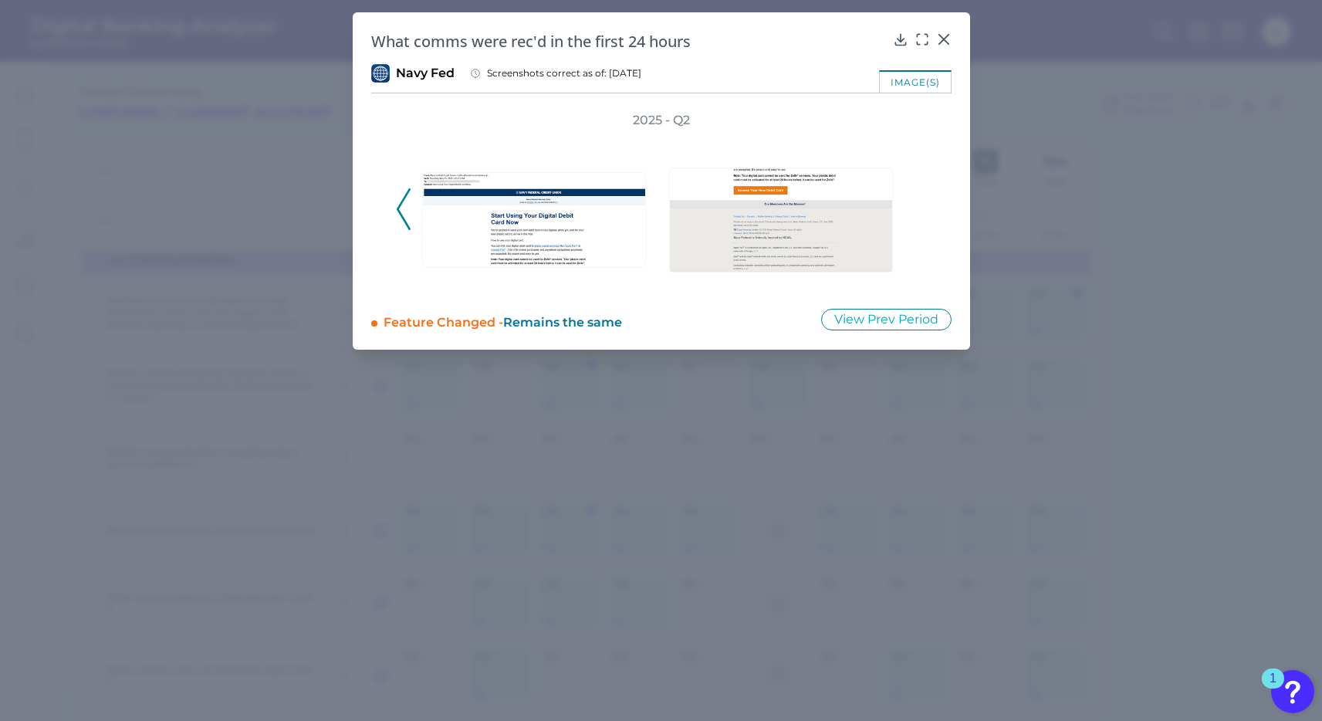
click at [914, 208] on div "2025 - Q2" at bounding box center [661, 200] width 531 height 177
click at [941, 39] on icon at bounding box center [943, 39] width 15 height 15
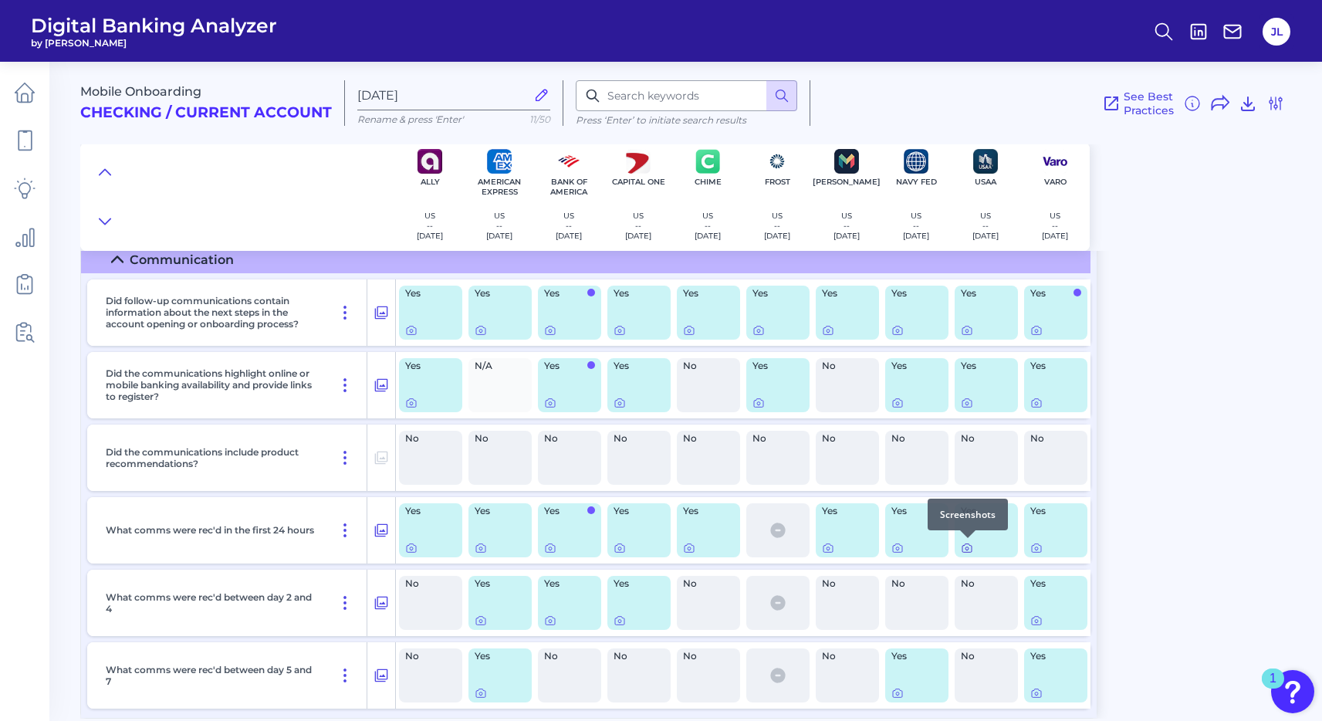
click at [964, 548] on icon at bounding box center [967, 548] width 12 height 12
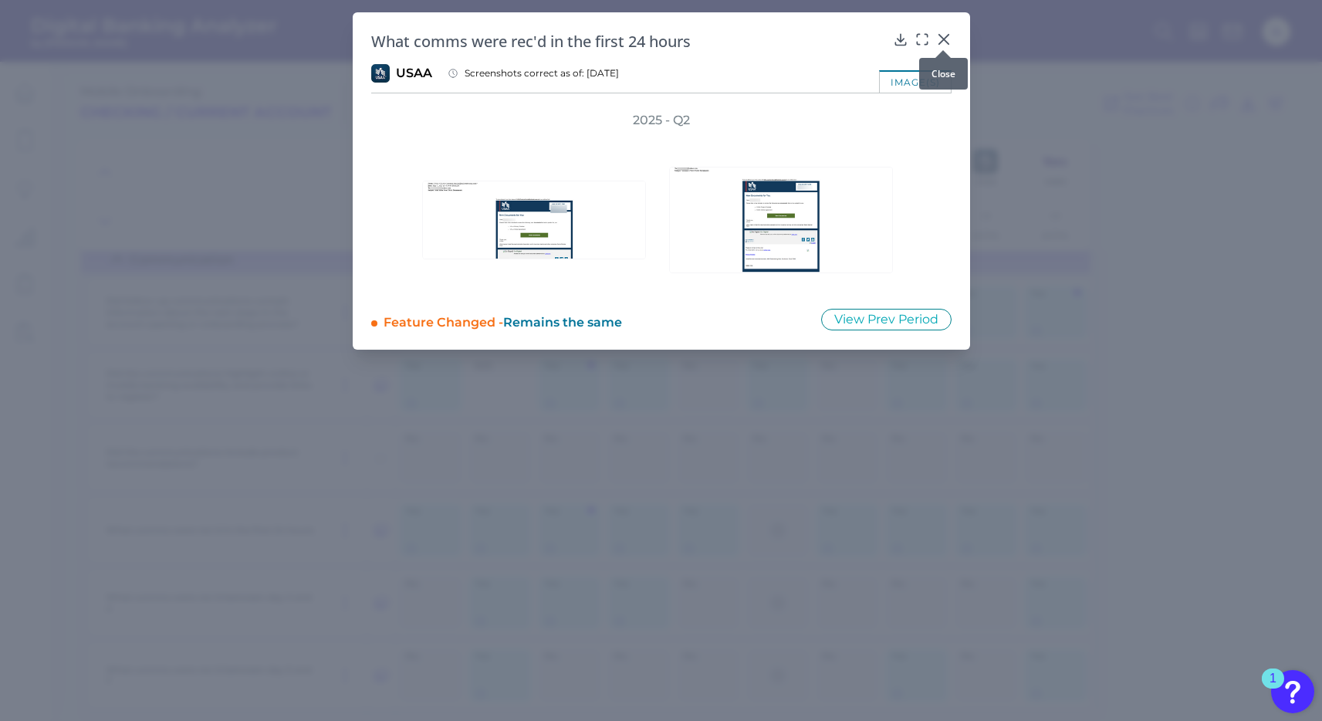
click at [942, 34] on icon at bounding box center [943, 39] width 15 height 15
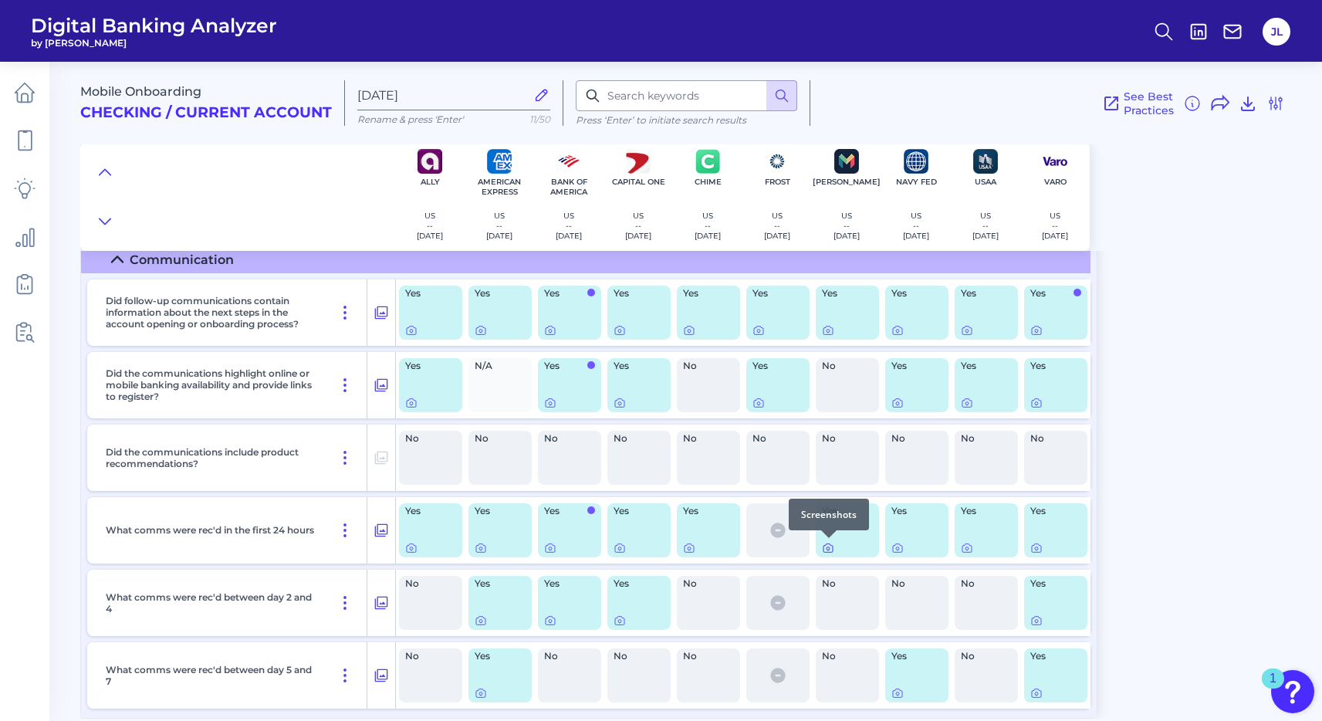
click at [829, 548] on icon at bounding box center [828, 548] width 12 height 12
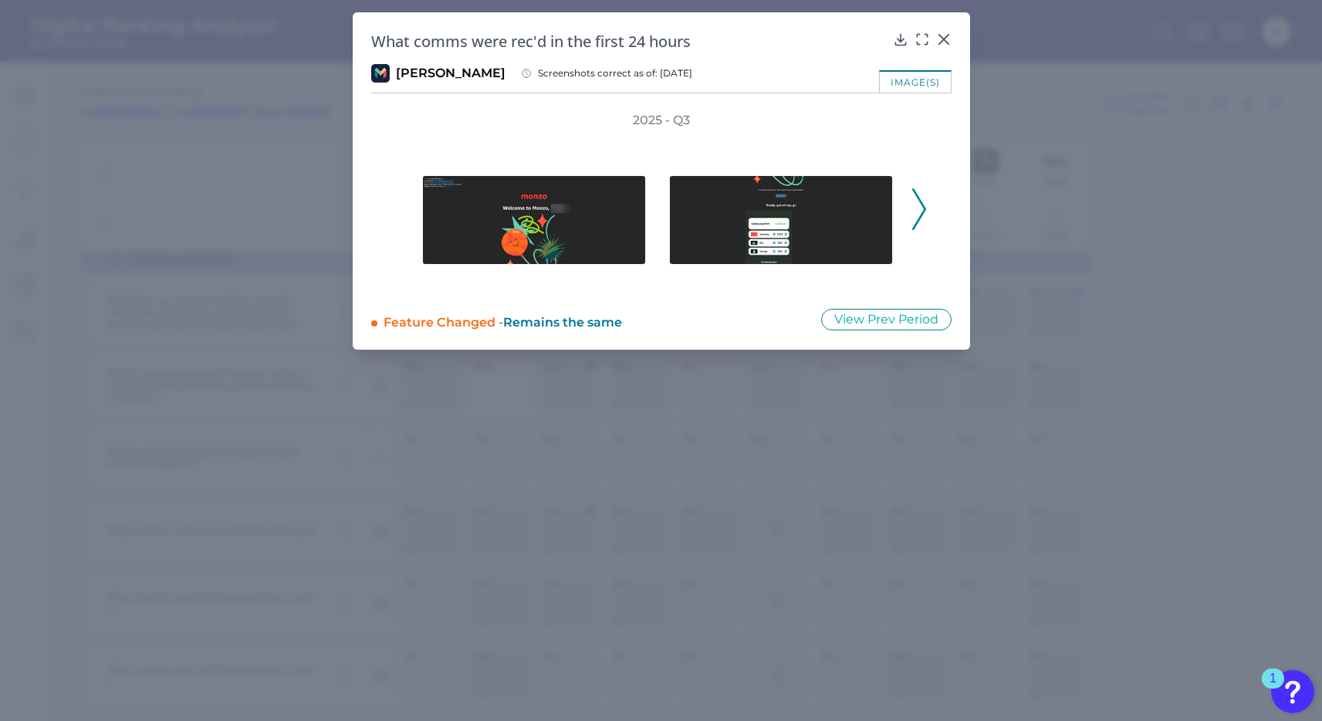
click at [916, 207] on icon at bounding box center [919, 209] width 14 height 42
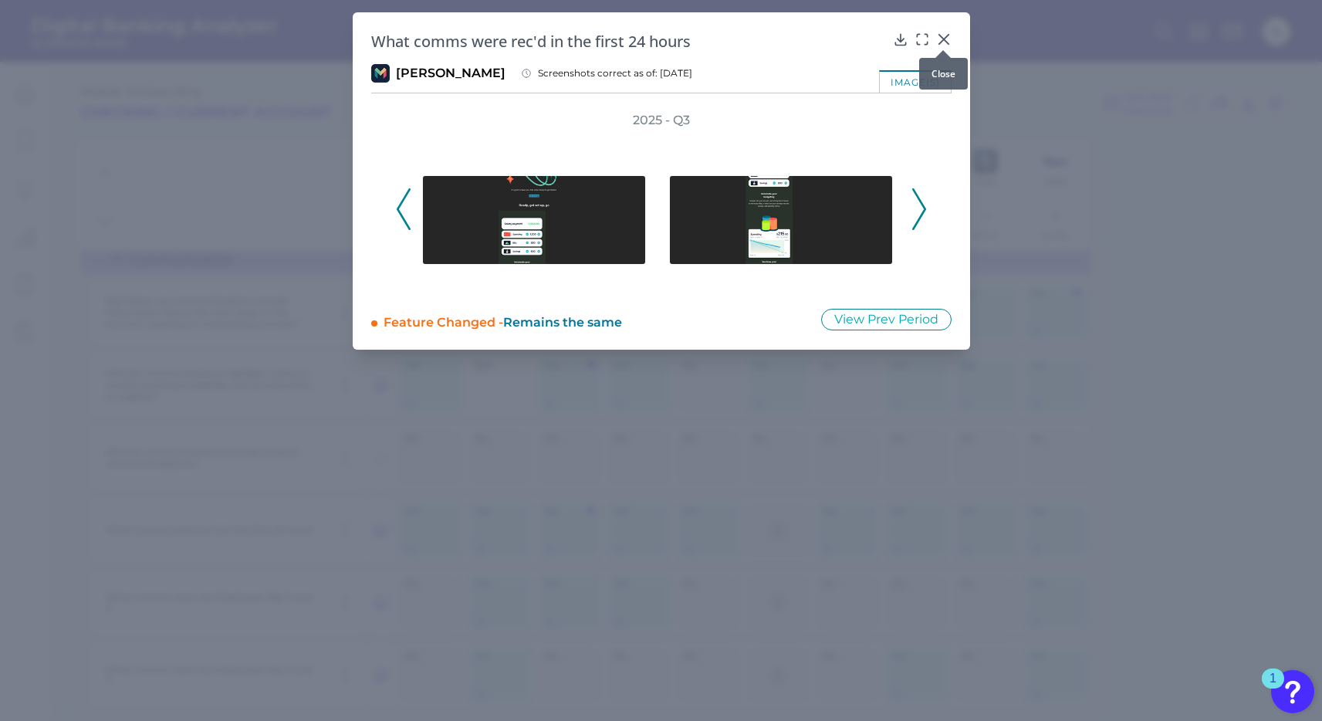
click at [944, 37] on icon at bounding box center [942, 39] width 9 height 9
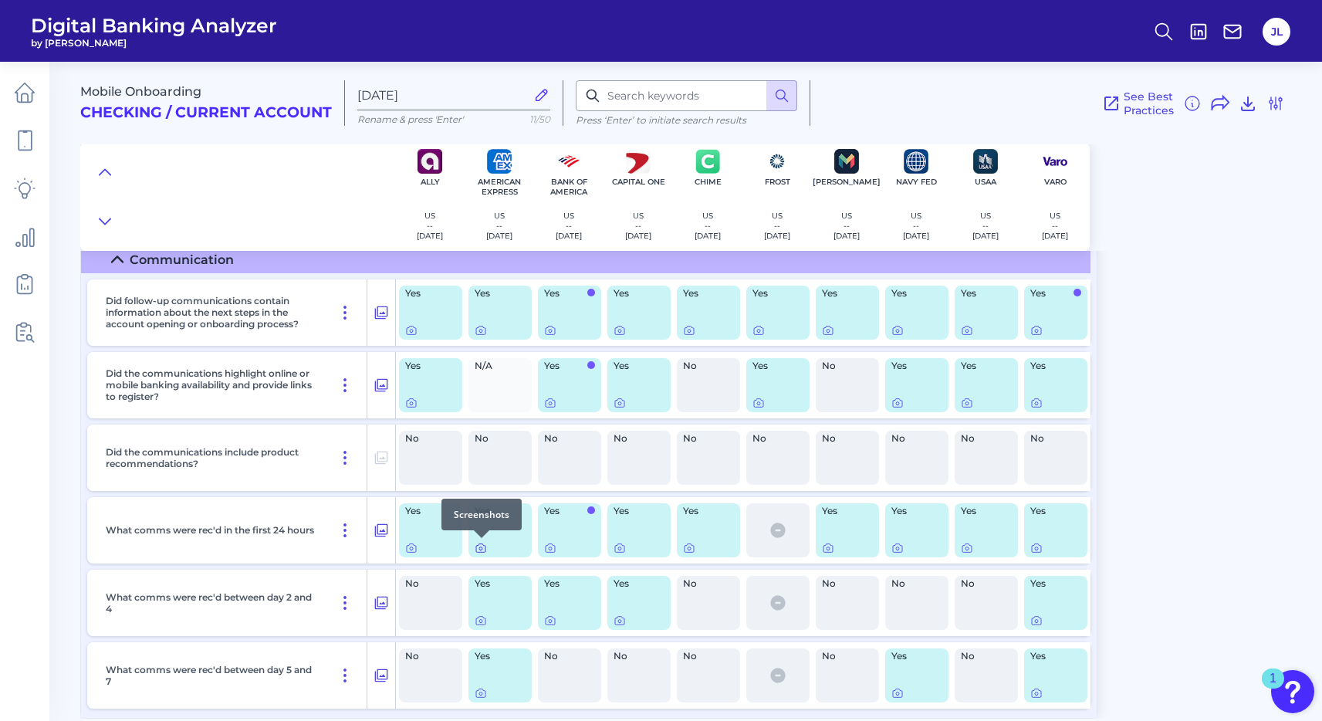
click at [476, 548] on icon at bounding box center [480, 548] width 9 height 8
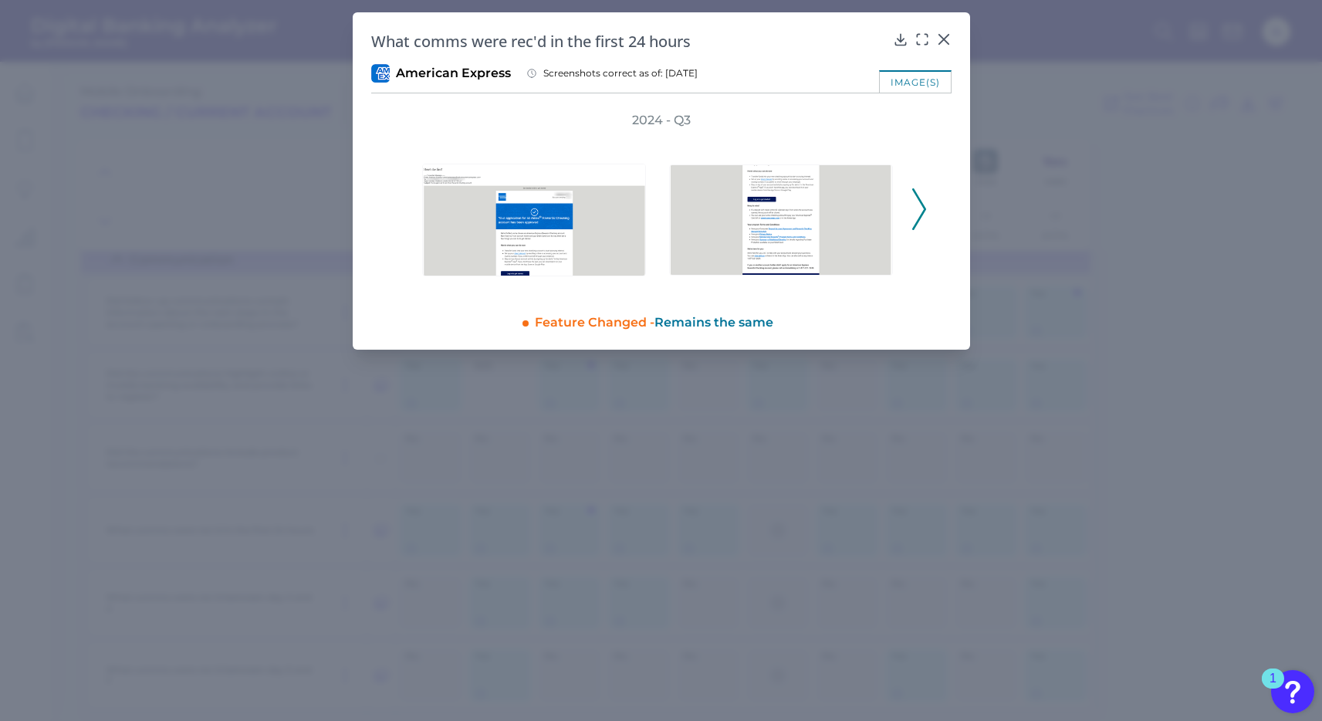
click at [917, 204] on icon at bounding box center [919, 209] width 14 height 42
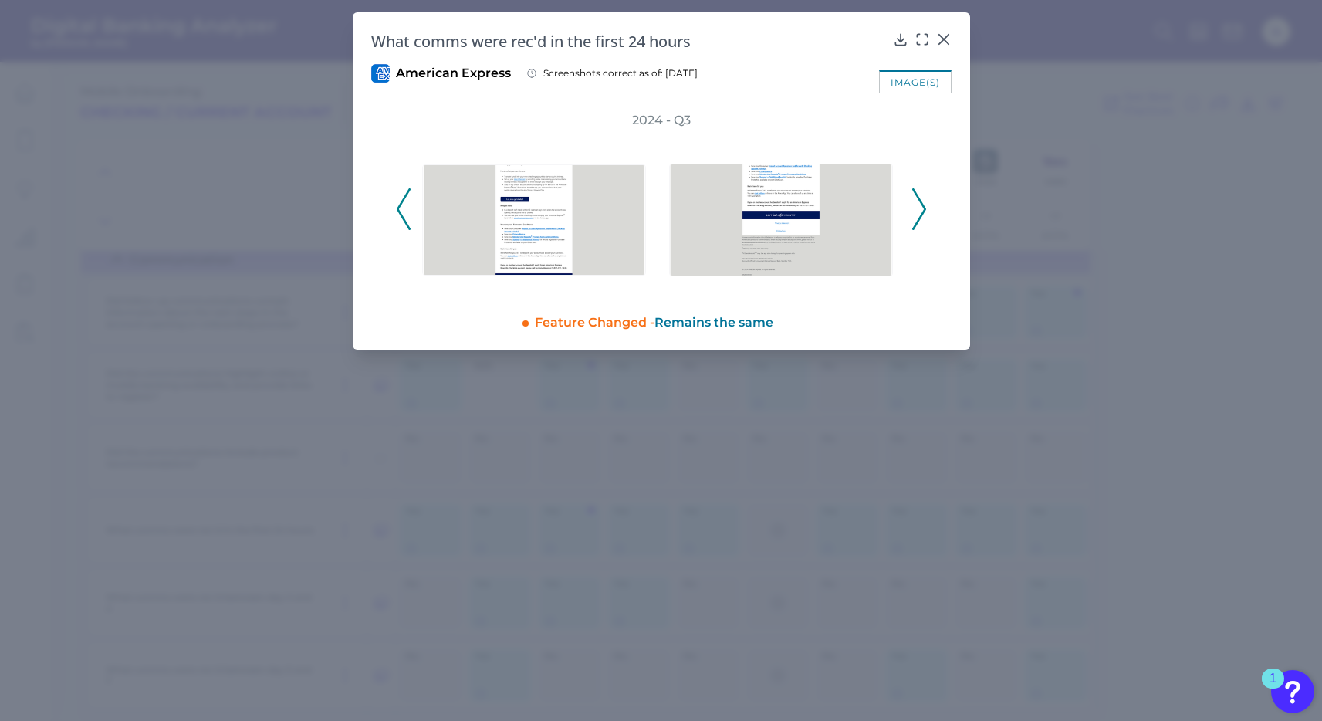
click at [917, 204] on icon at bounding box center [919, 209] width 14 height 42
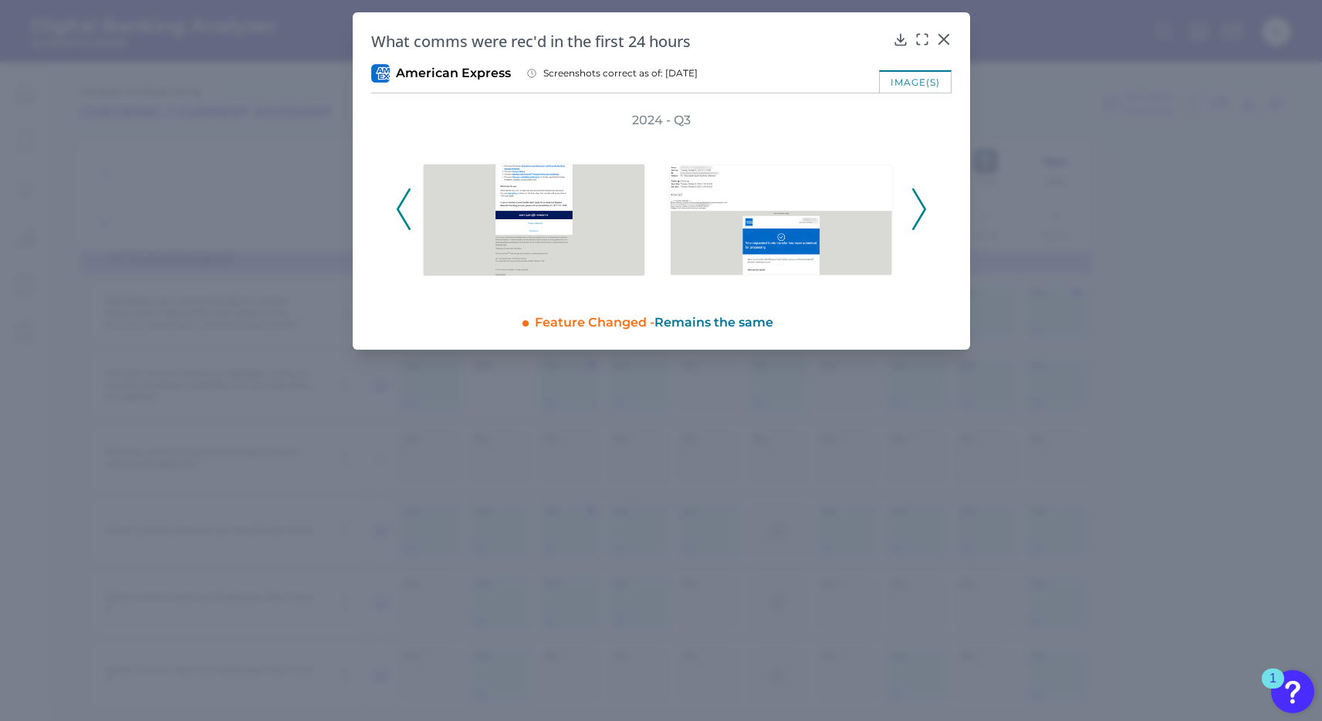
click at [917, 204] on icon at bounding box center [919, 209] width 14 height 42
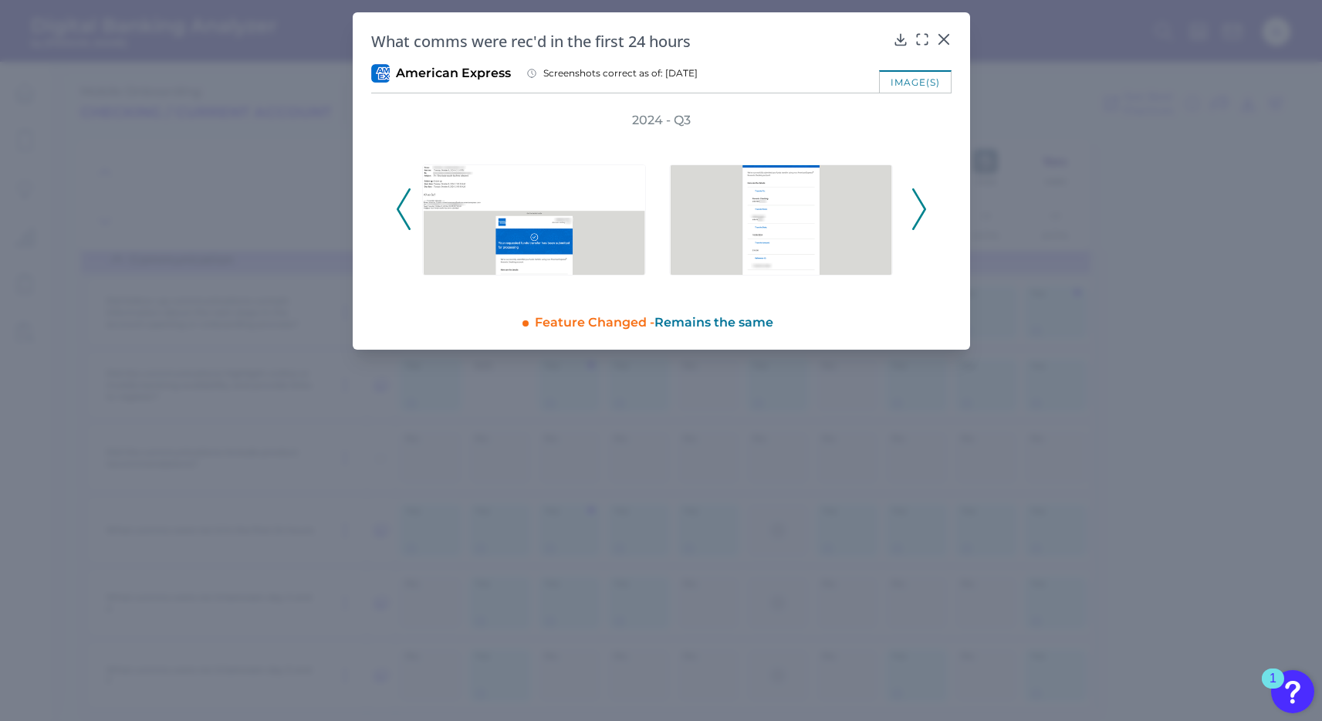
click at [917, 204] on icon at bounding box center [919, 209] width 14 height 42
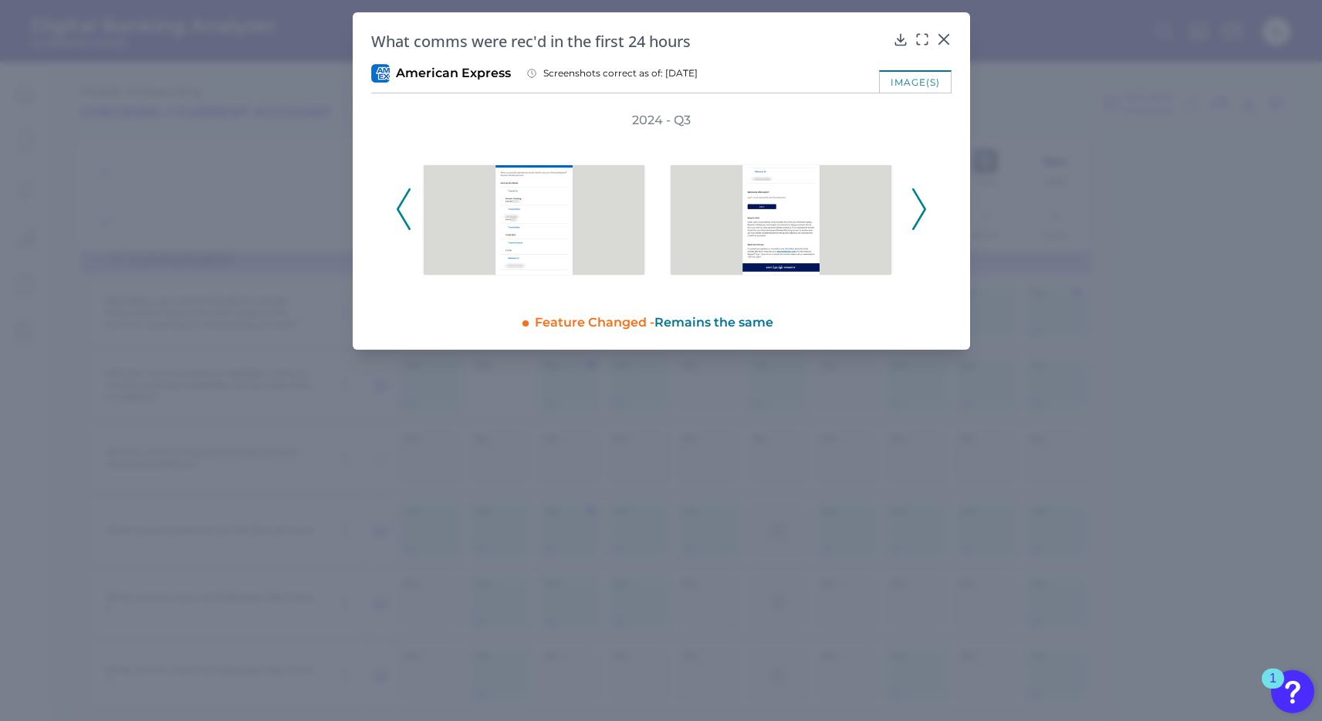
click at [917, 204] on icon at bounding box center [919, 209] width 14 height 42
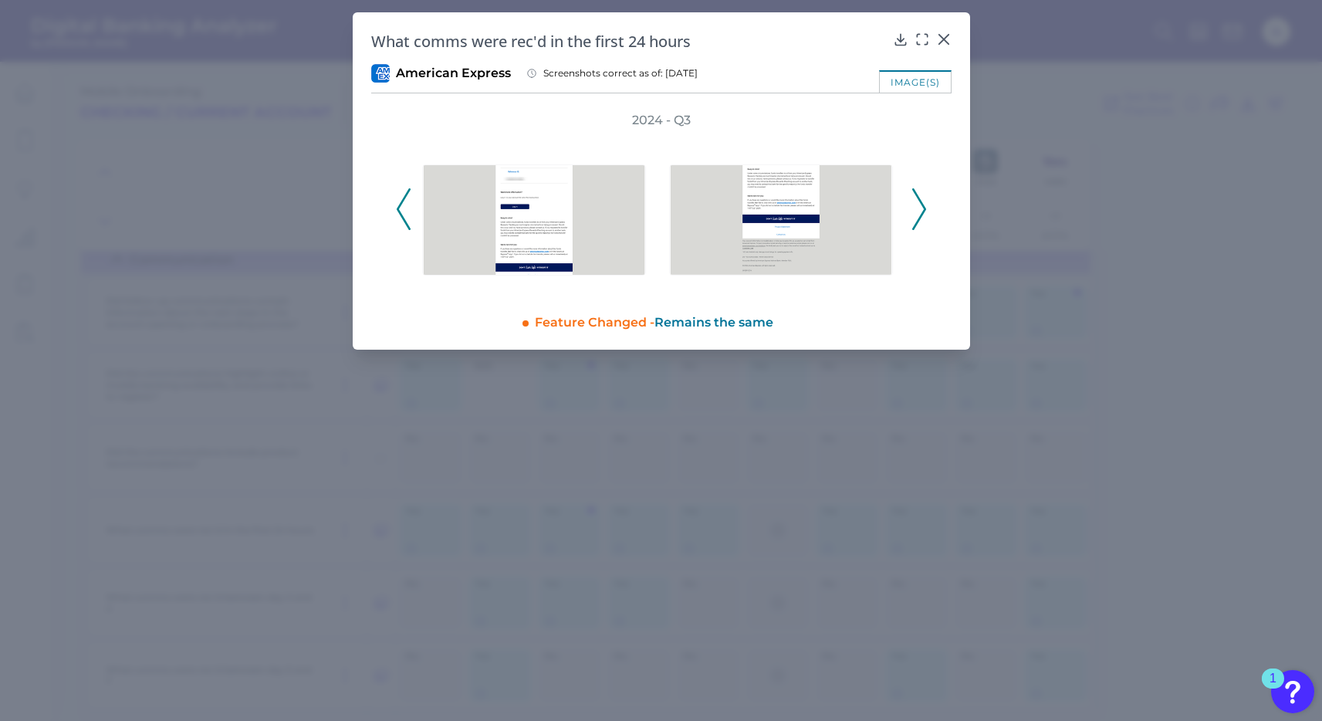
click at [917, 204] on icon at bounding box center [919, 209] width 14 height 42
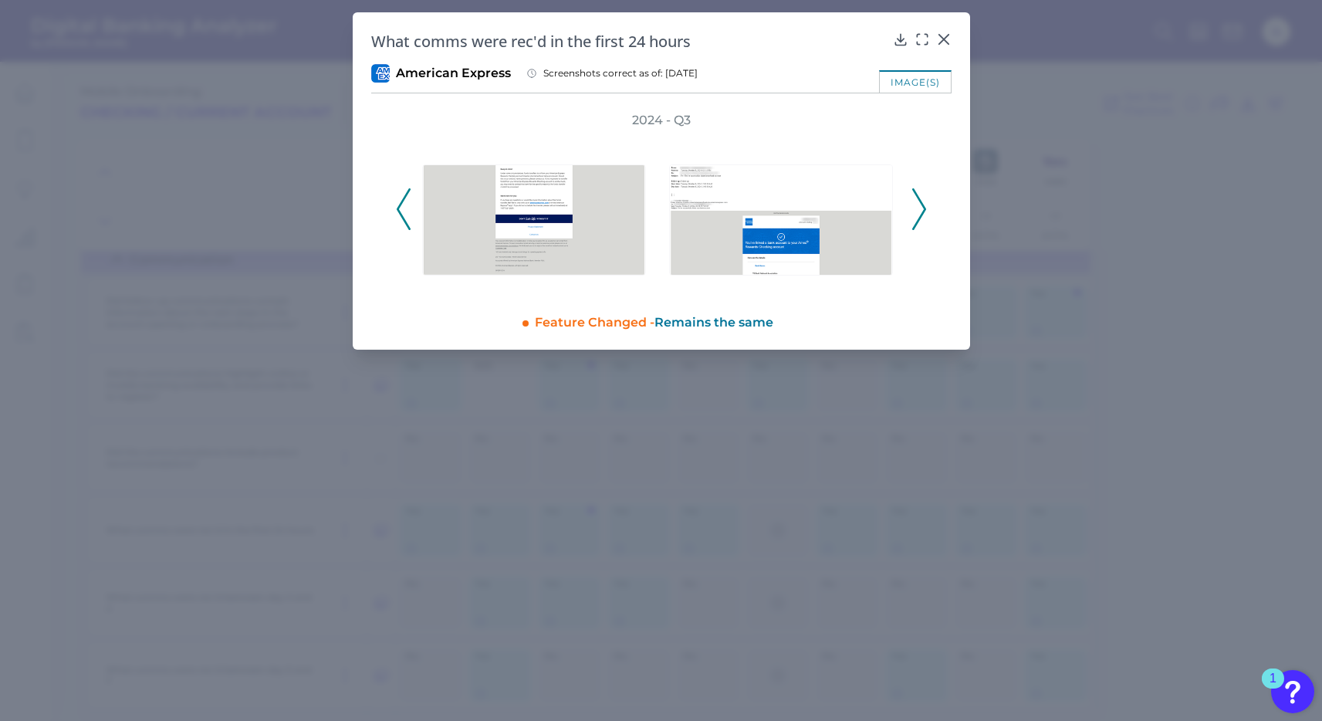
click at [917, 204] on icon at bounding box center [919, 209] width 14 height 42
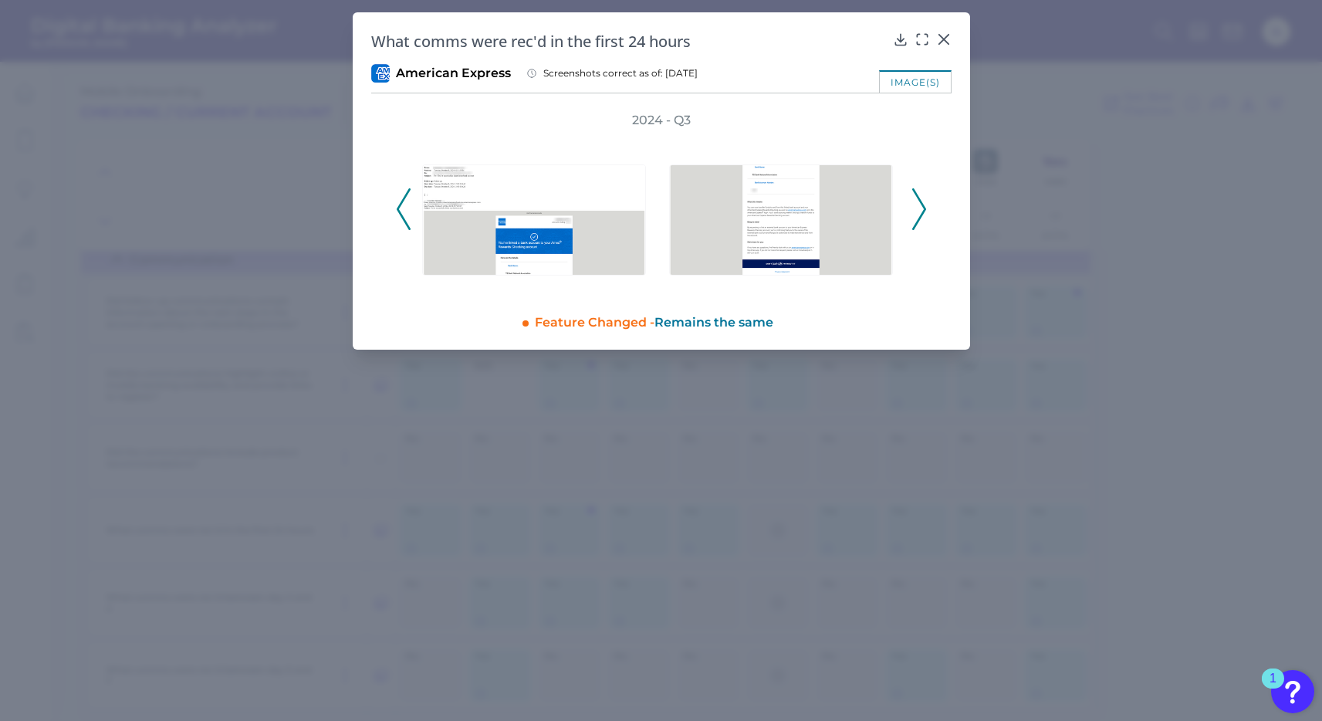
click at [917, 204] on icon at bounding box center [919, 209] width 14 height 42
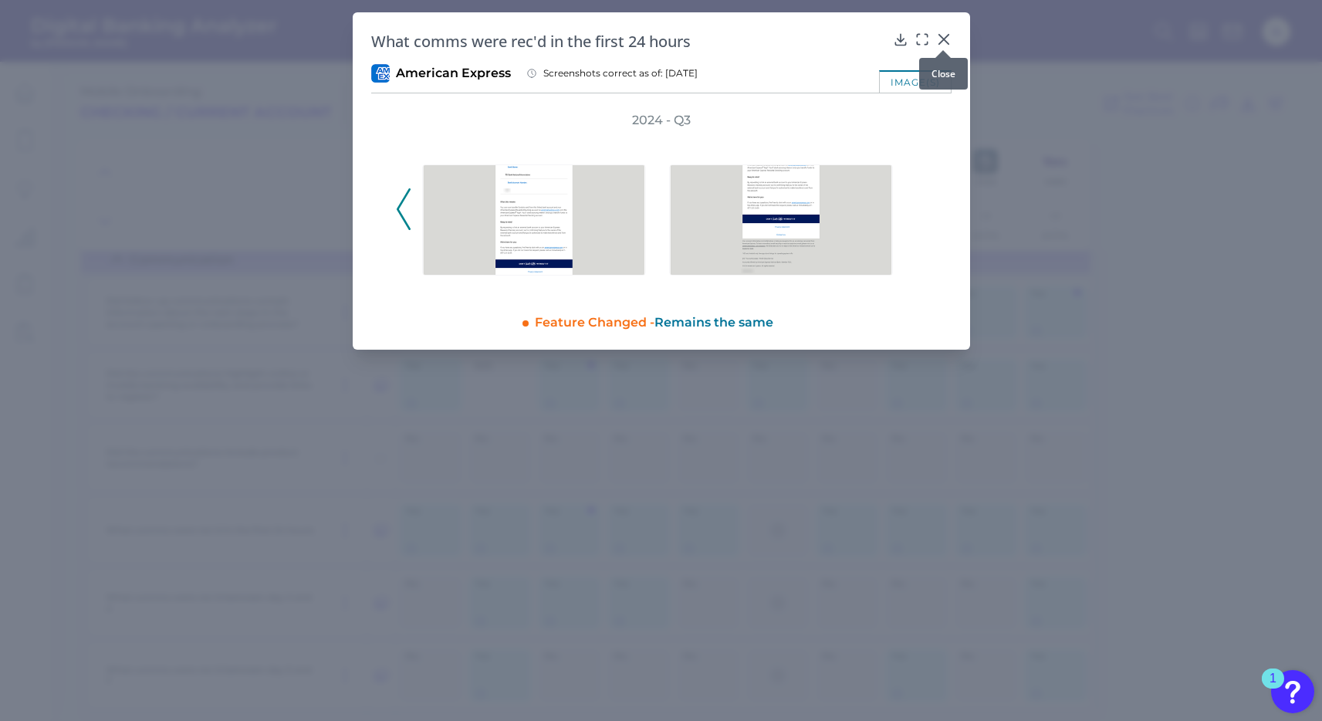
click at [939, 39] on icon at bounding box center [943, 39] width 15 height 15
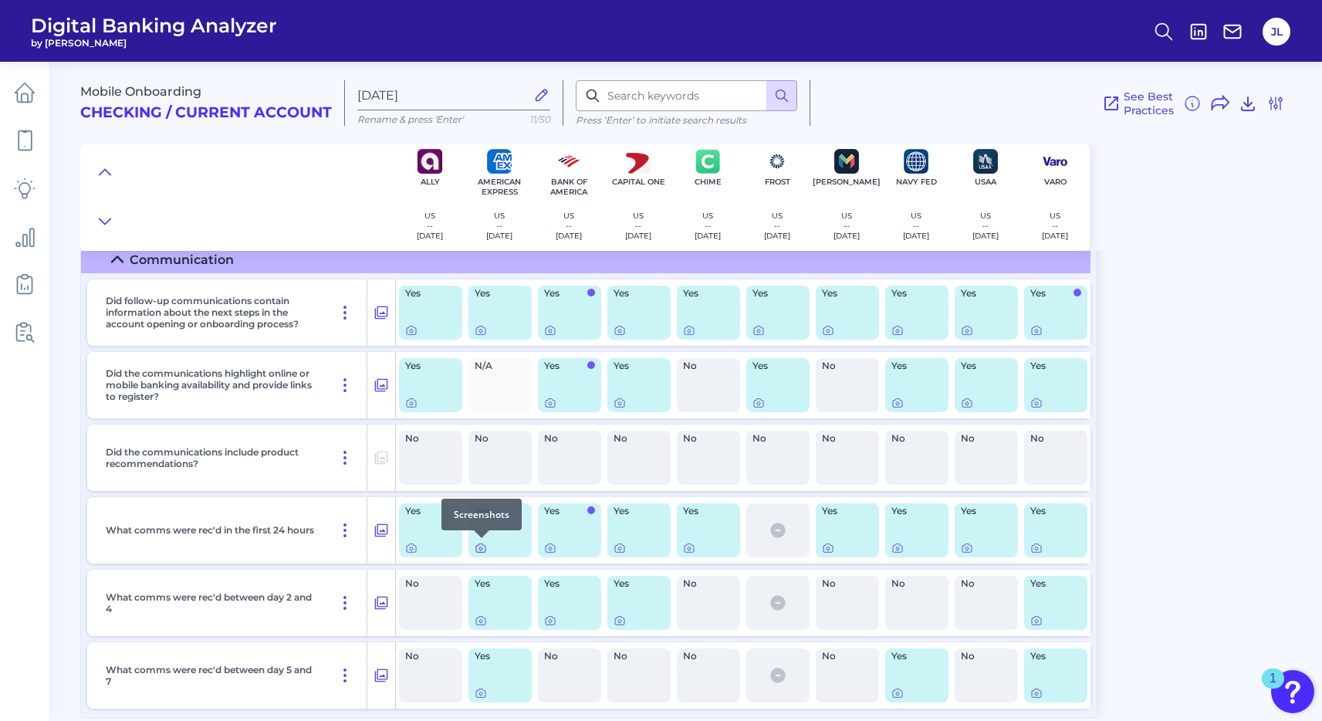
click at [478, 546] on icon at bounding box center [481, 548] width 12 height 12
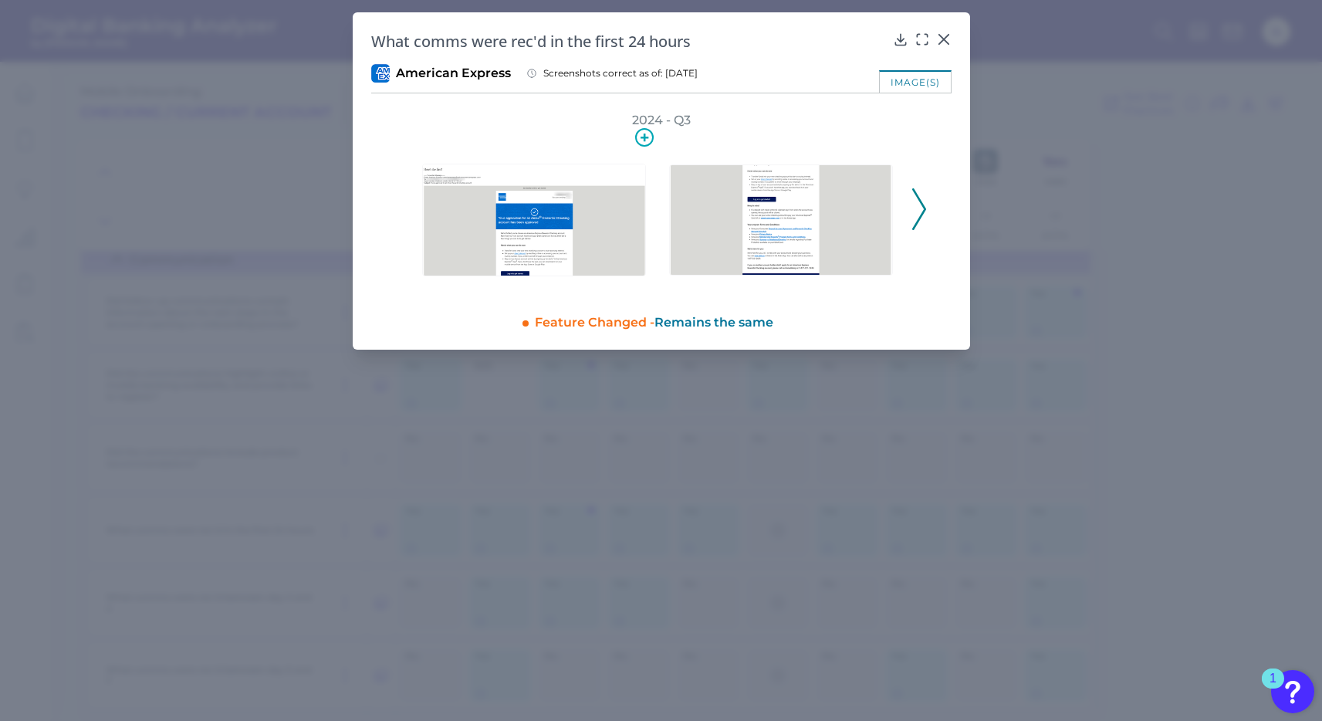
click at [552, 224] on img at bounding box center [534, 220] width 224 height 112
click at [643, 137] on icon at bounding box center [644, 137] width 8 height 8
click at [748, 115] on div "2024 - Q3" at bounding box center [661, 200] width 531 height 177
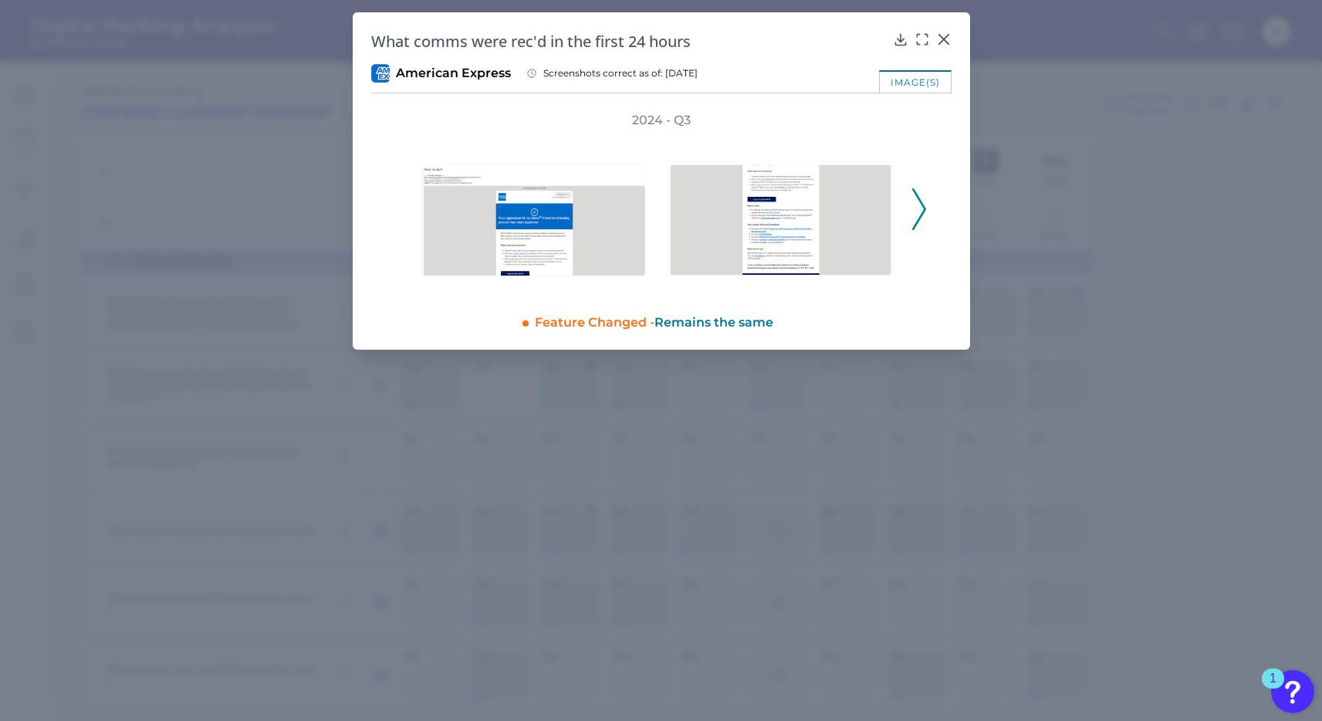
click at [915, 205] on icon at bounding box center [919, 209] width 14 height 42
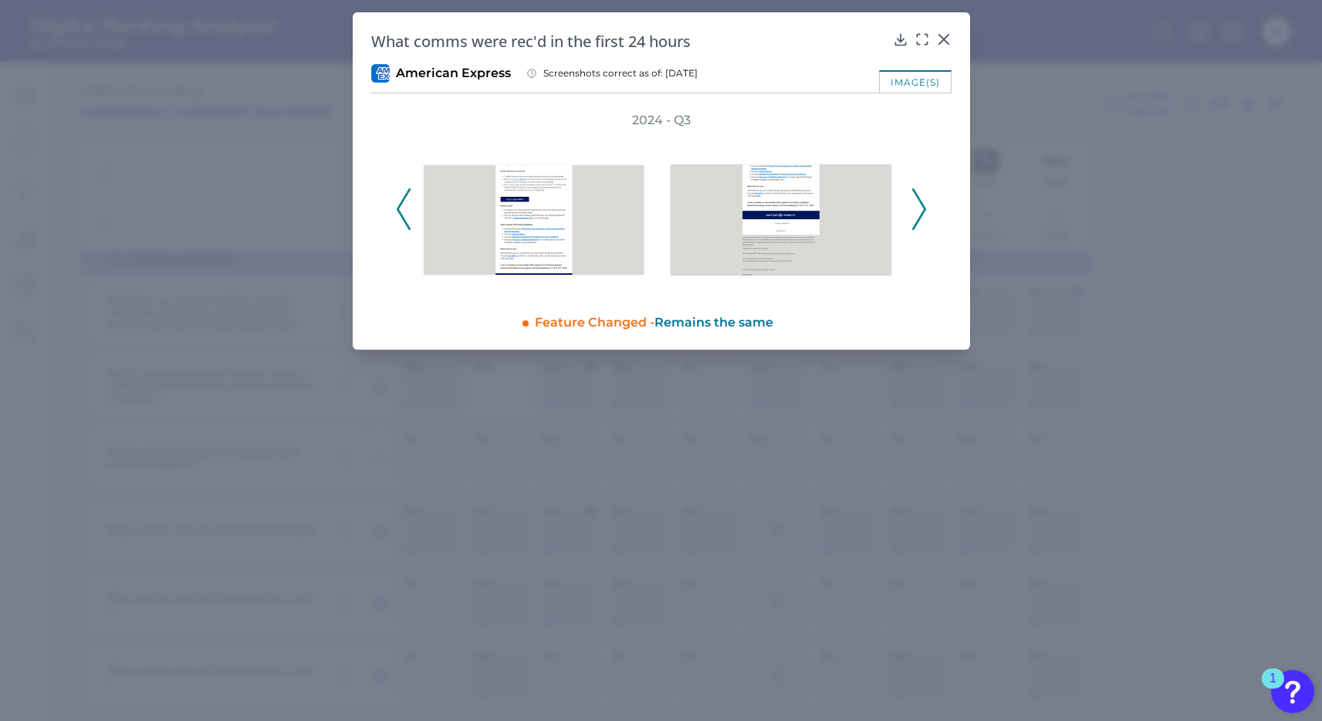
click at [915, 205] on icon at bounding box center [919, 209] width 14 height 42
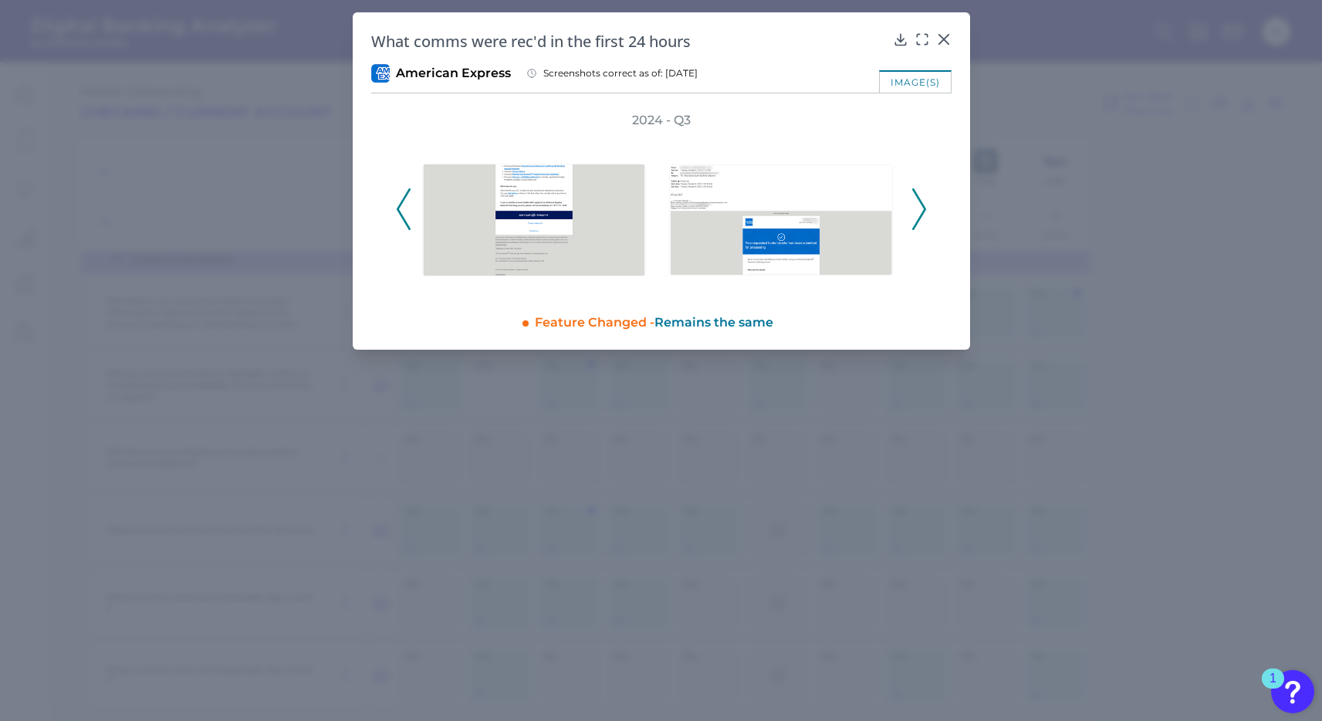
click at [915, 213] on icon at bounding box center [919, 209] width 14 height 42
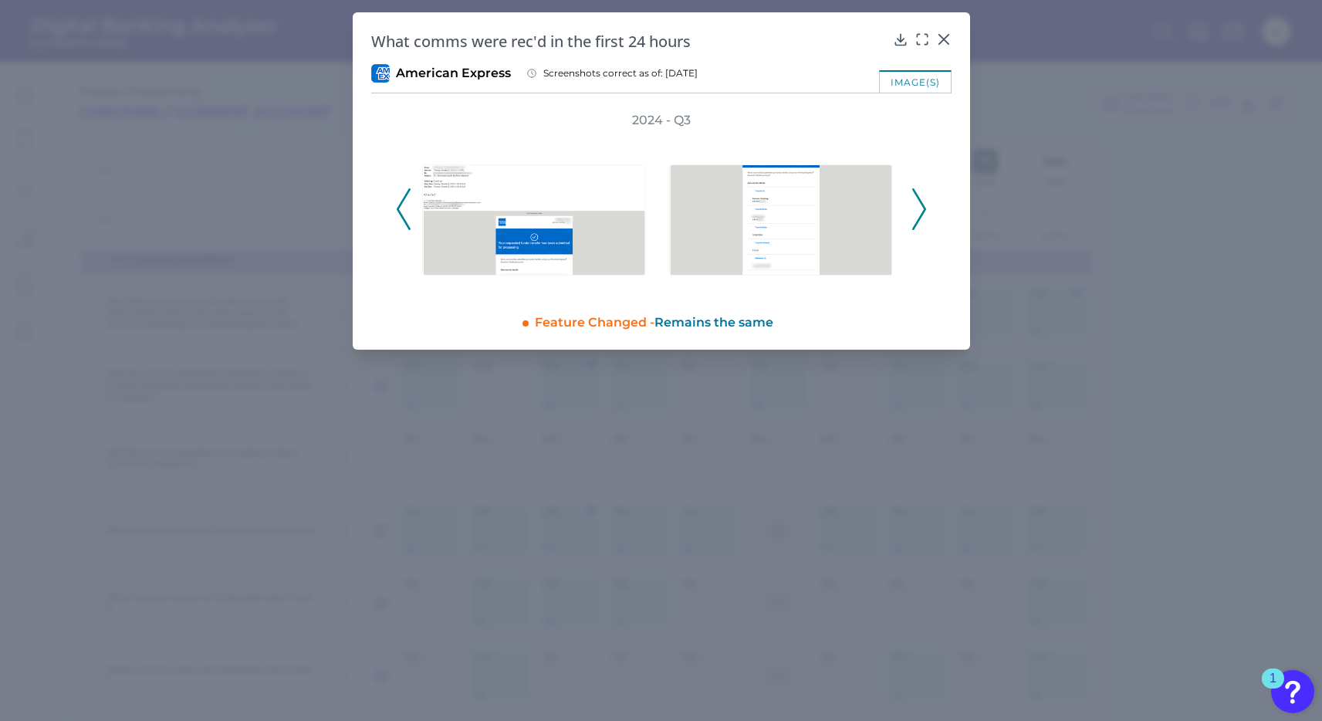
click at [915, 213] on icon at bounding box center [919, 209] width 14 height 42
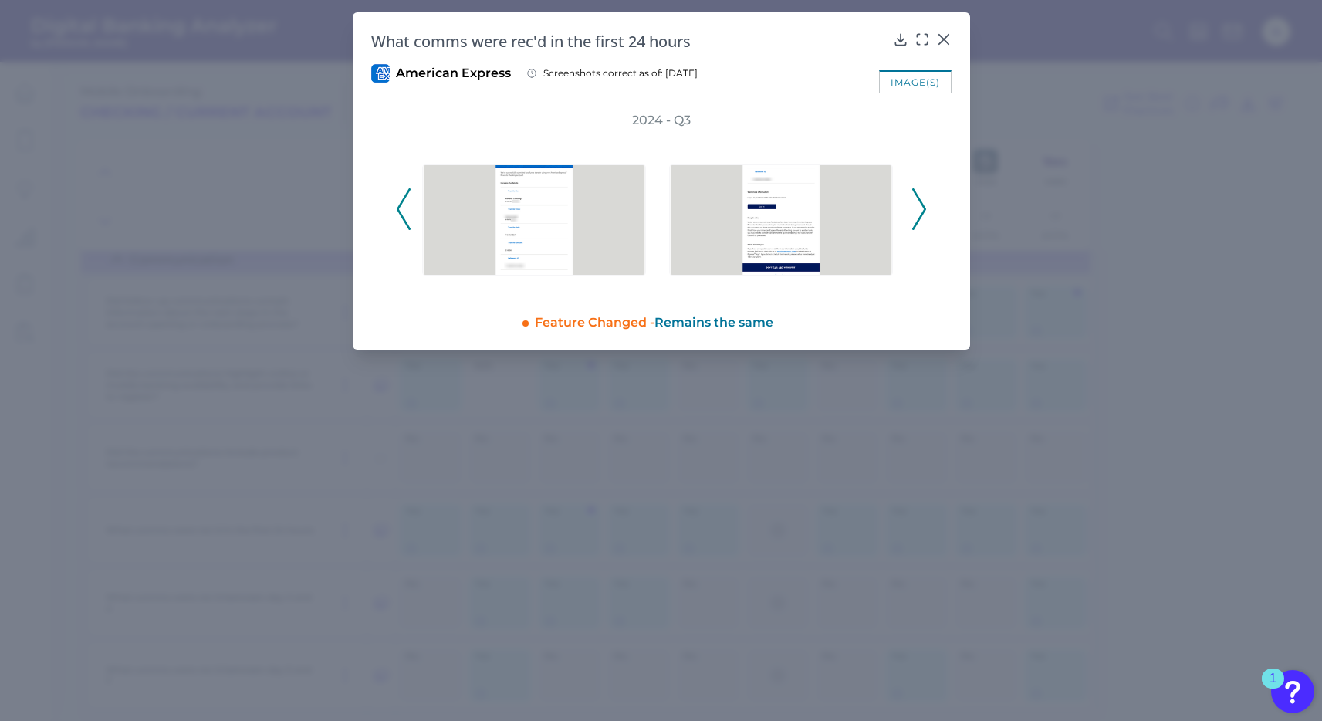
click at [915, 213] on icon at bounding box center [919, 209] width 14 height 42
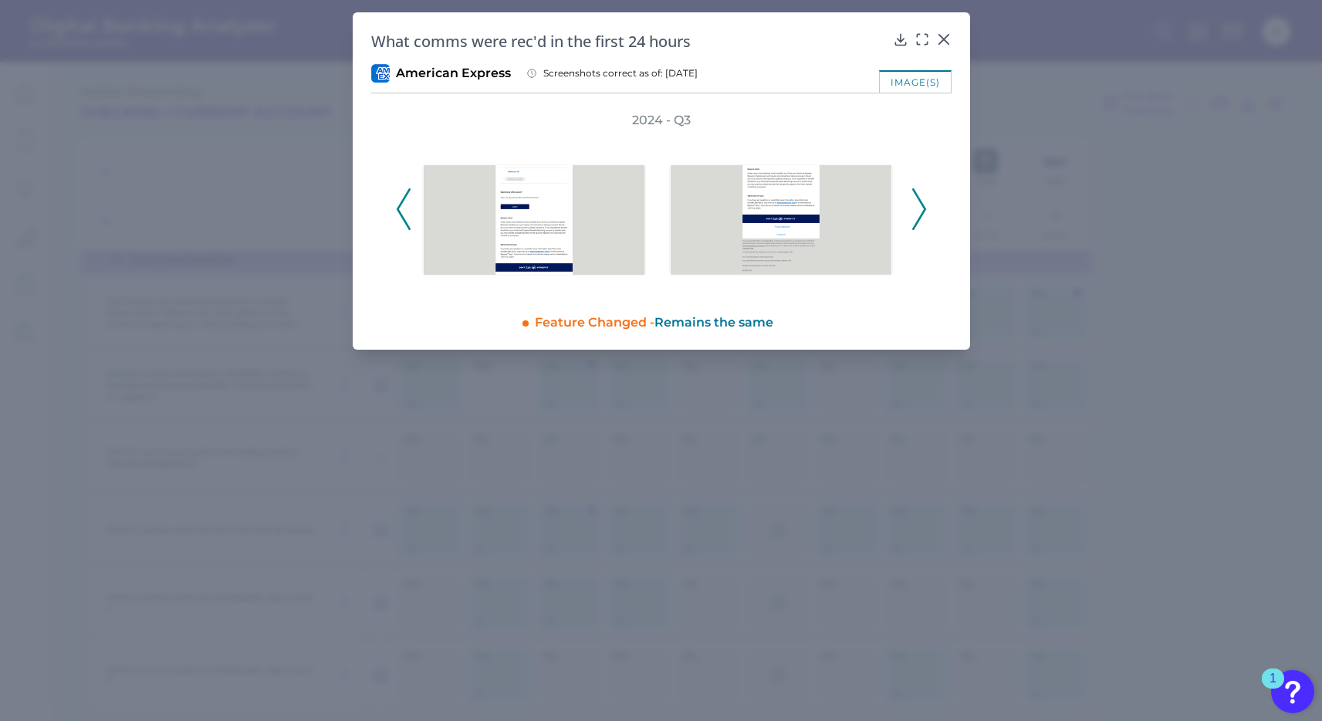
click at [915, 213] on icon at bounding box center [919, 209] width 14 height 42
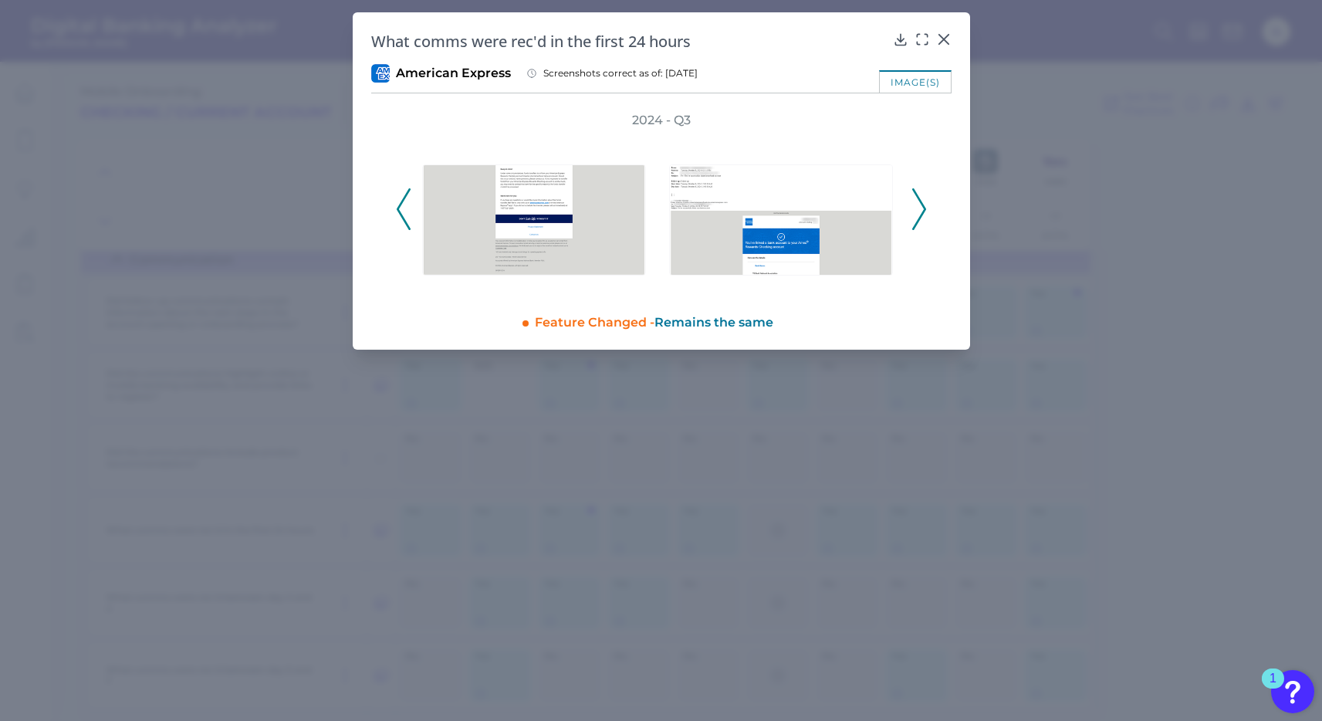
click at [926, 201] on div "2024 - Q3" at bounding box center [661, 200] width 580 height 177
click at [919, 208] on icon at bounding box center [919, 209] width 14 height 42
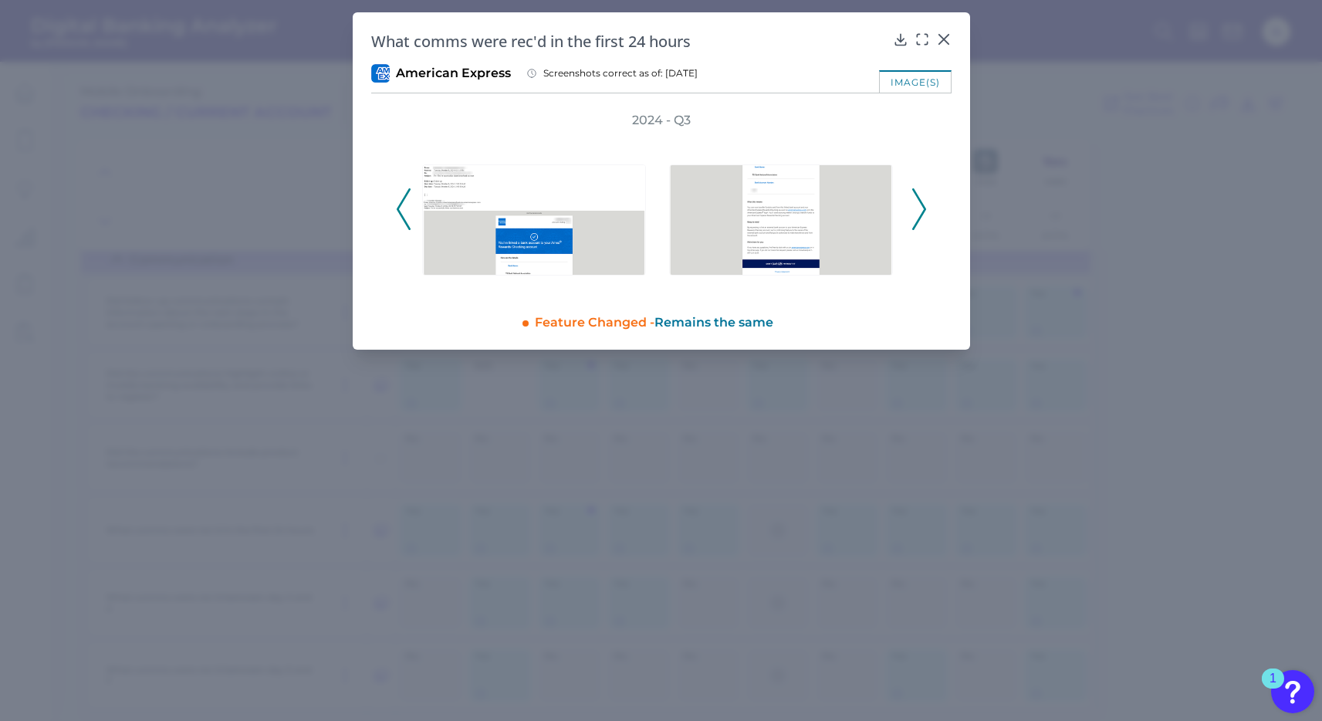
click at [919, 208] on icon at bounding box center [919, 209] width 14 height 42
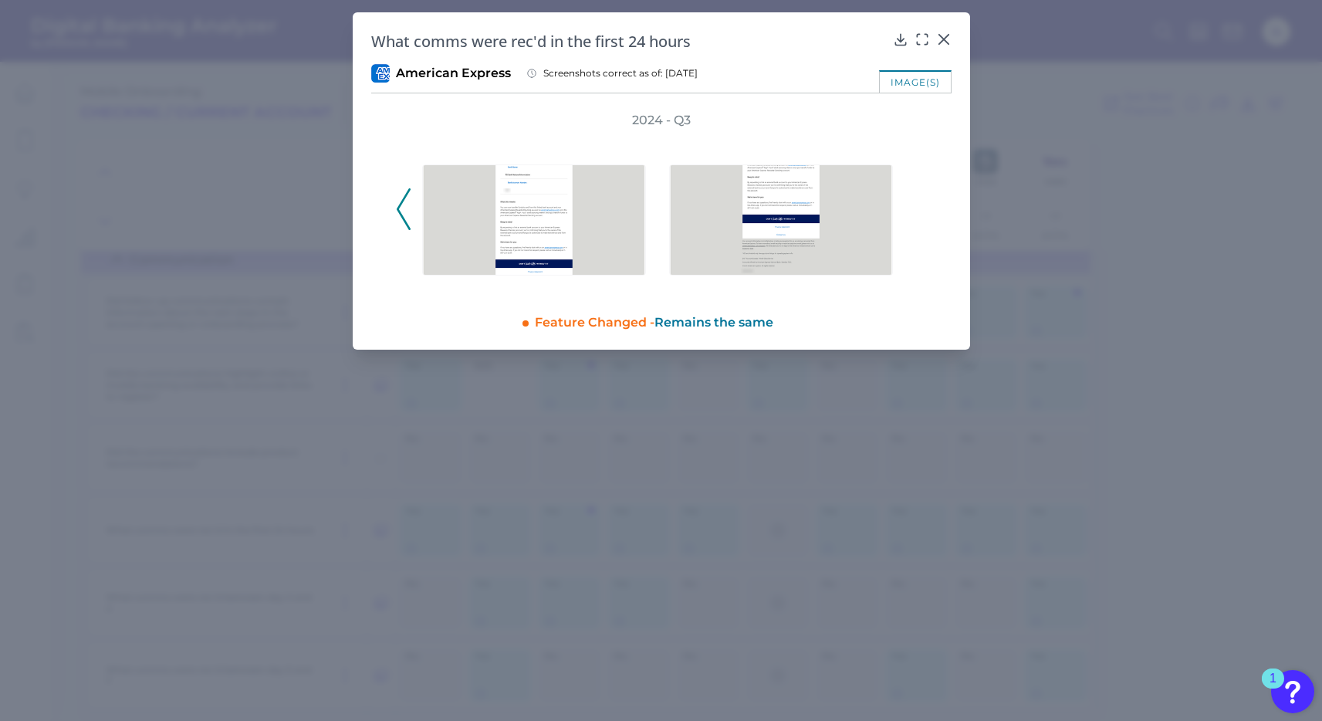
click at [919, 208] on div "2024 - Q3" at bounding box center [661, 200] width 531 height 177
click at [939, 33] on icon at bounding box center [943, 39] width 15 height 15
